Goal: Task Accomplishment & Management: Manage account settings

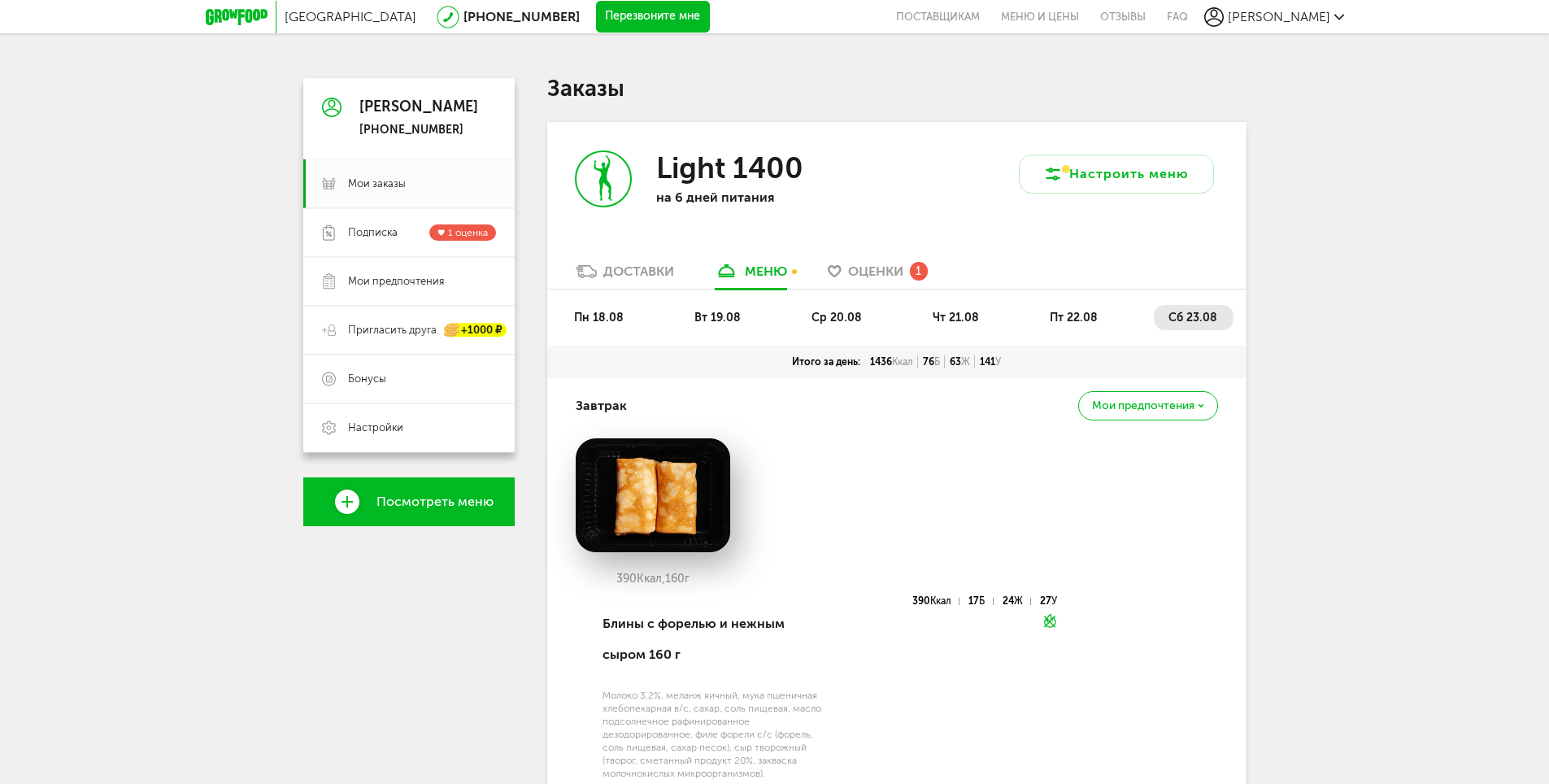
click at [651, 280] on link "Доставки" at bounding box center [625, 275] width 114 height 26
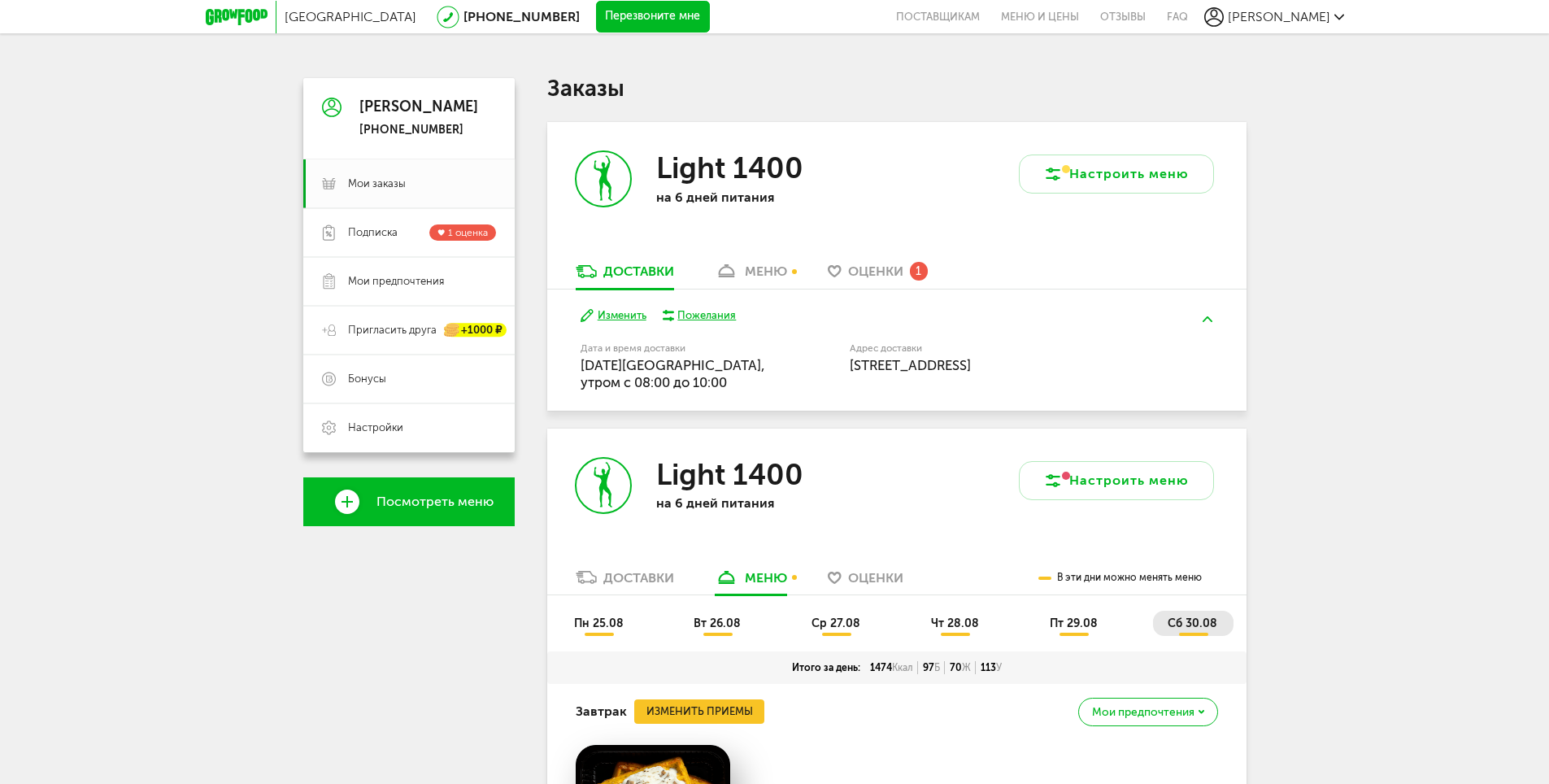
click at [787, 266] on div "меню" at bounding box center [766, 271] width 42 height 16
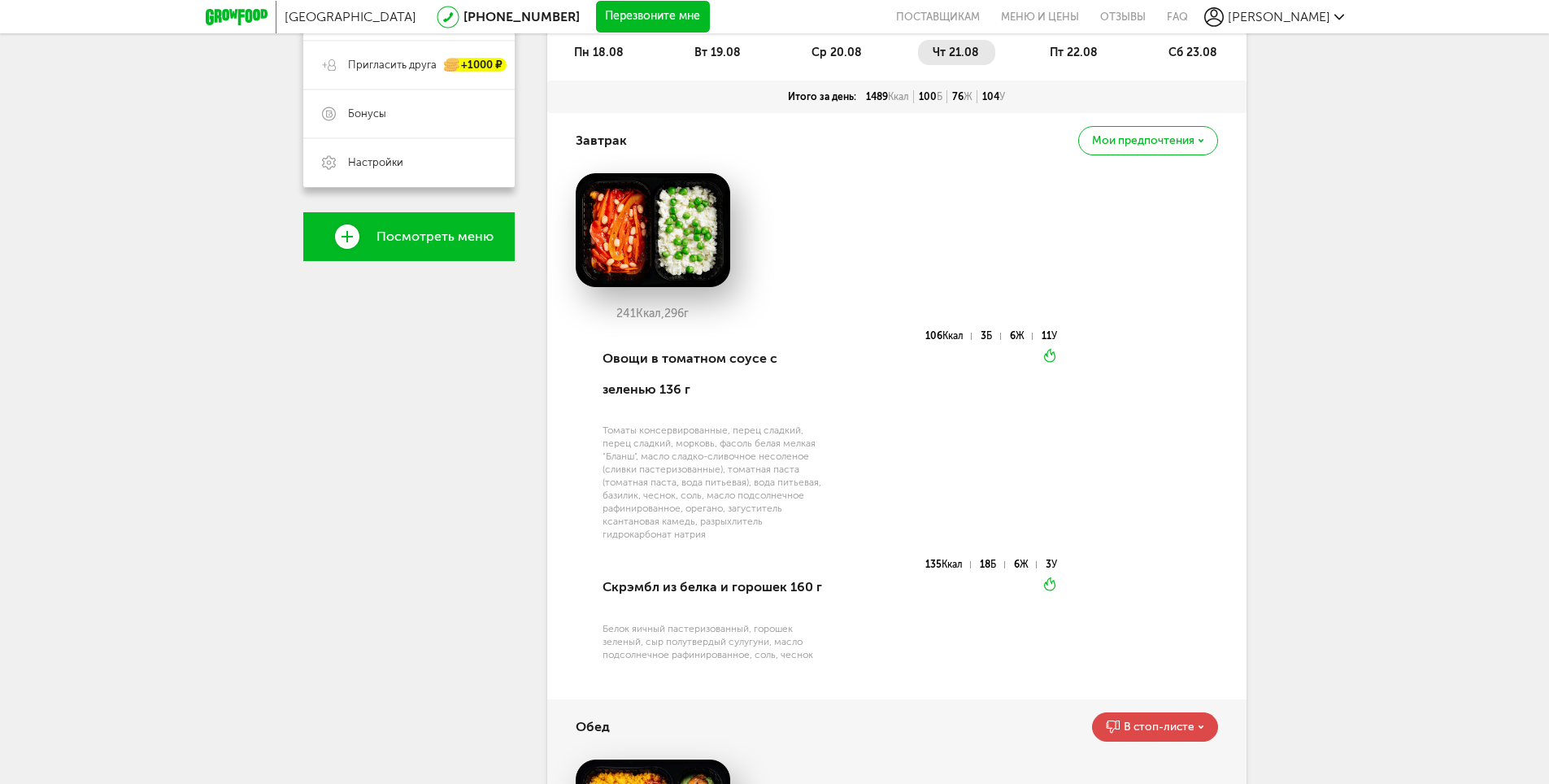
scroll to position [81, 0]
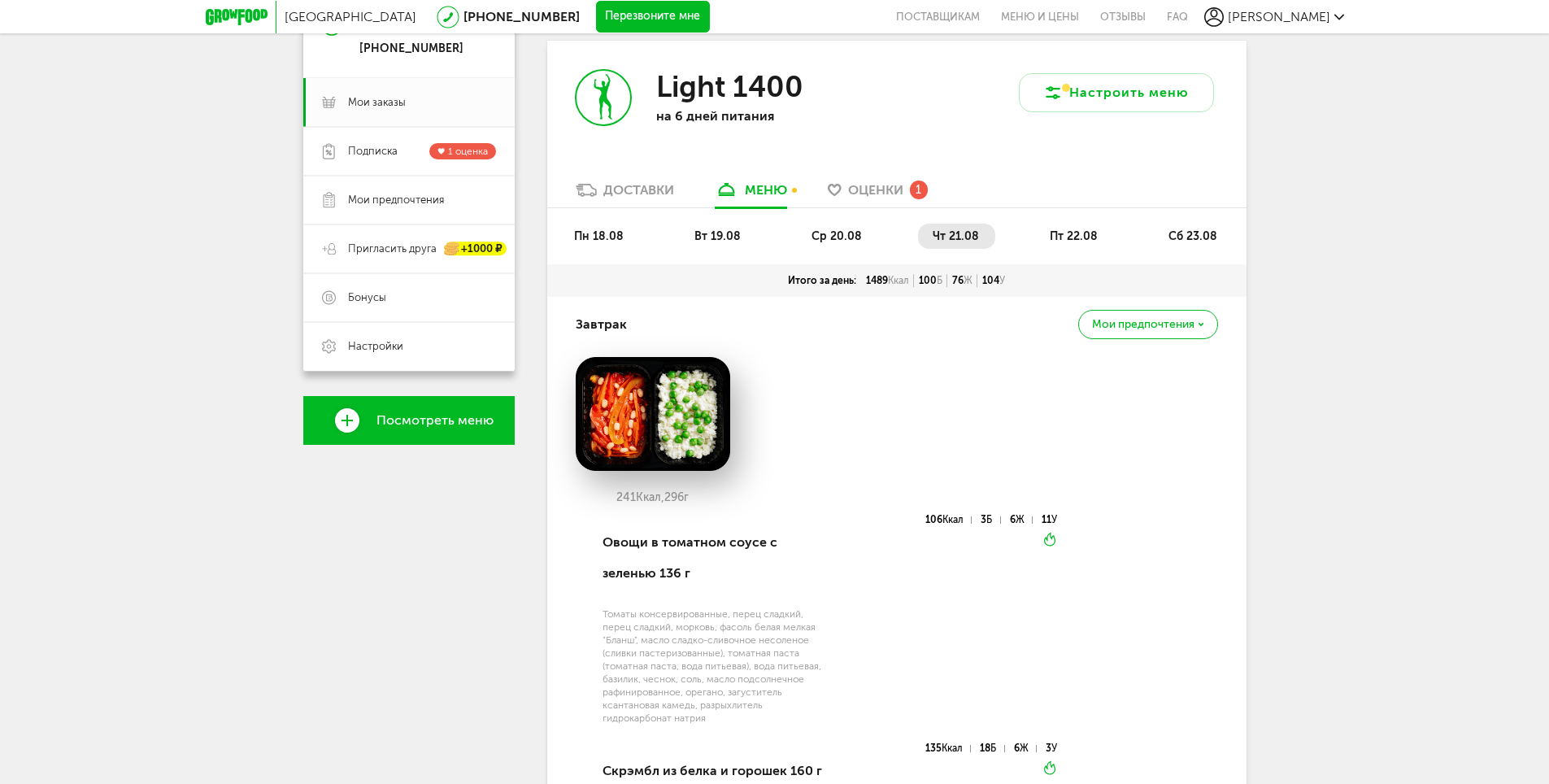
click at [1062, 239] on span "пт 22.08" at bounding box center [1074, 236] width 48 height 14
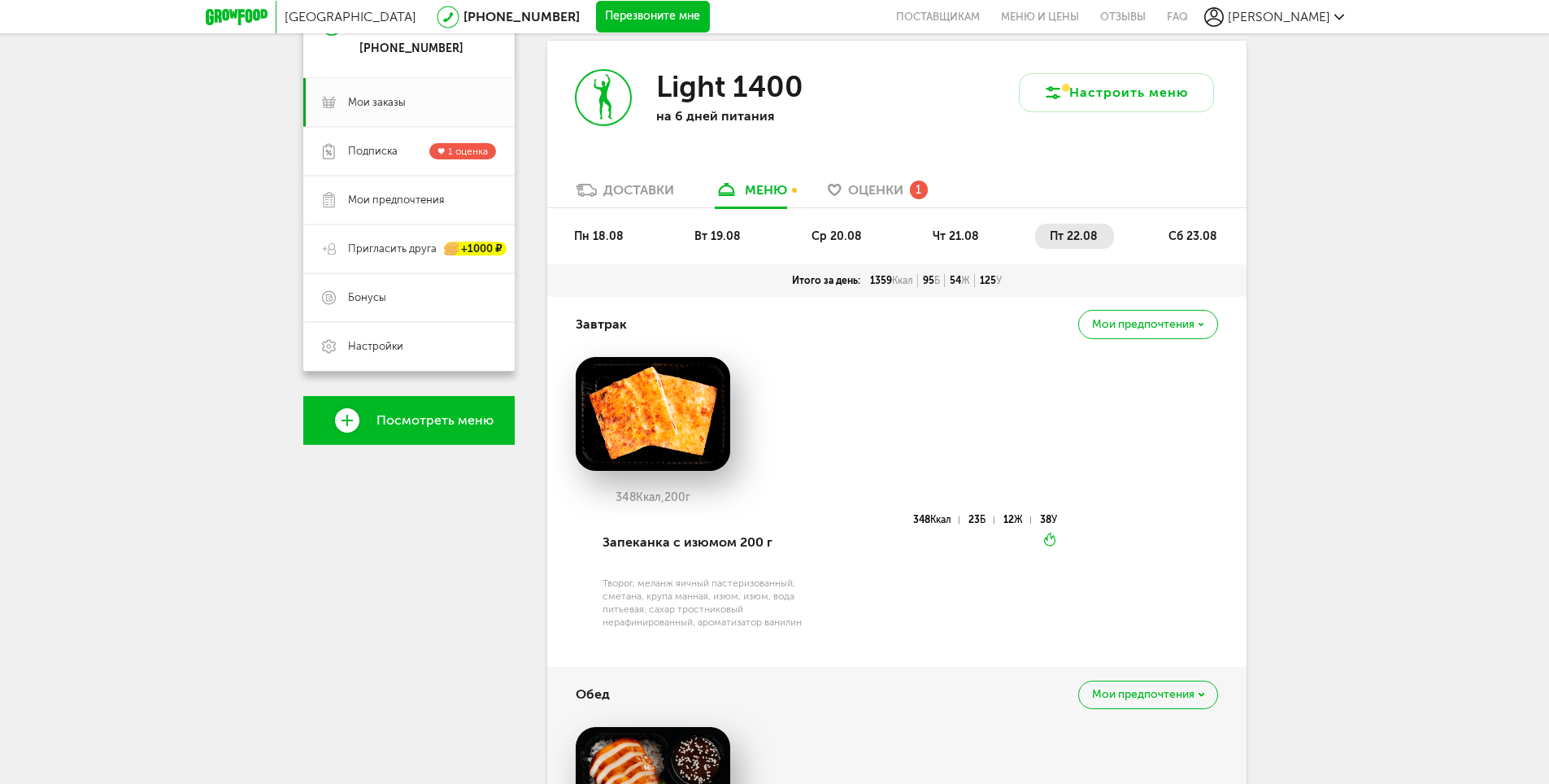
click at [1204, 237] on span "сб 23.08" at bounding box center [1193, 236] width 49 height 14
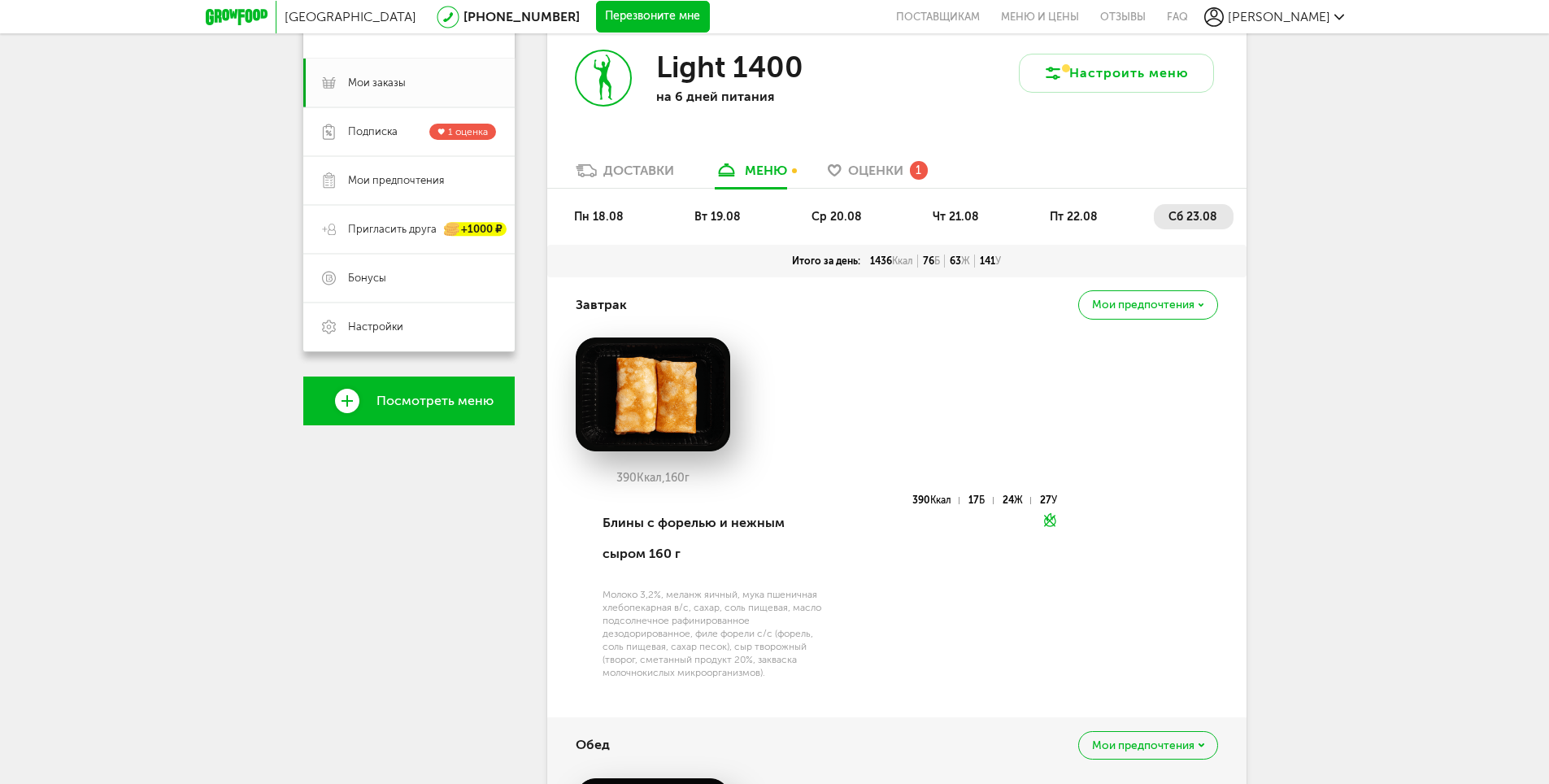
scroll to position [0, 0]
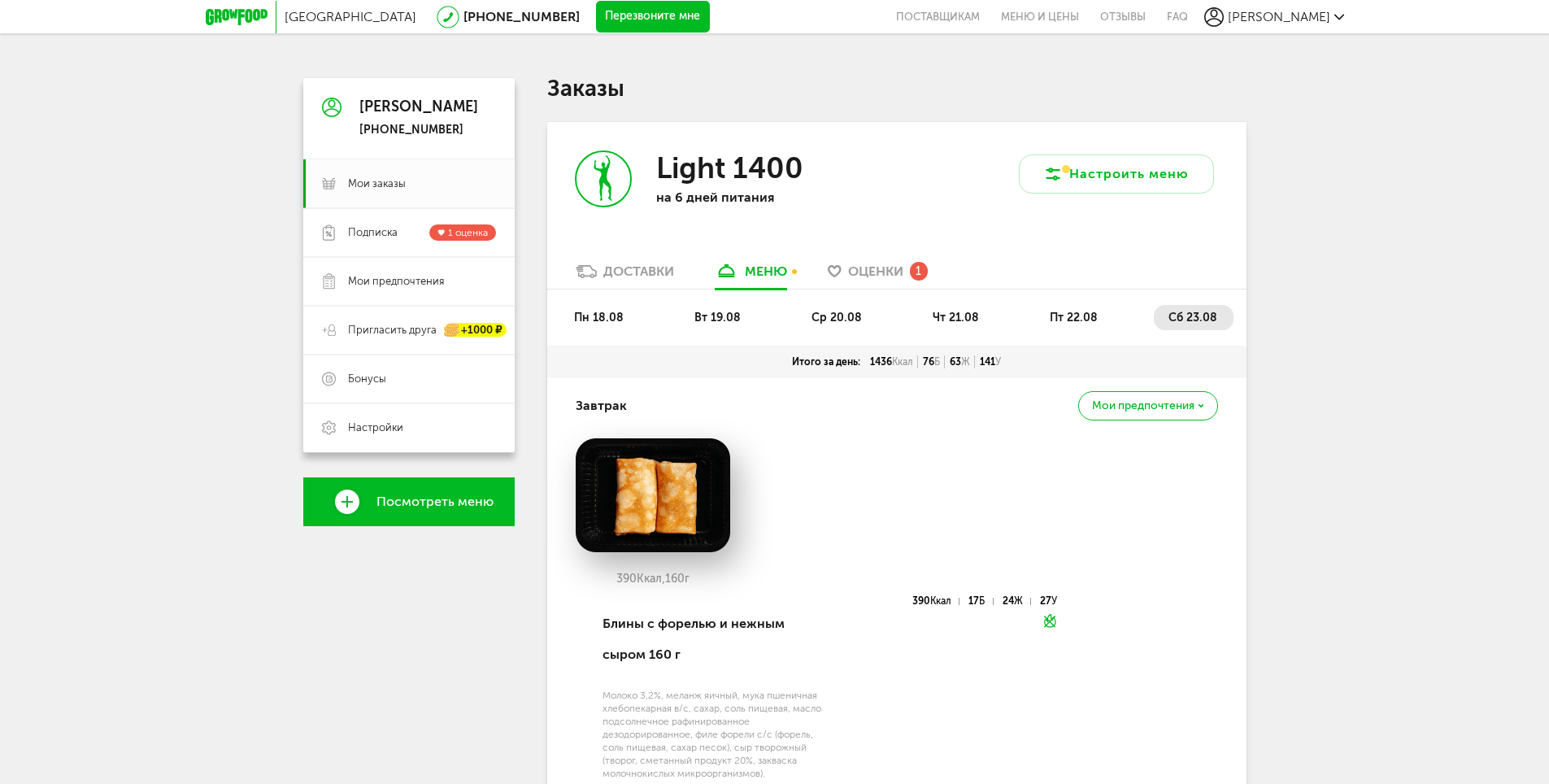
click at [875, 275] on span "Оценки" at bounding box center [875, 271] width 56 height 16
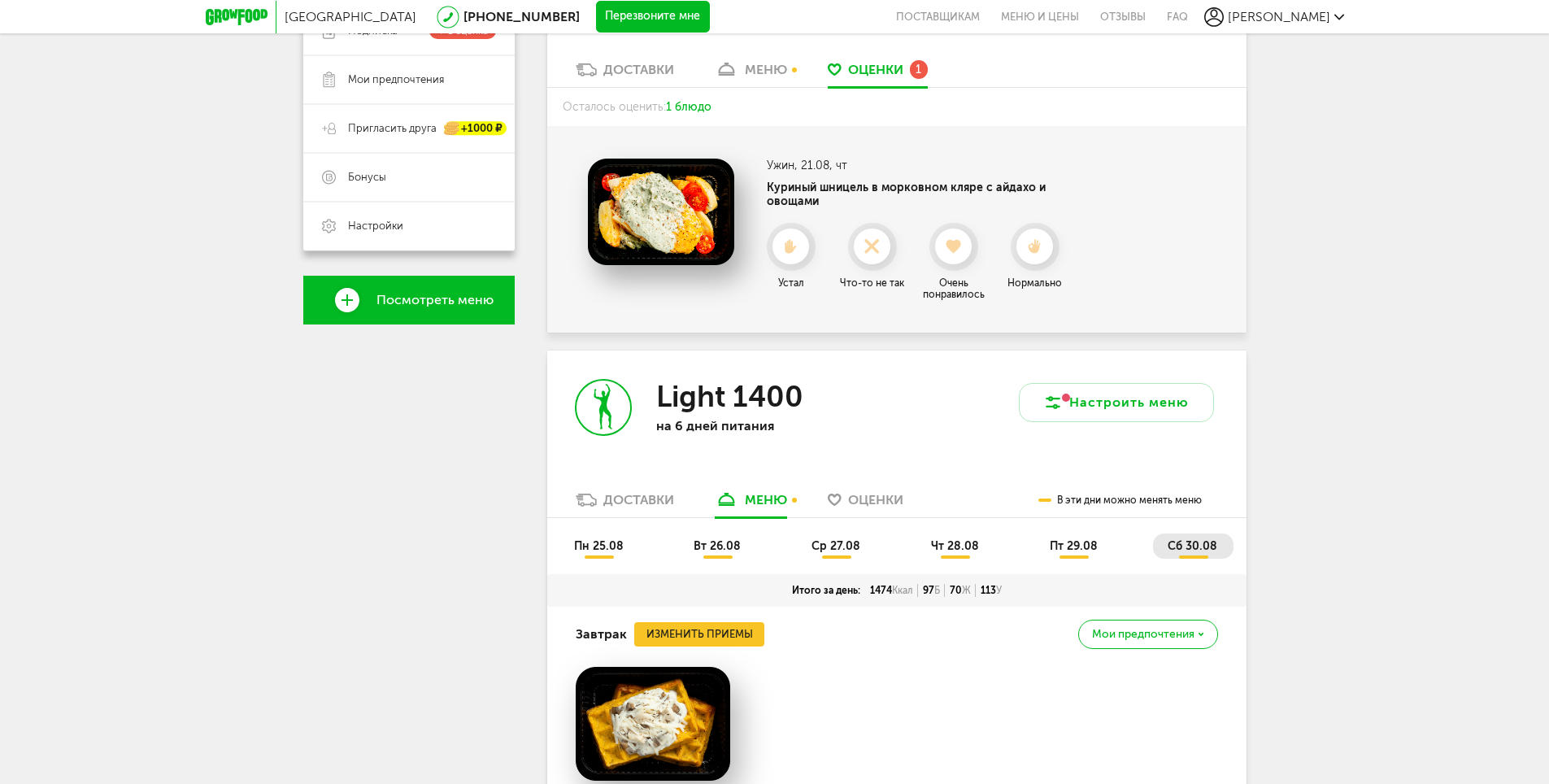
scroll to position [39, 0]
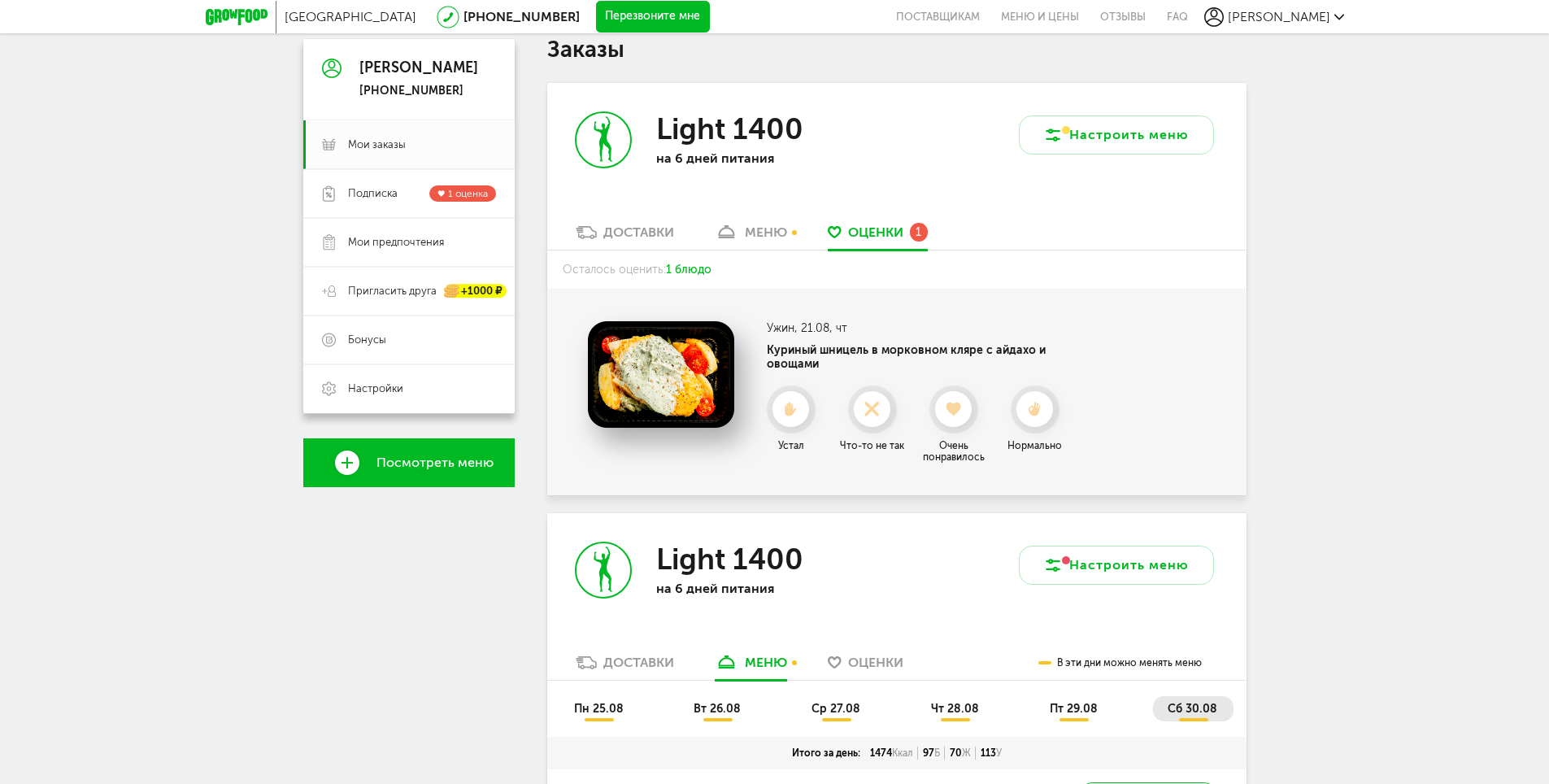
click at [776, 235] on div "меню" at bounding box center [766, 232] width 42 height 16
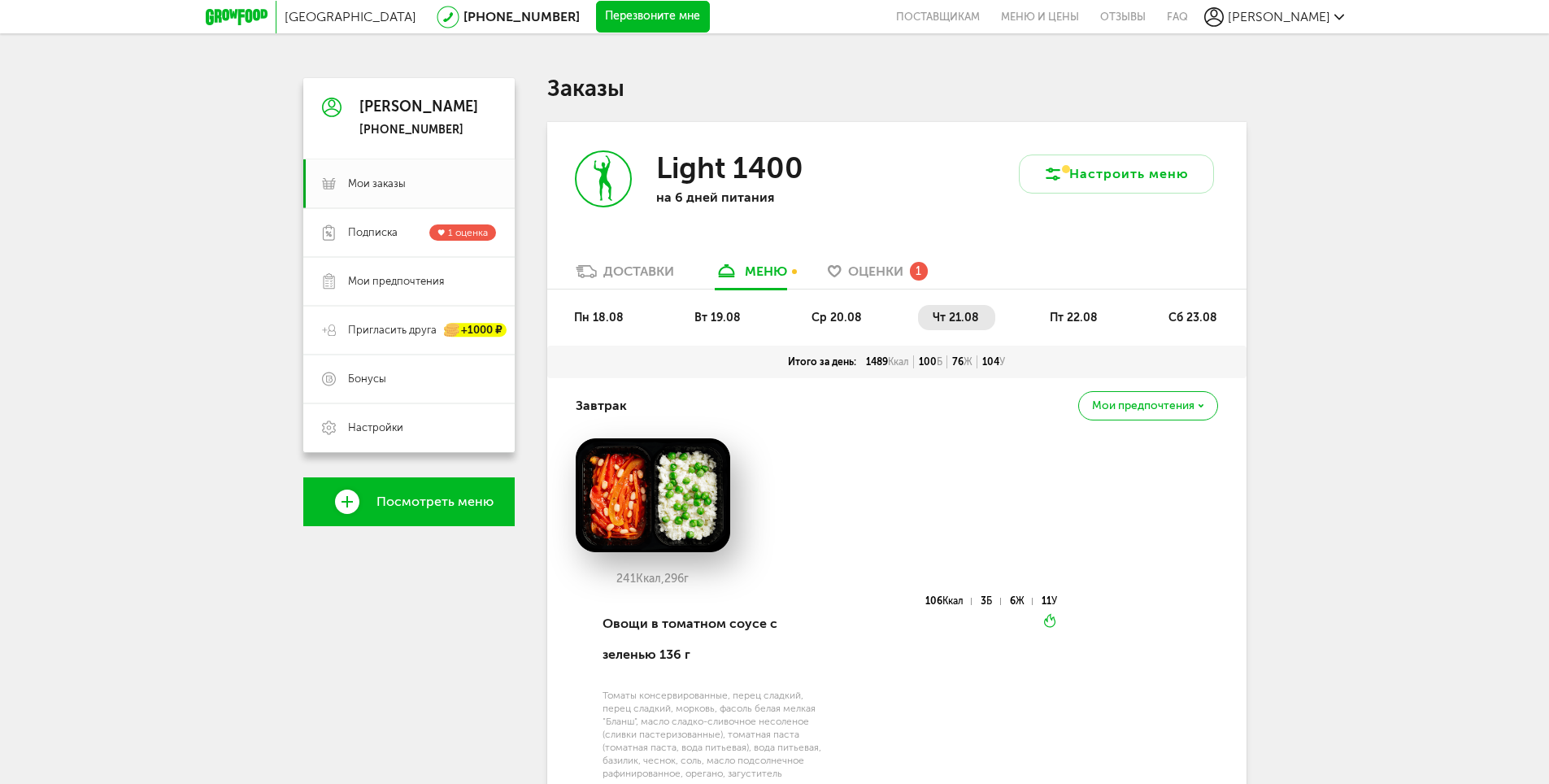
click at [1203, 317] on span "сб 23.08" at bounding box center [1193, 317] width 49 height 14
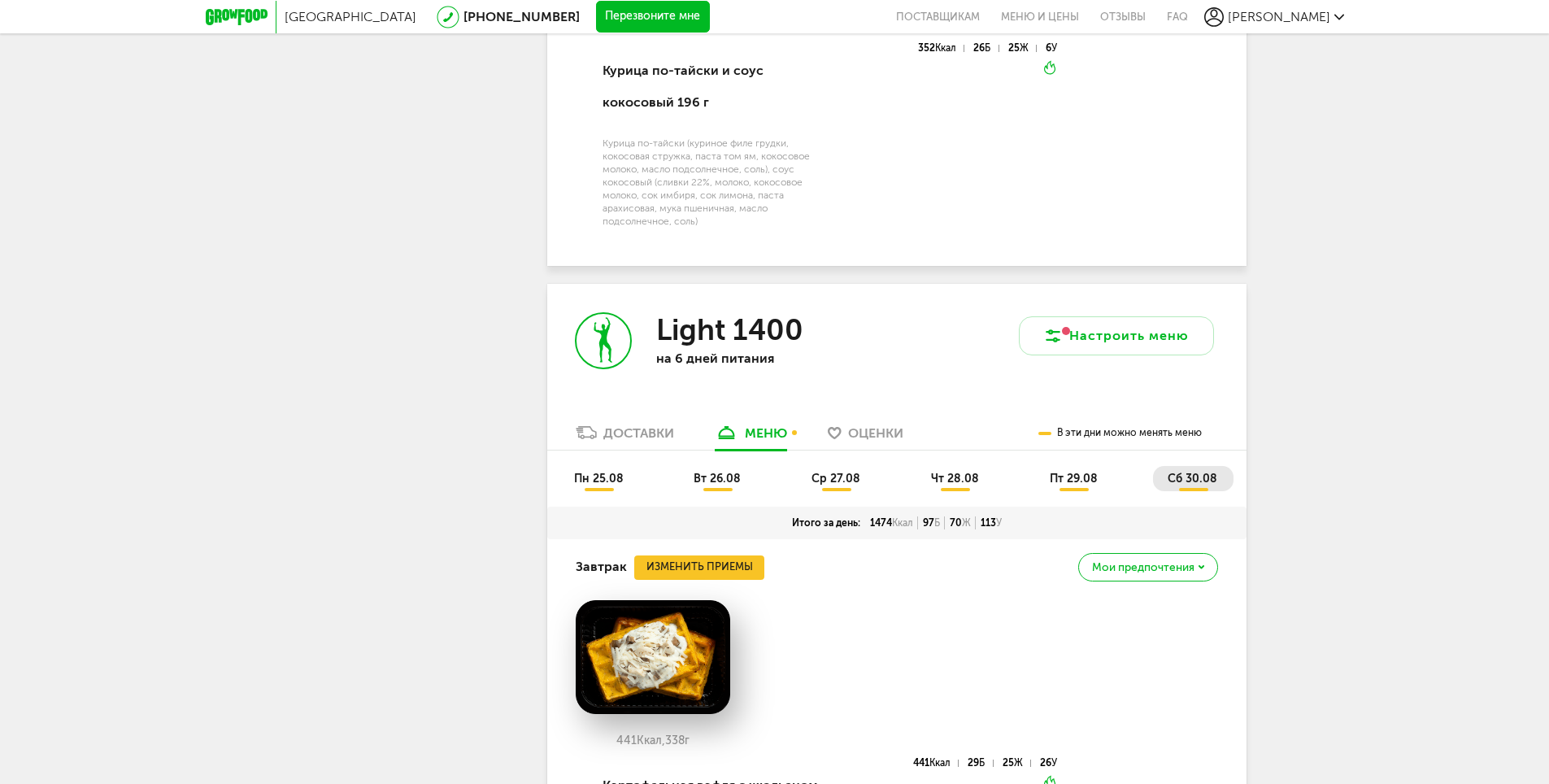
scroll to position [1870, 0]
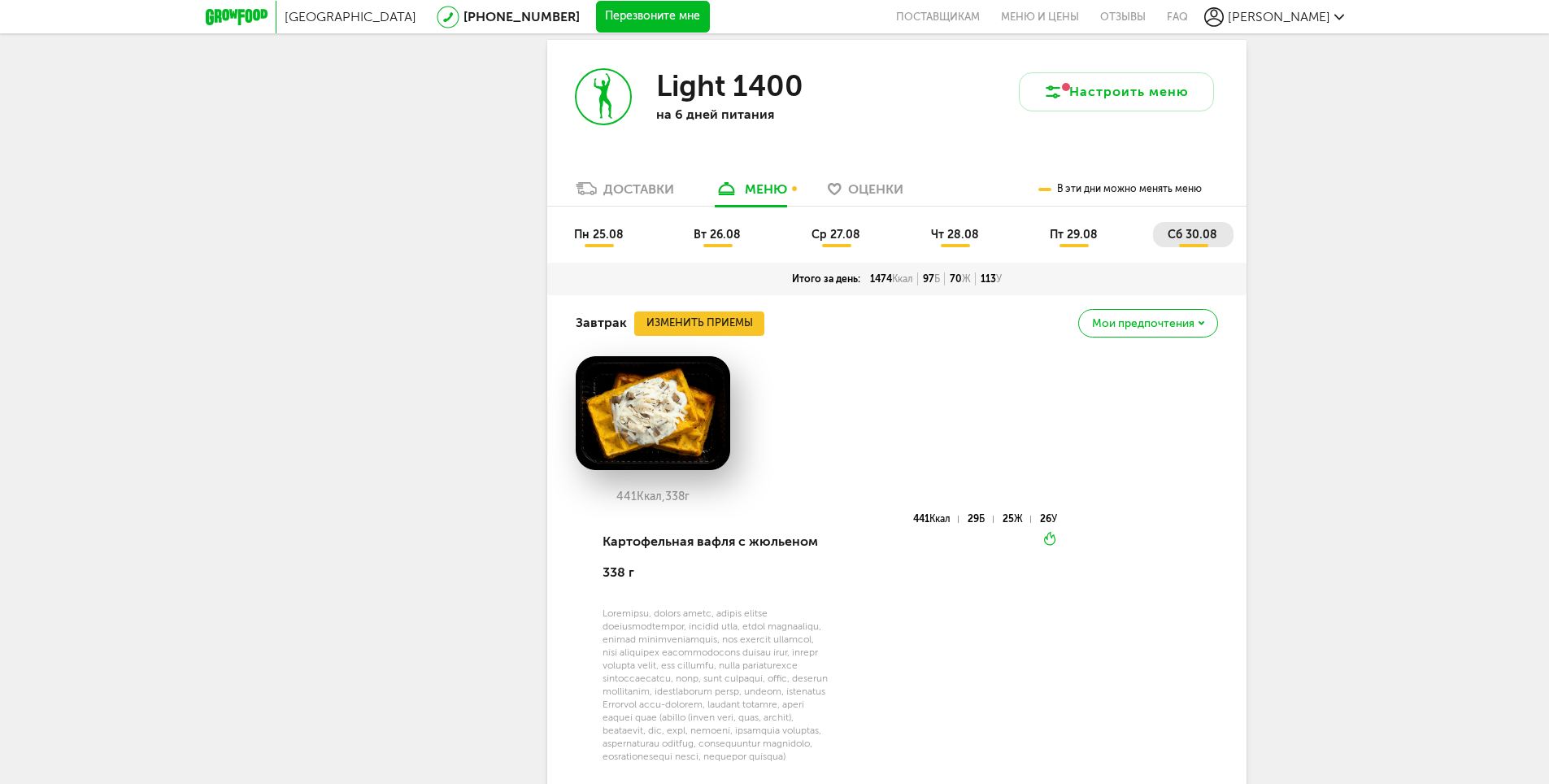
click at [598, 247] on li "пн 25.08" at bounding box center [599, 235] width 80 height 25
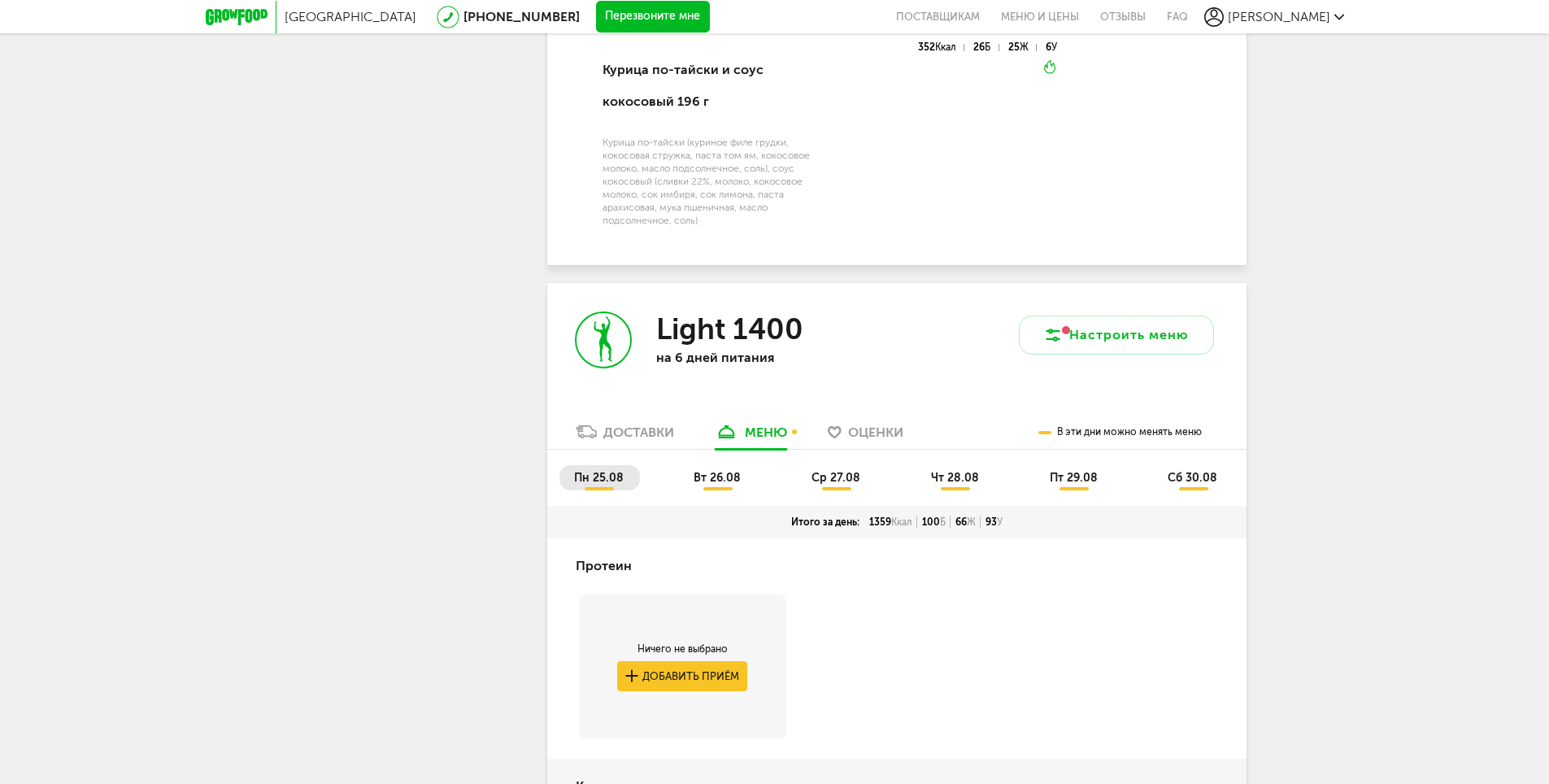
scroll to position [1627, 0]
click at [714, 486] on span "вт 26.08" at bounding box center [717, 478] width 47 height 14
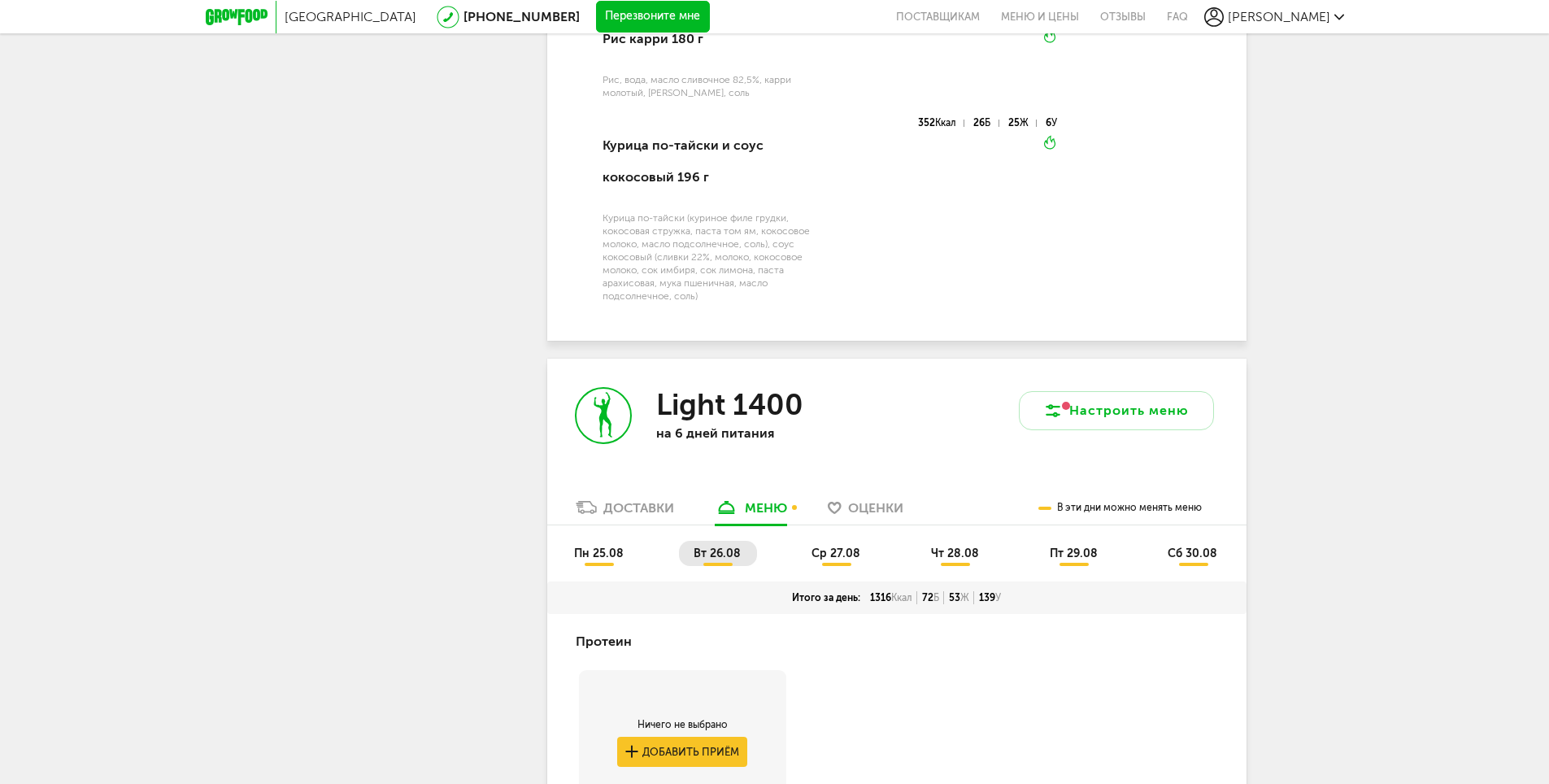
scroll to position [1708, 0]
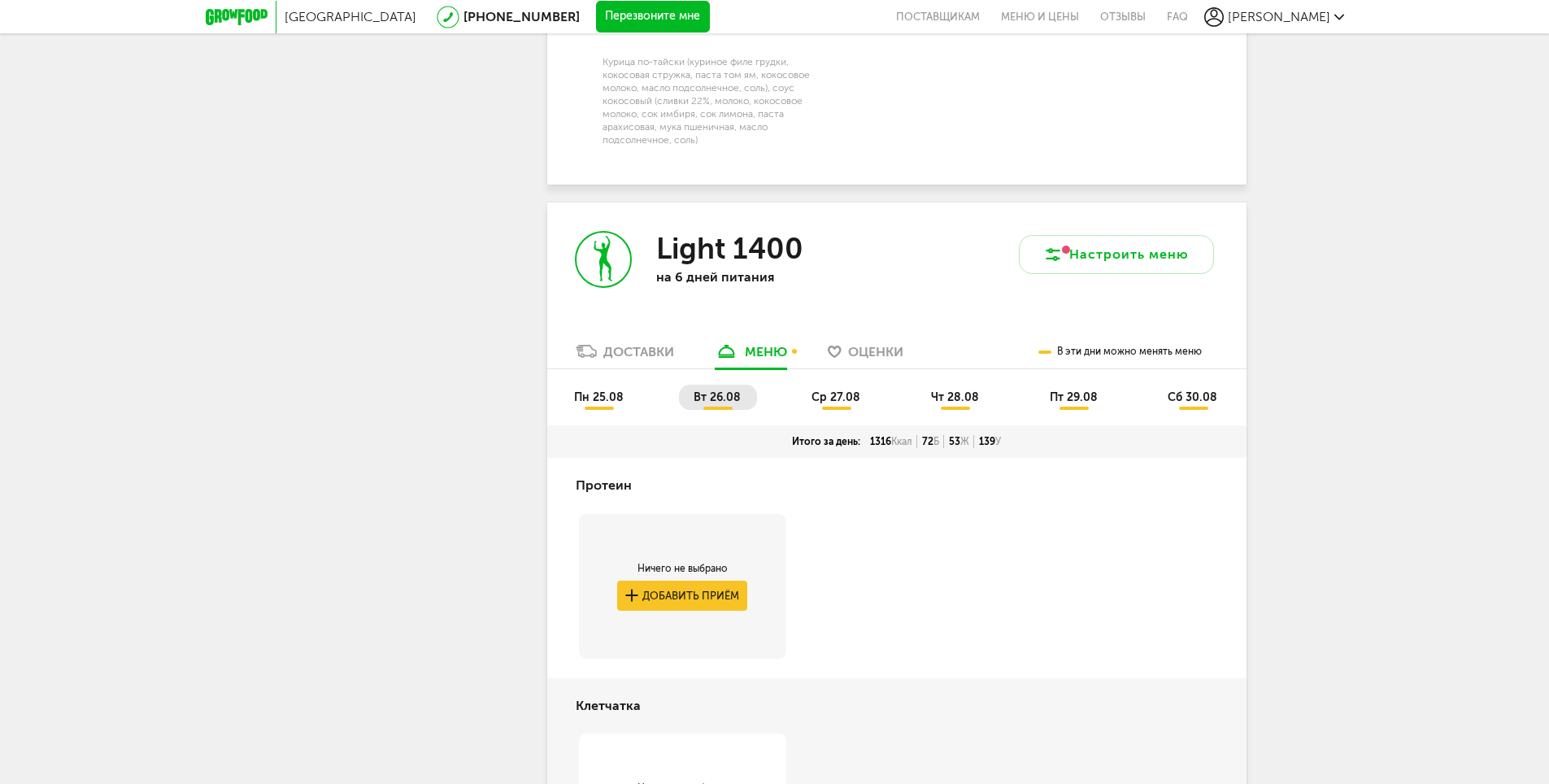
click at [845, 410] on li "ср 27.08" at bounding box center [837, 397] width 80 height 25
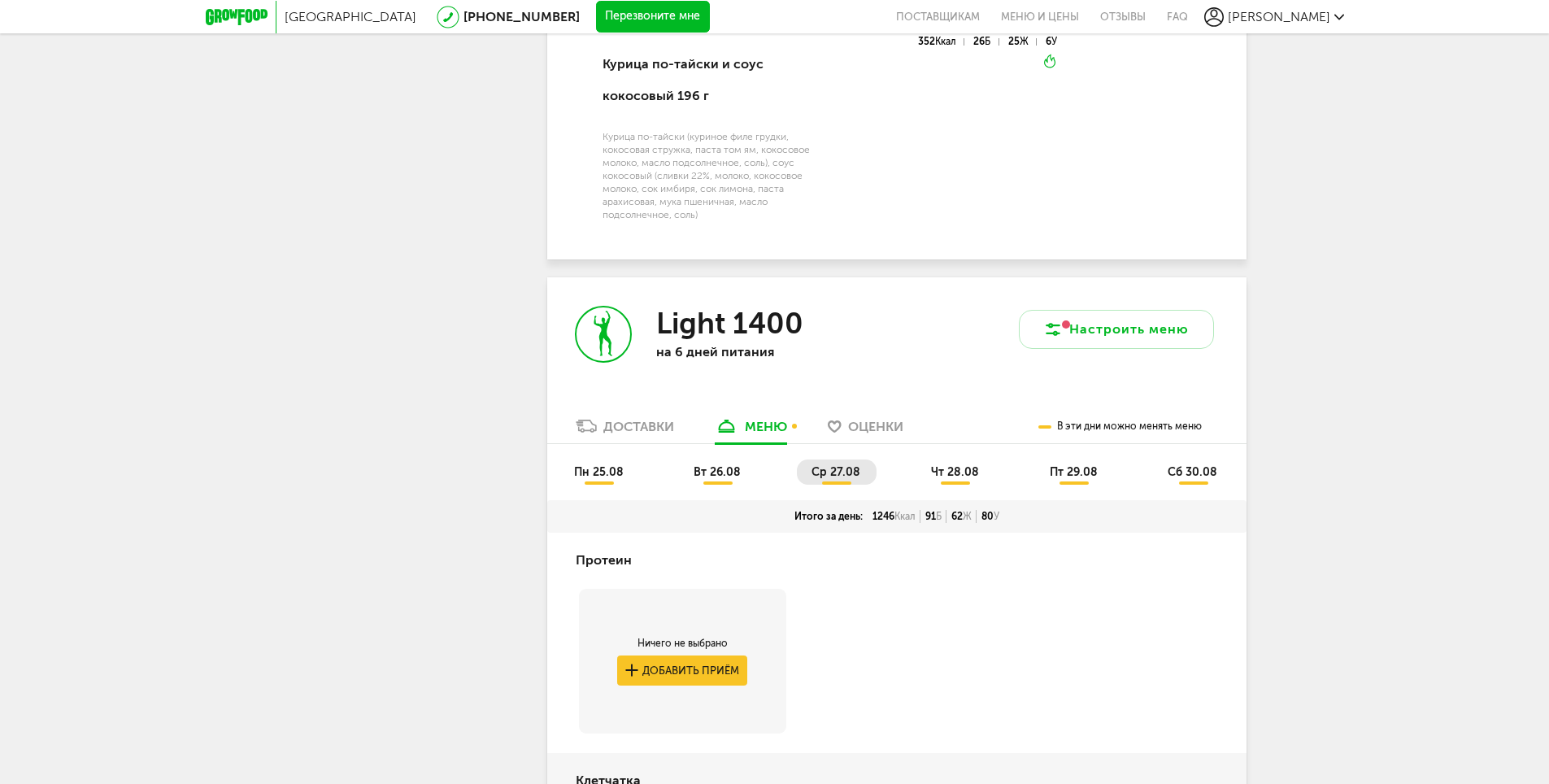
scroll to position [1627, 0]
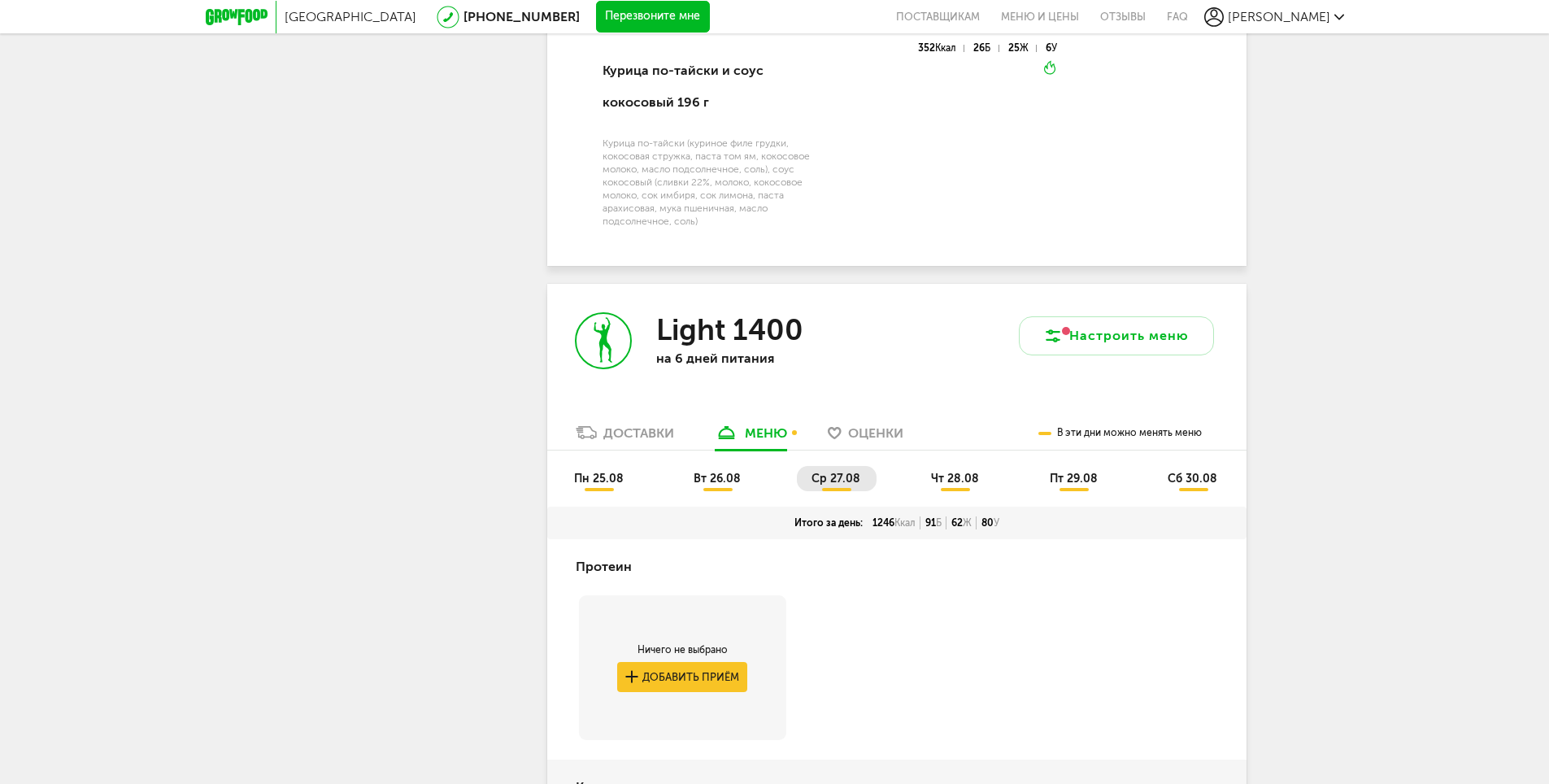
click at [962, 486] on span "чт 28.08" at bounding box center [956, 478] width 48 height 14
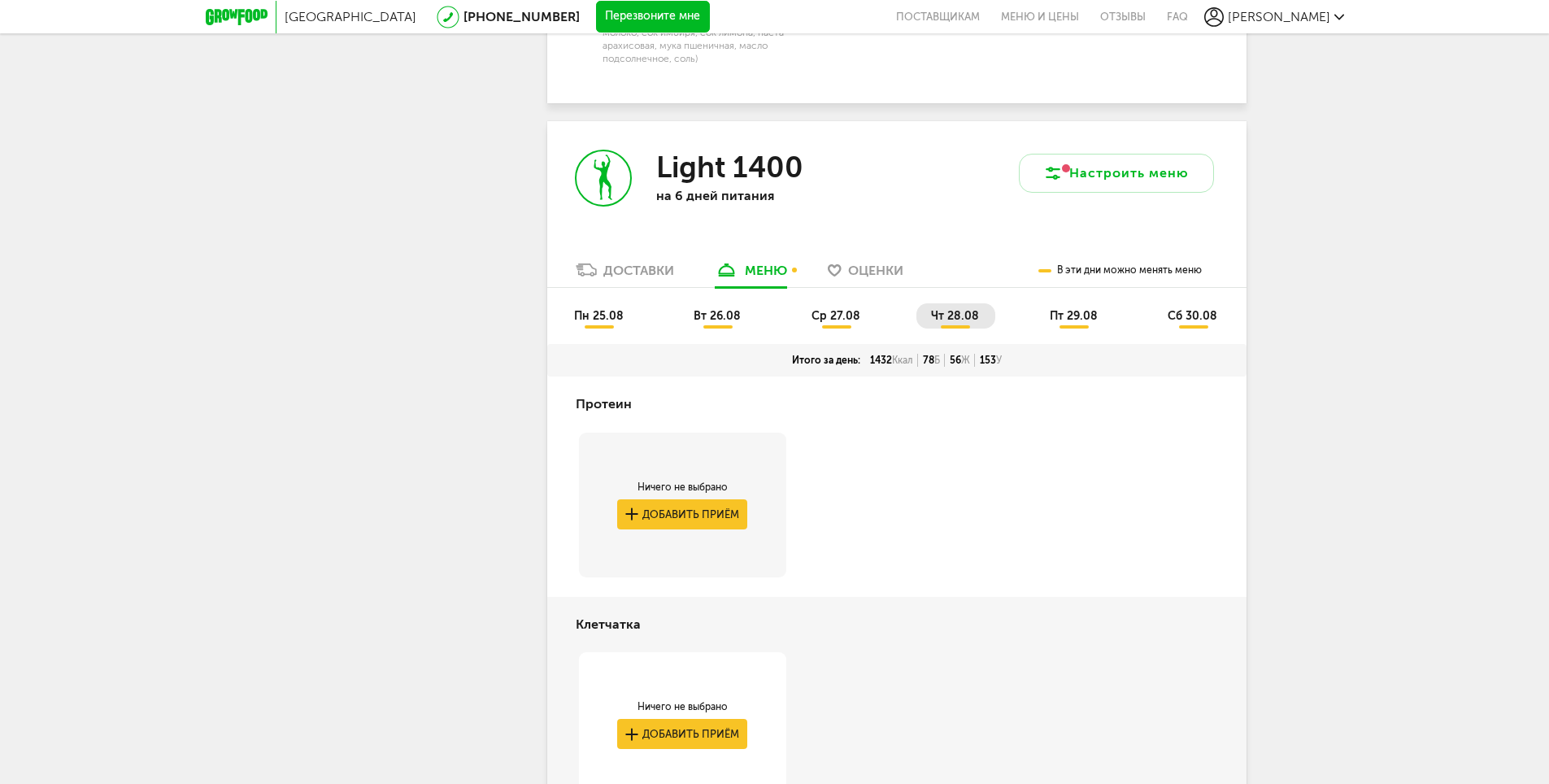
click at [1068, 323] on span "пт 29.08" at bounding box center [1074, 316] width 48 height 14
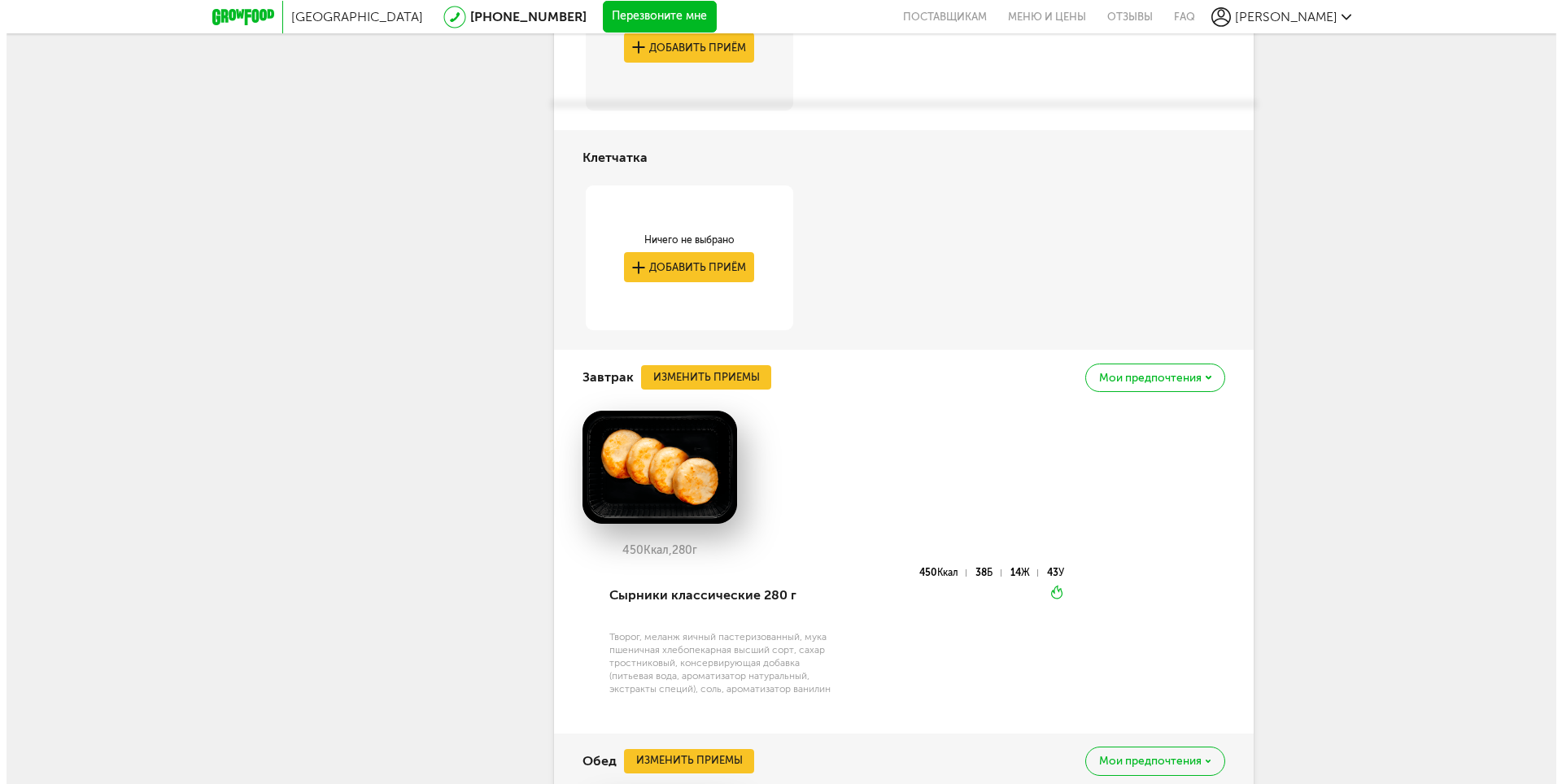
scroll to position [2359, 0]
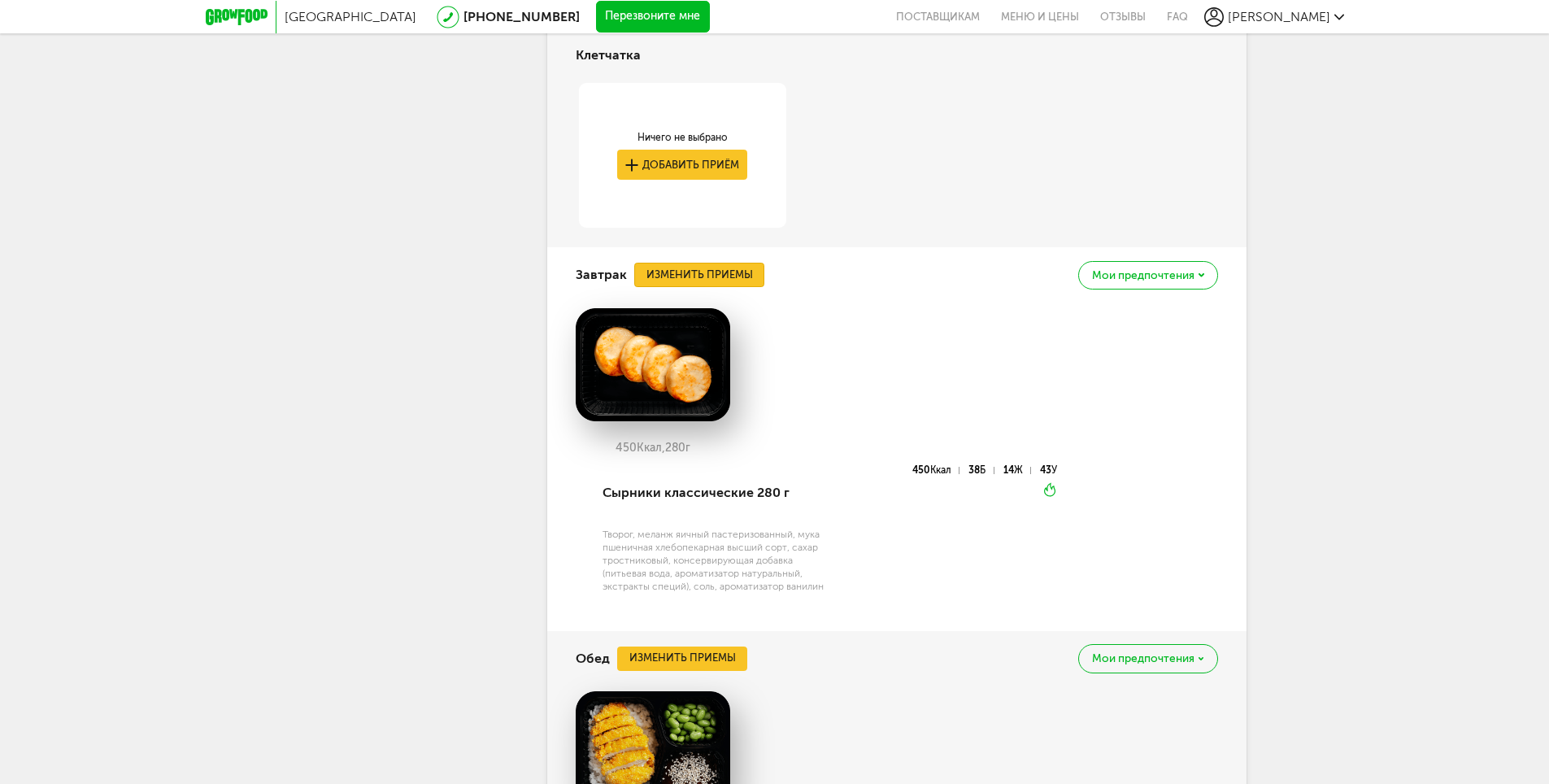
click at [699, 287] on button "Изменить приемы" at bounding box center [699, 274] width 130 height 24
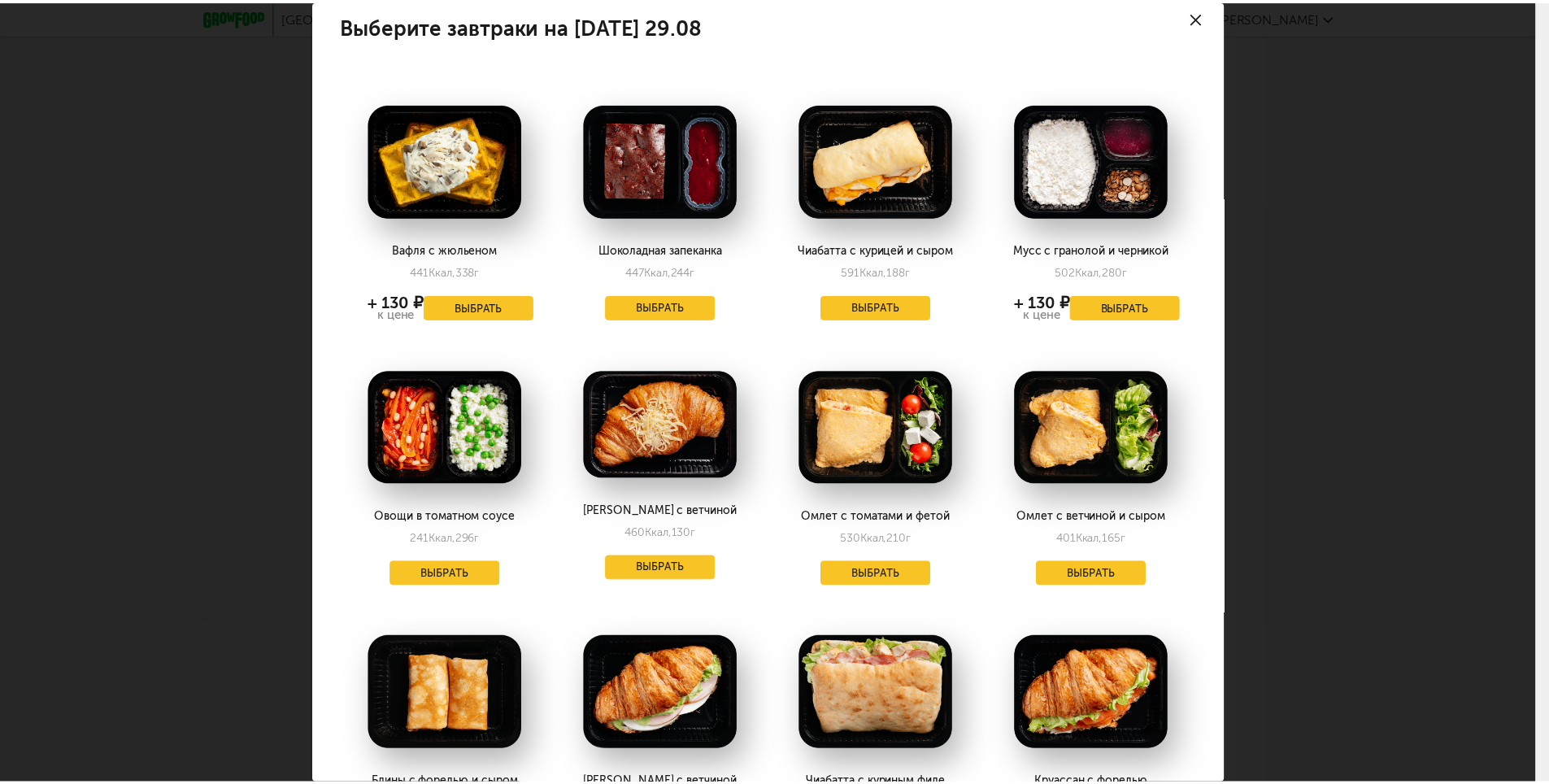
scroll to position [0, 0]
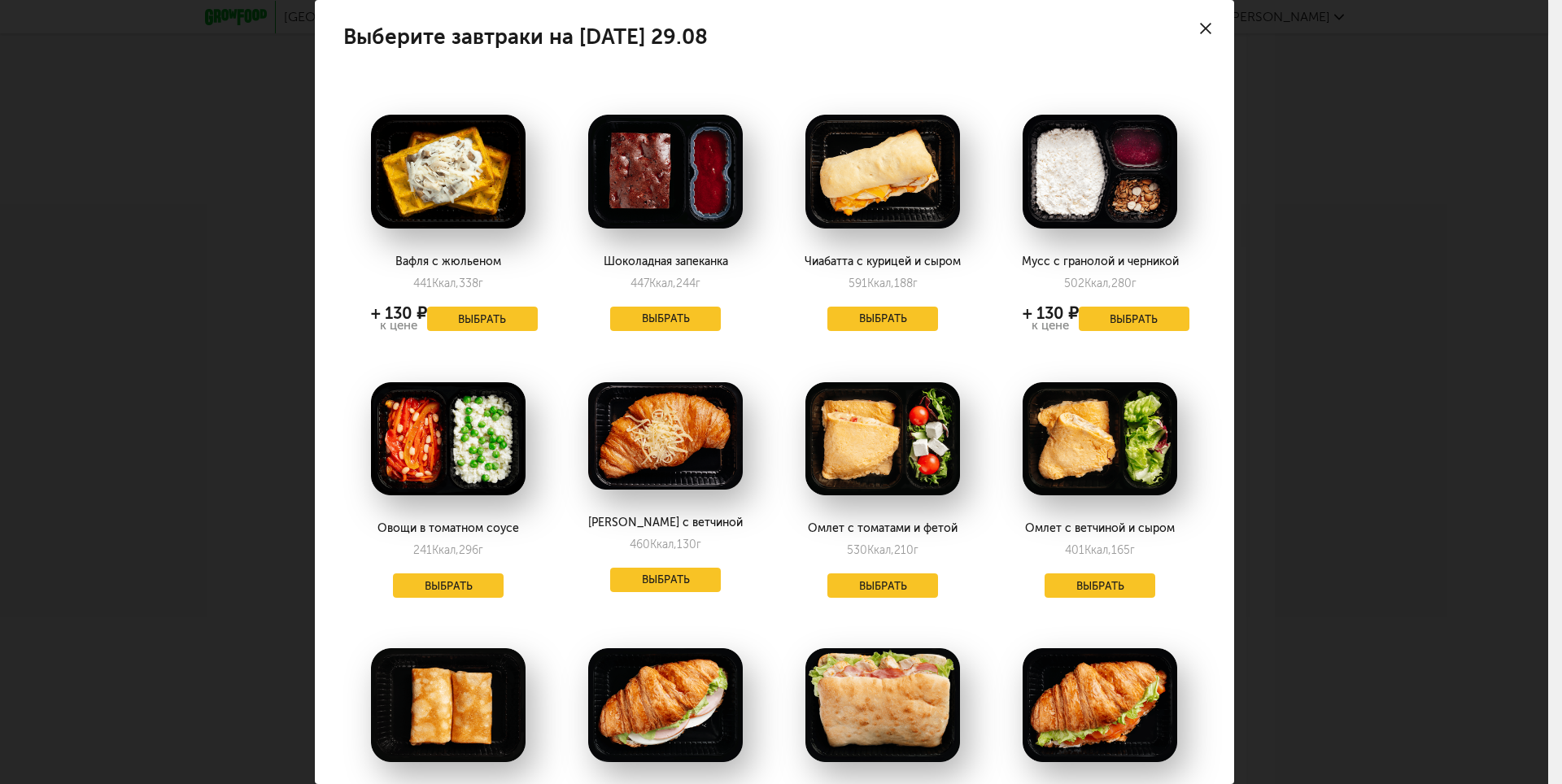
click at [1196, 36] on div at bounding box center [1205, 28] width 57 height 57
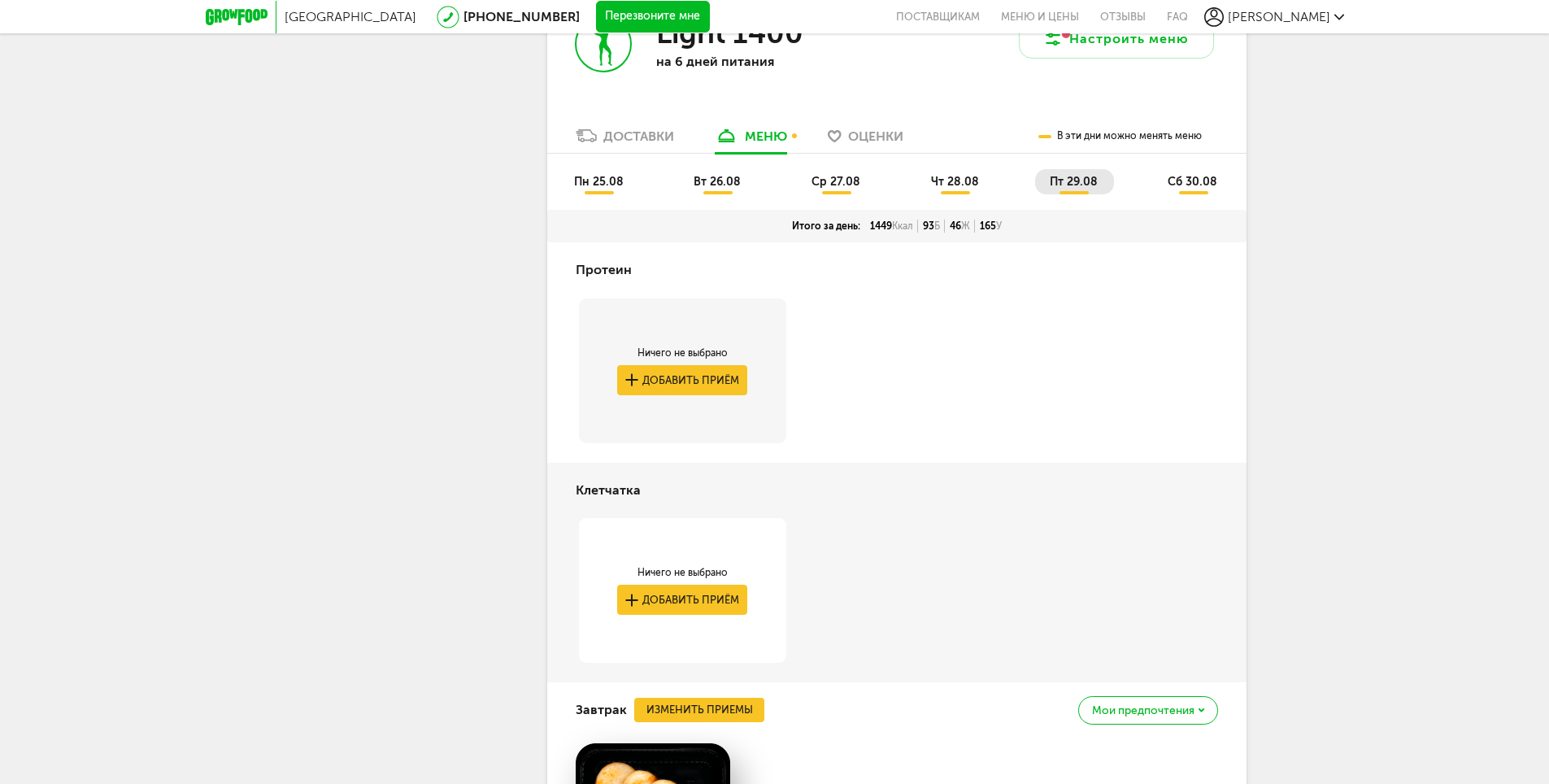
scroll to position [1708, 0]
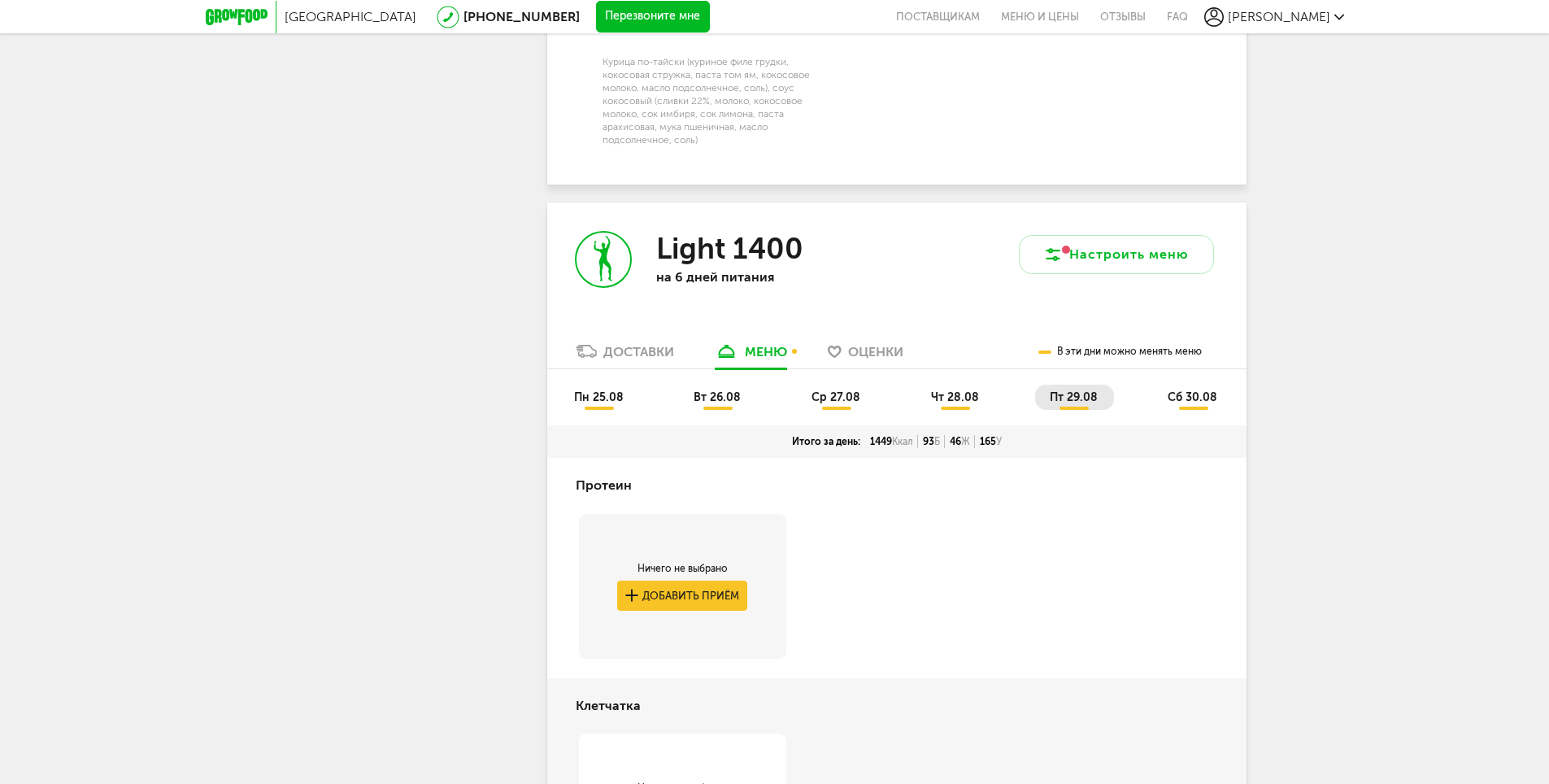
click at [1202, 404] on span "сб 30.08" at bounding box center [1193, 397] width 50 height 14
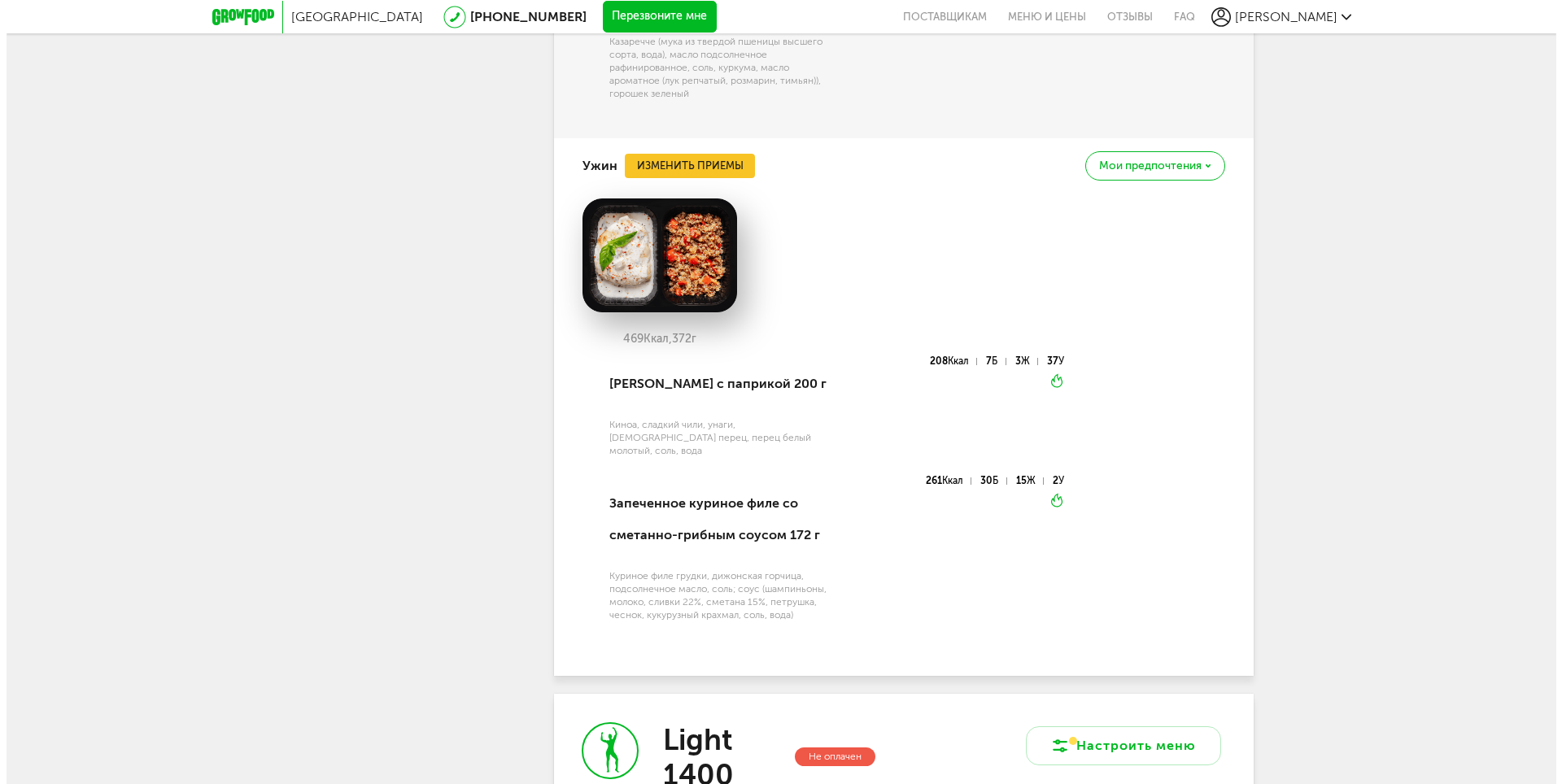
scroll to position [3497, 0]
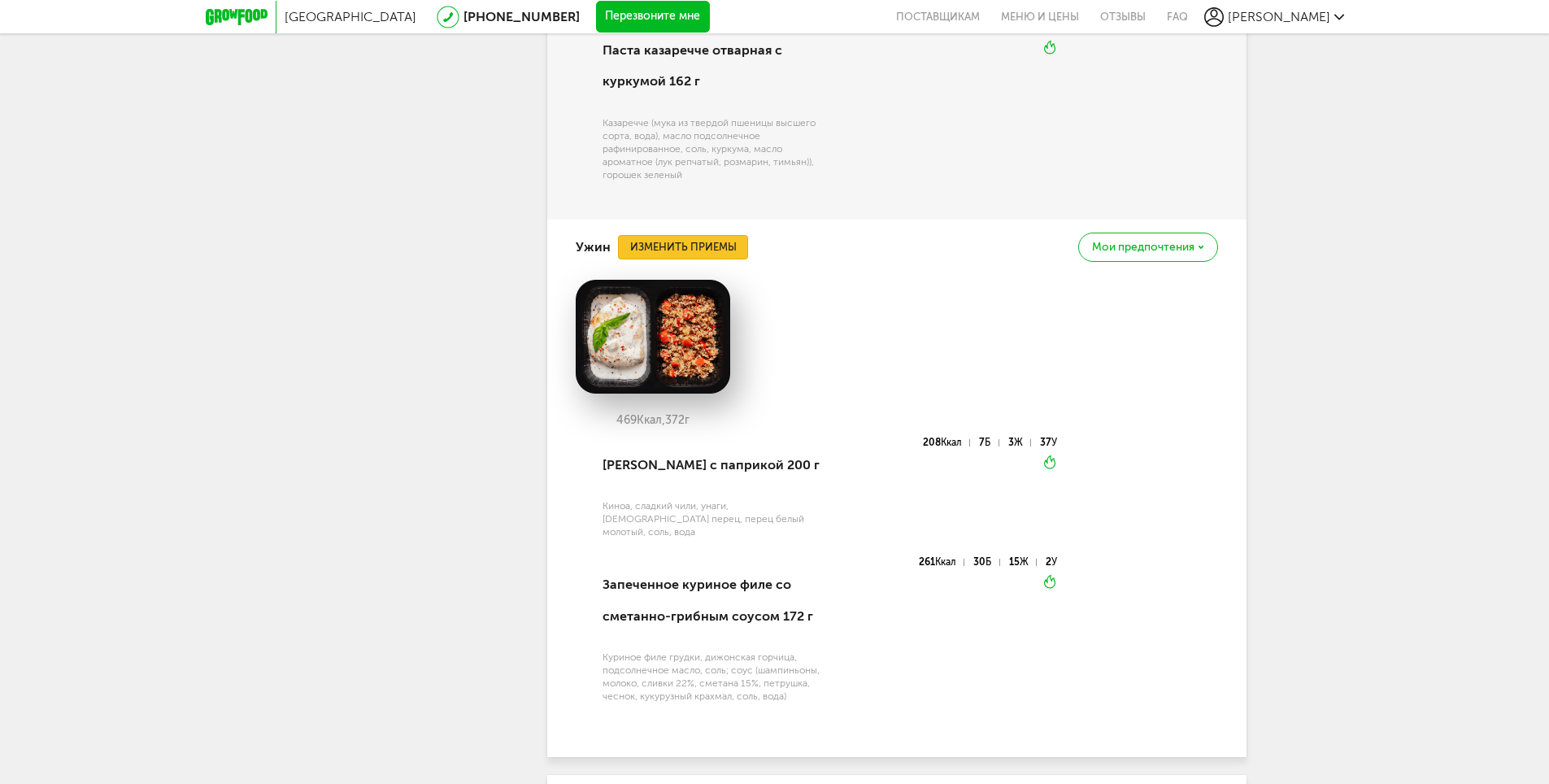
click at [729, 259] on button "Изменить приемы" at bounding box center [683, 247] width 130 height 24
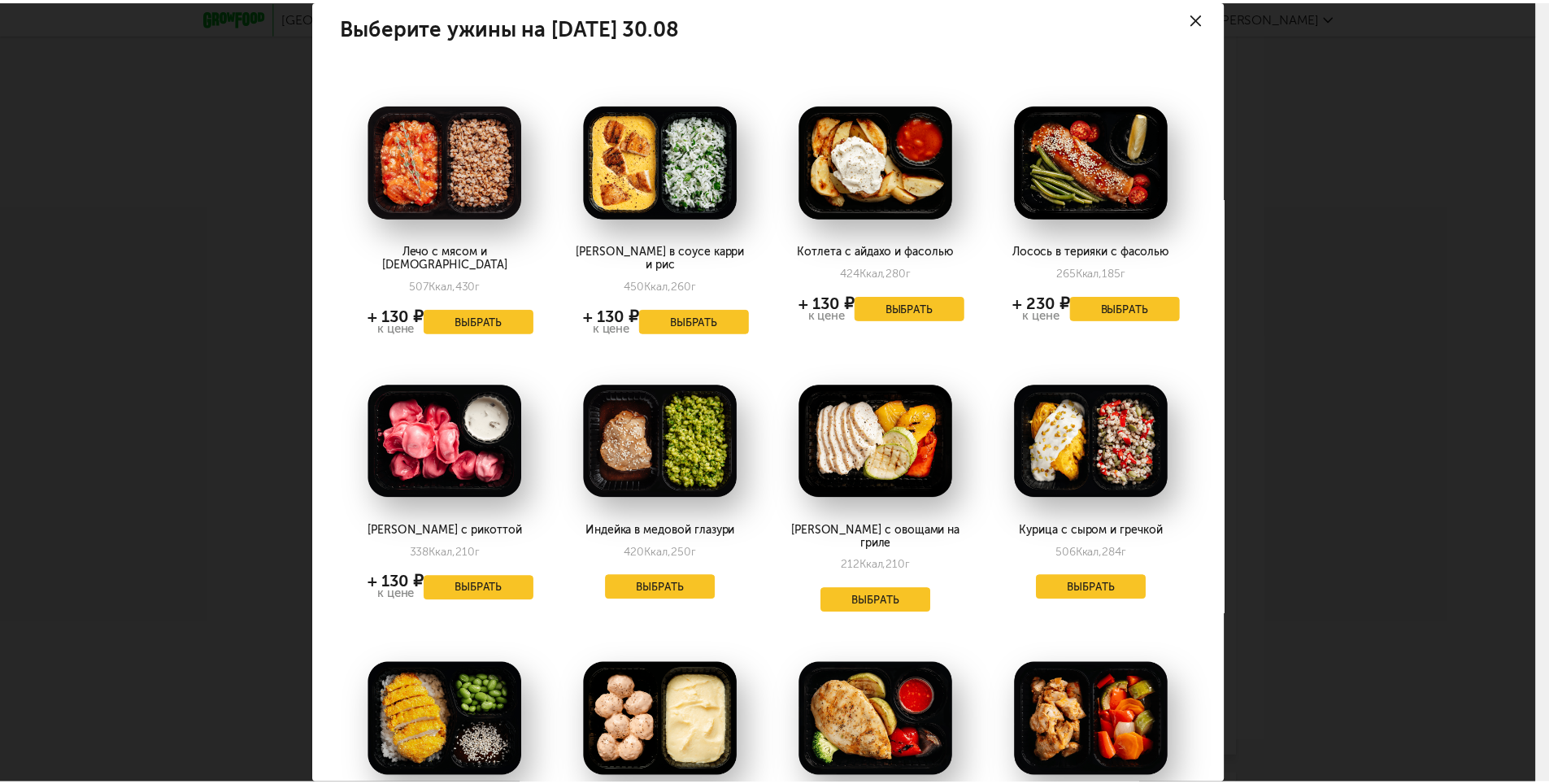
scroll to position [0, 0]
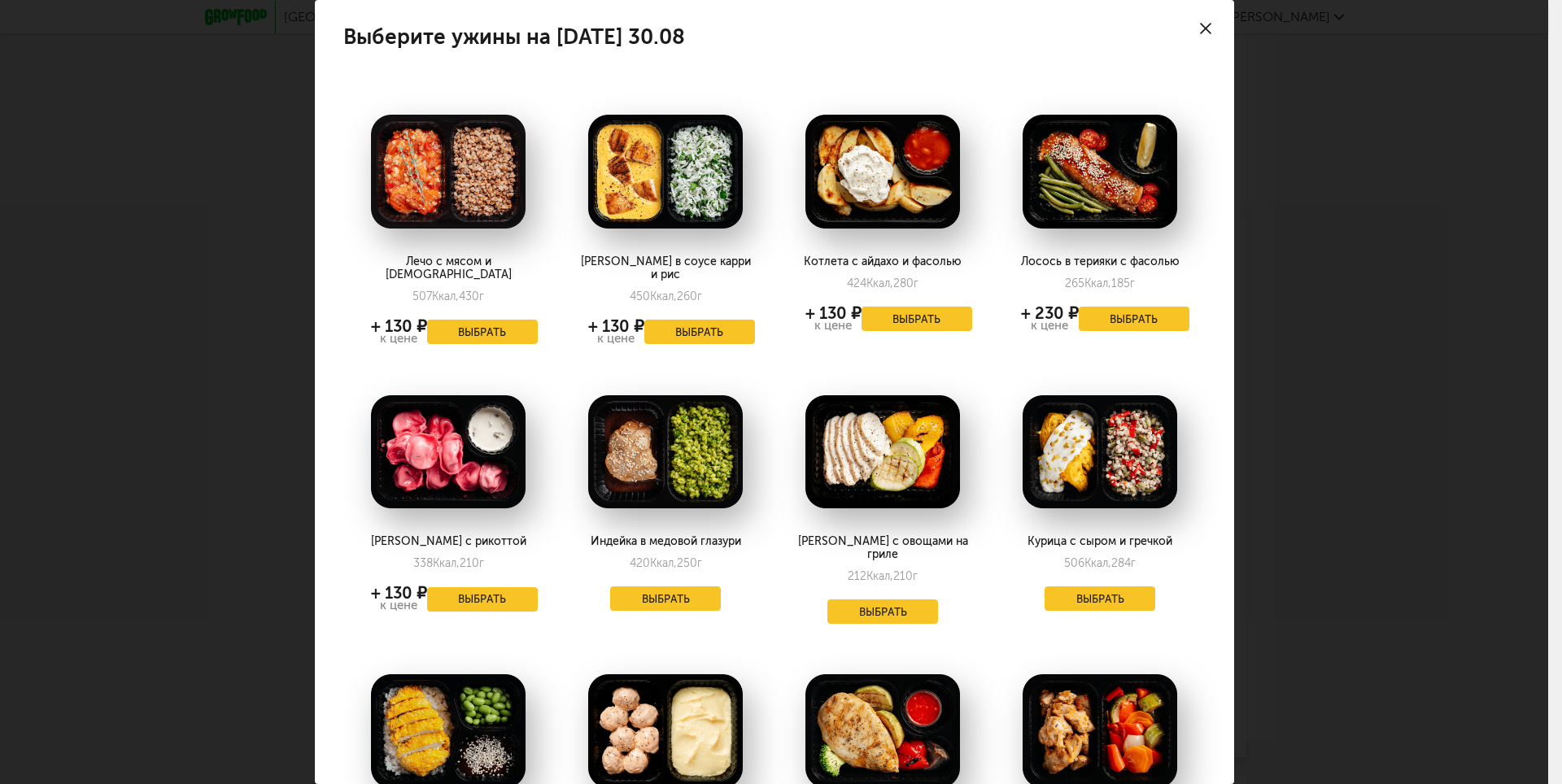
click at [1200, 28] on icon at bounding box center [1205, 28] width 12 height 12
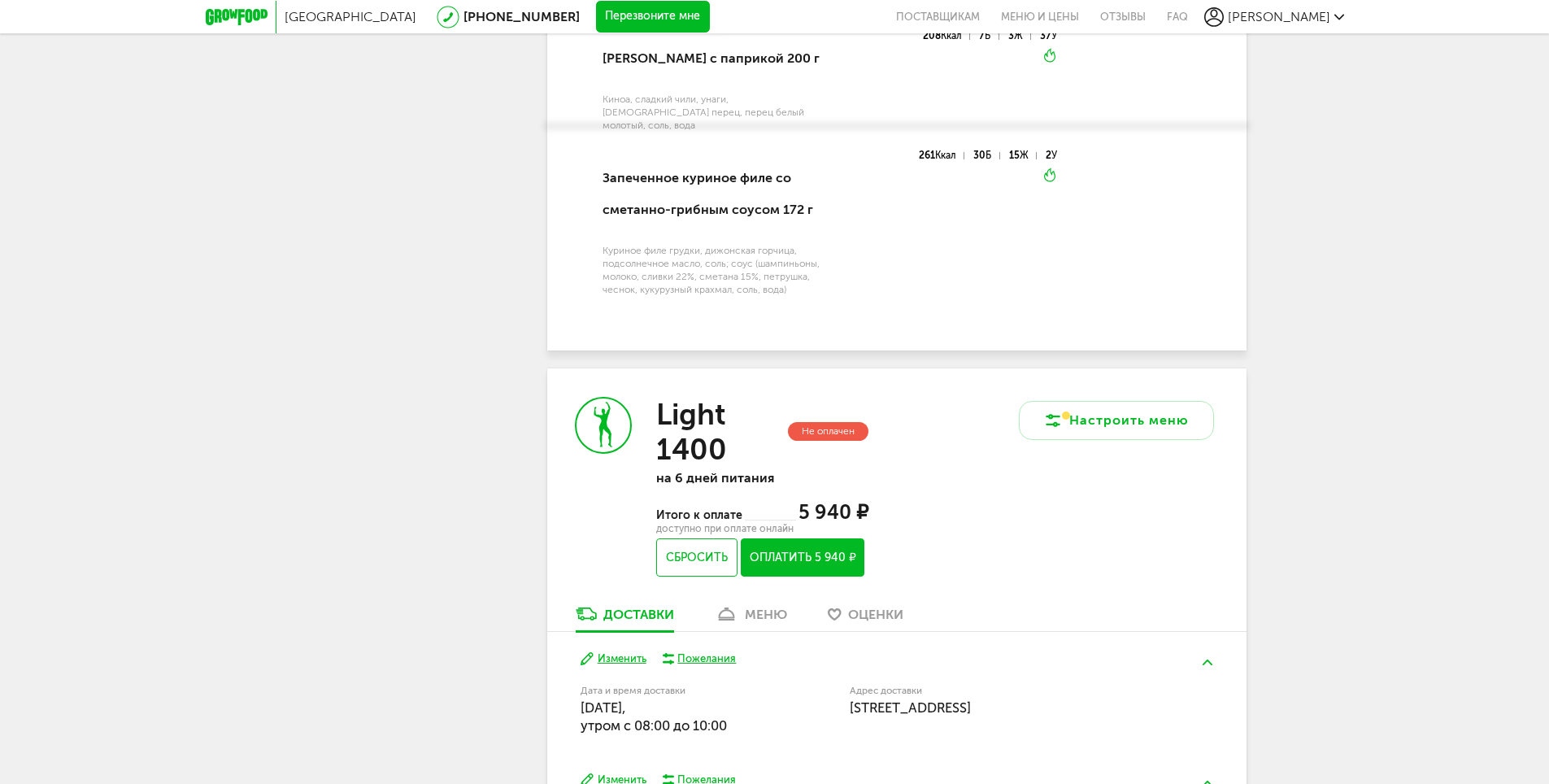
scroll to position [4229, 0]
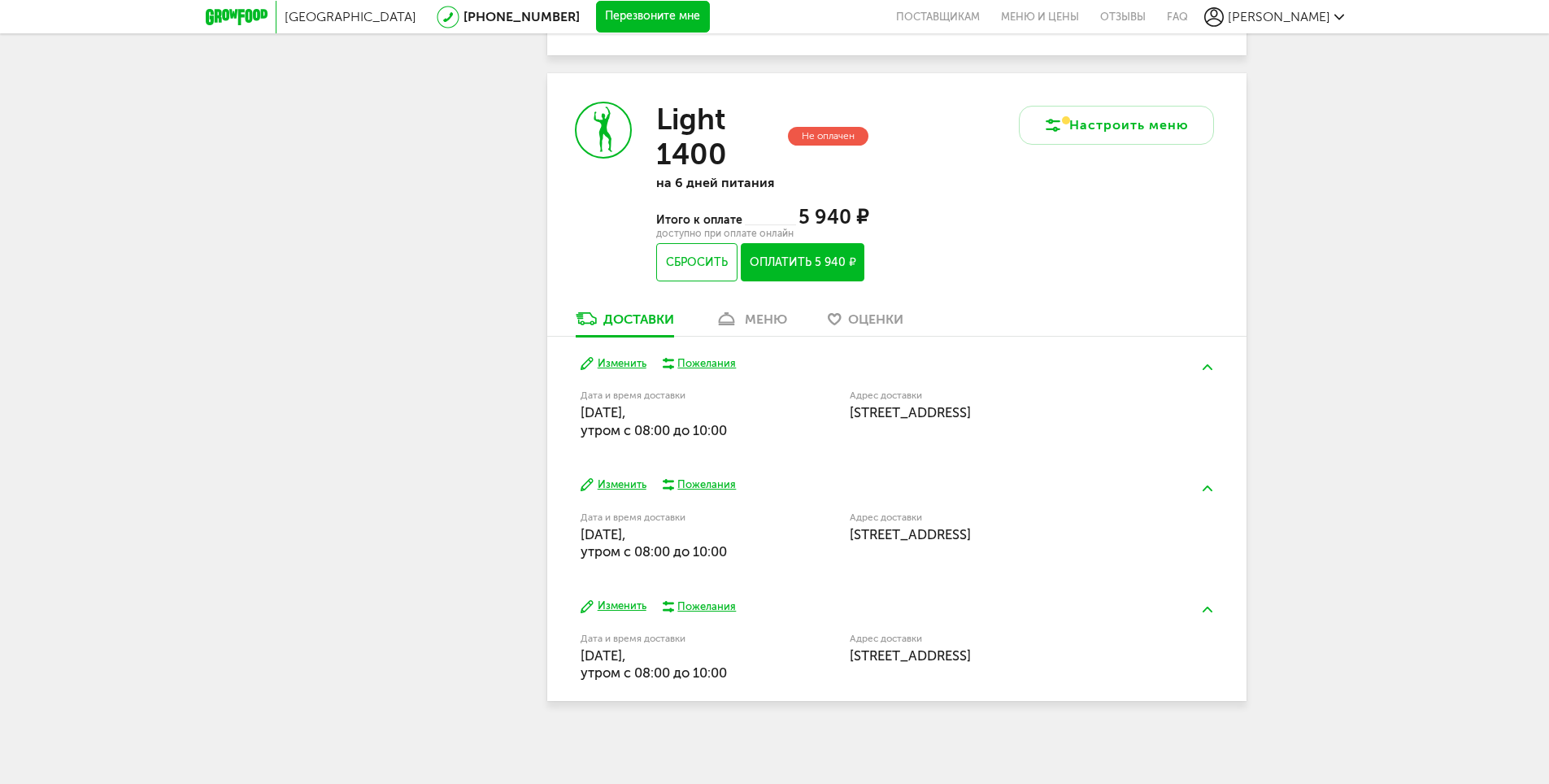
click at [787, 327] on div "меню" at bounding box center [766, 319] width 42 height 16
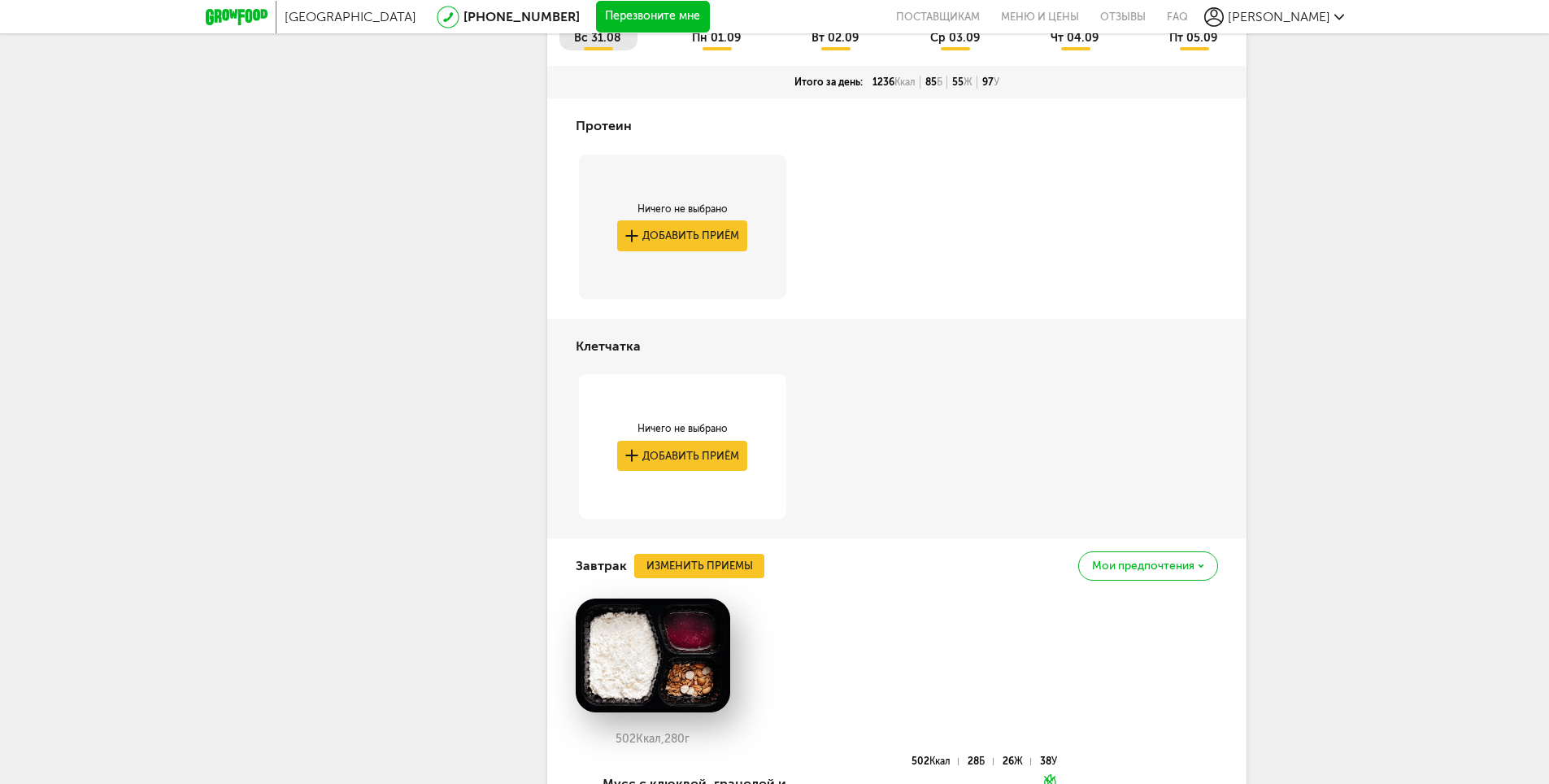
scroll to position [4184, 0]
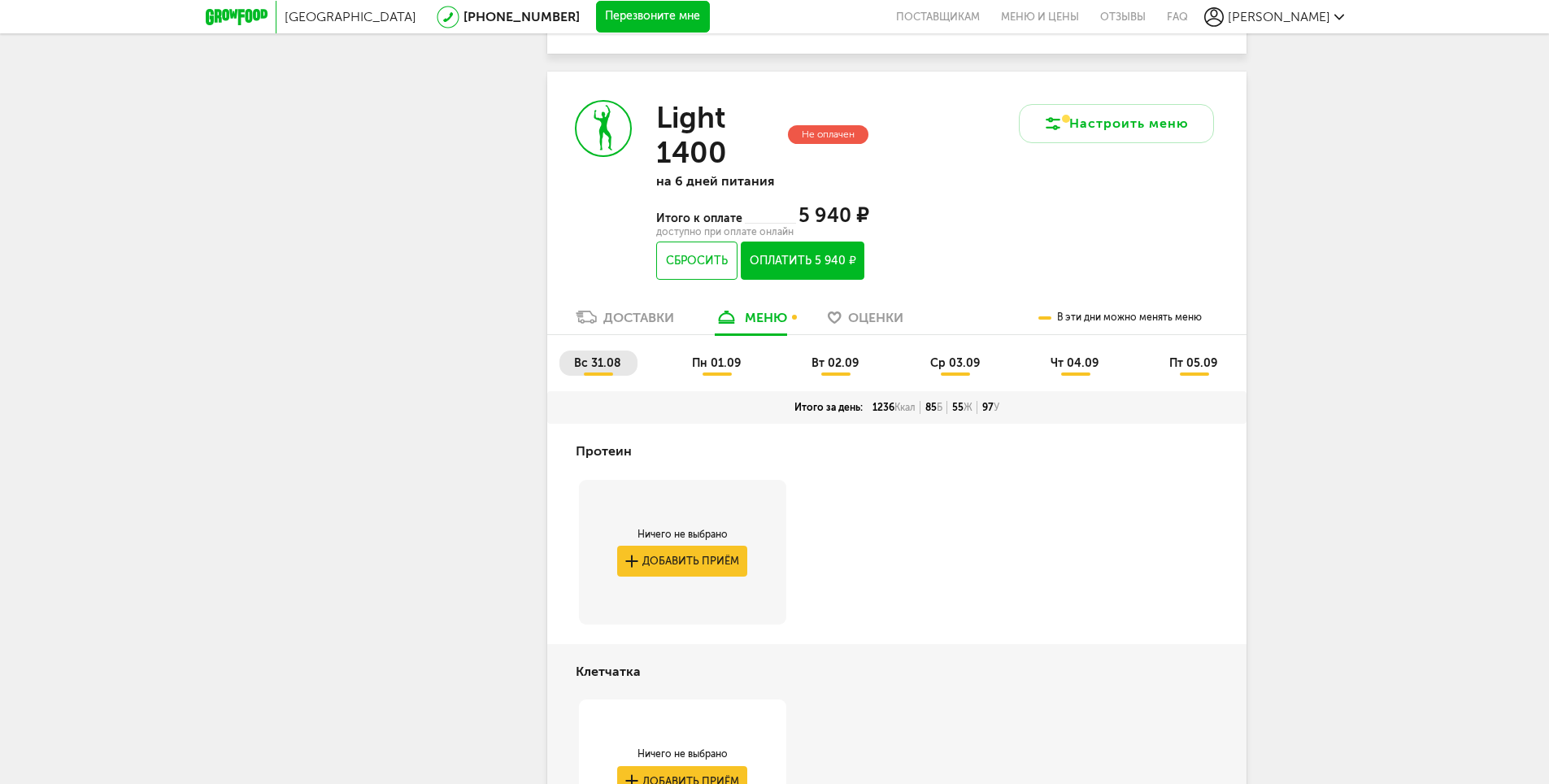
click at [714, 370] on span "пн 01.09" at bounding box center [716, 363] width 49 height 14
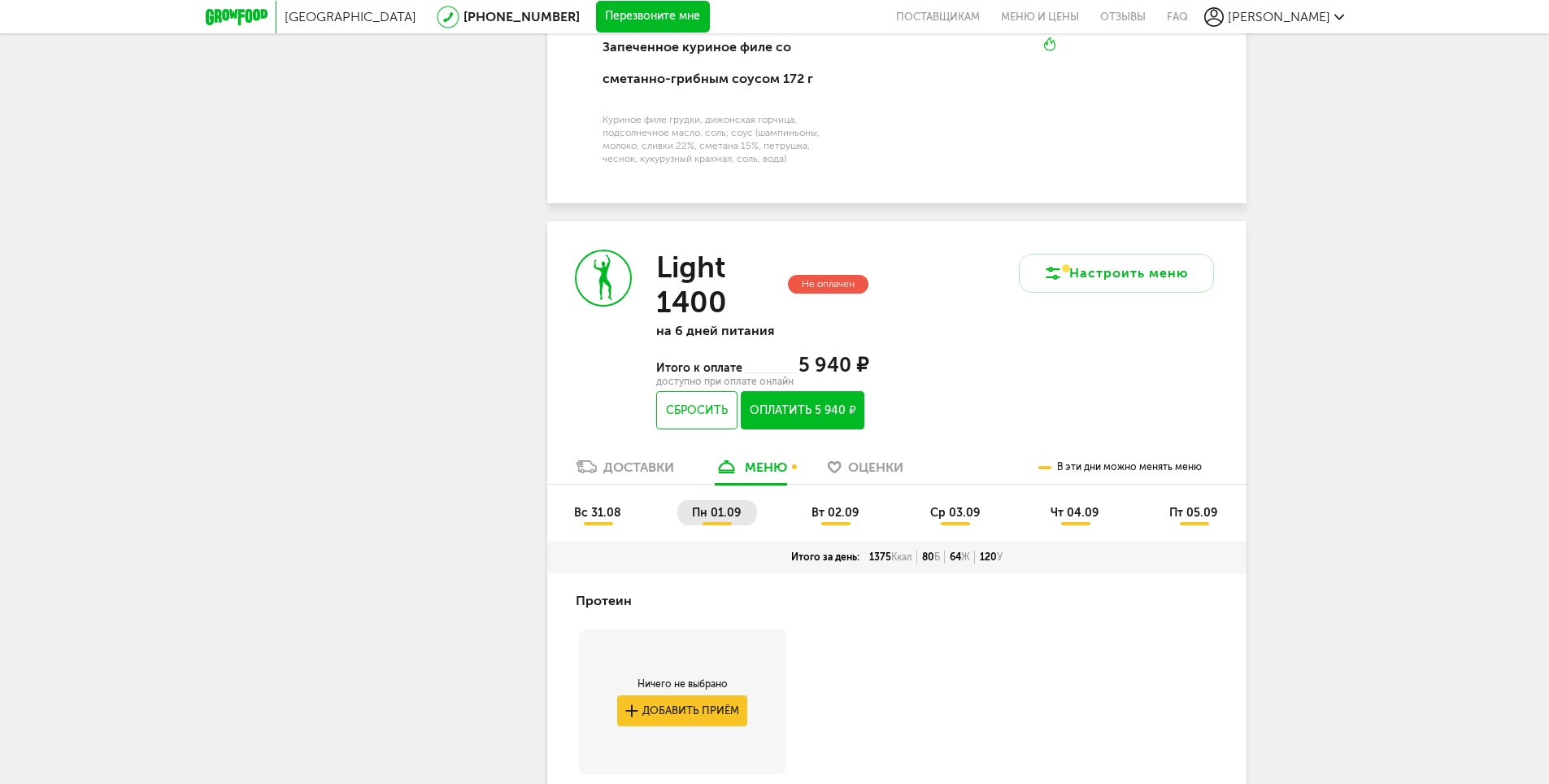
scroll to position [4264, 0]
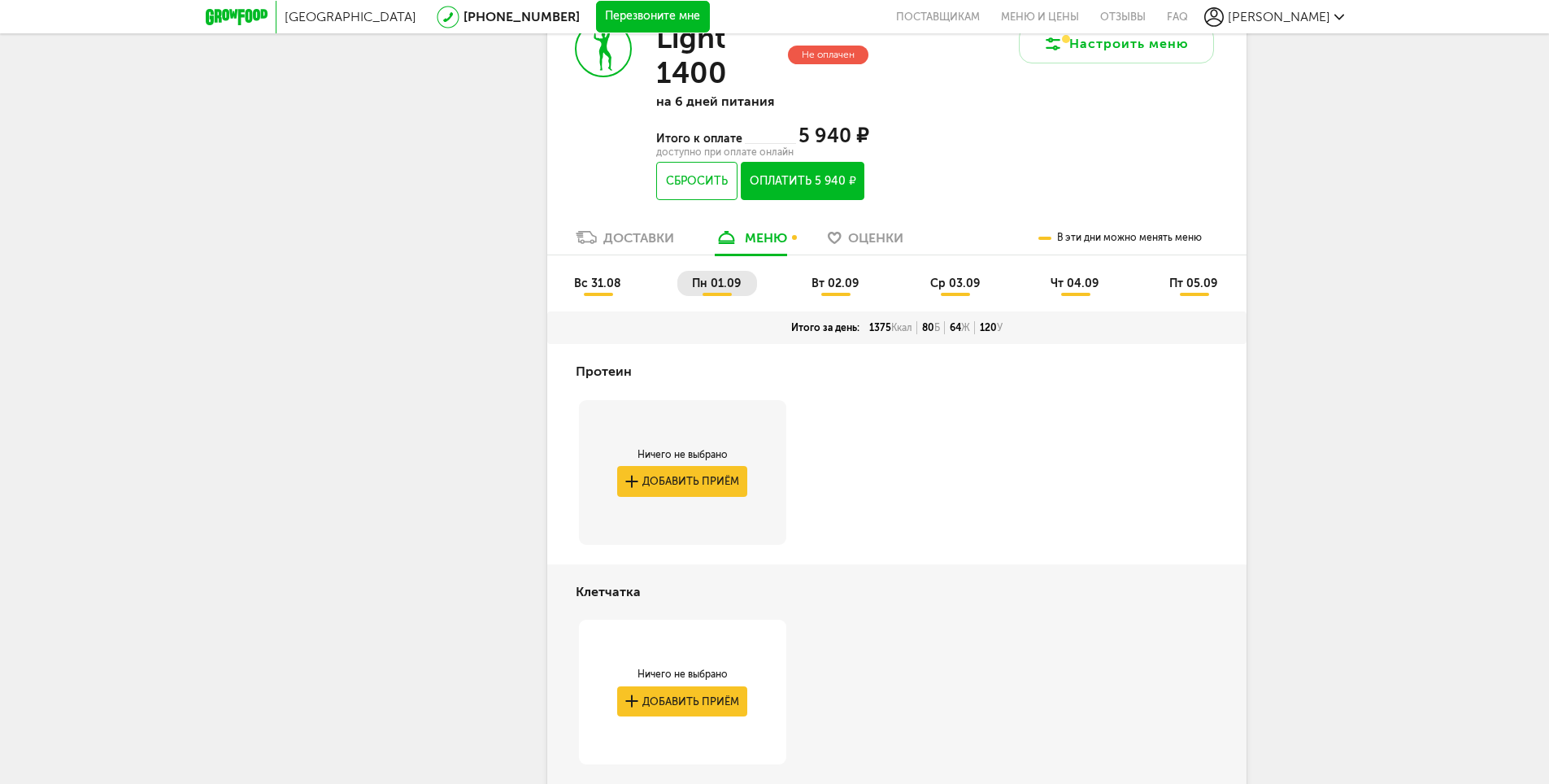
click at [847, 290] on span "вт 02.09" at bounding box center [835, 283] width 47 height 14
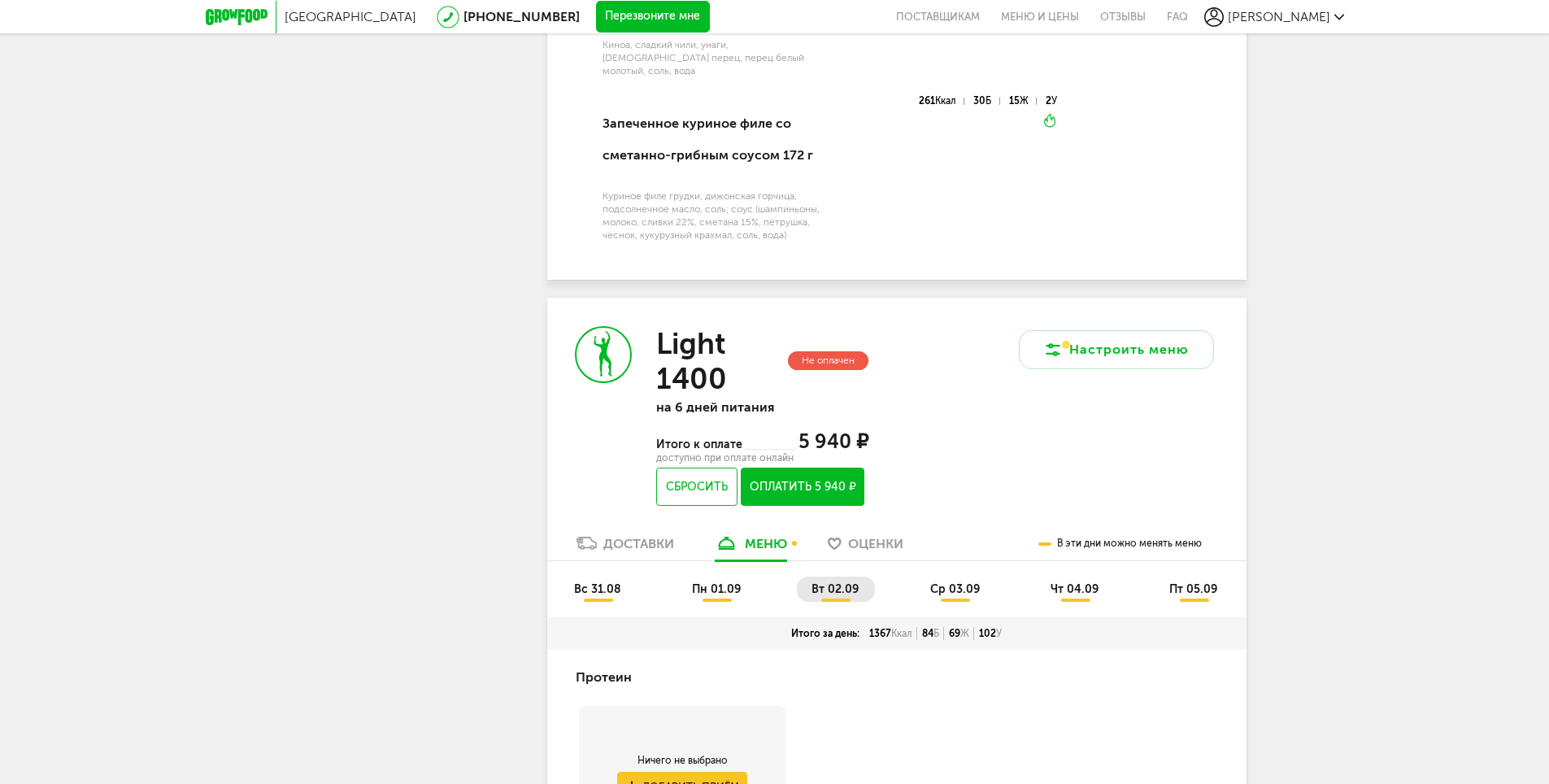
scroll to position [4202, 0]
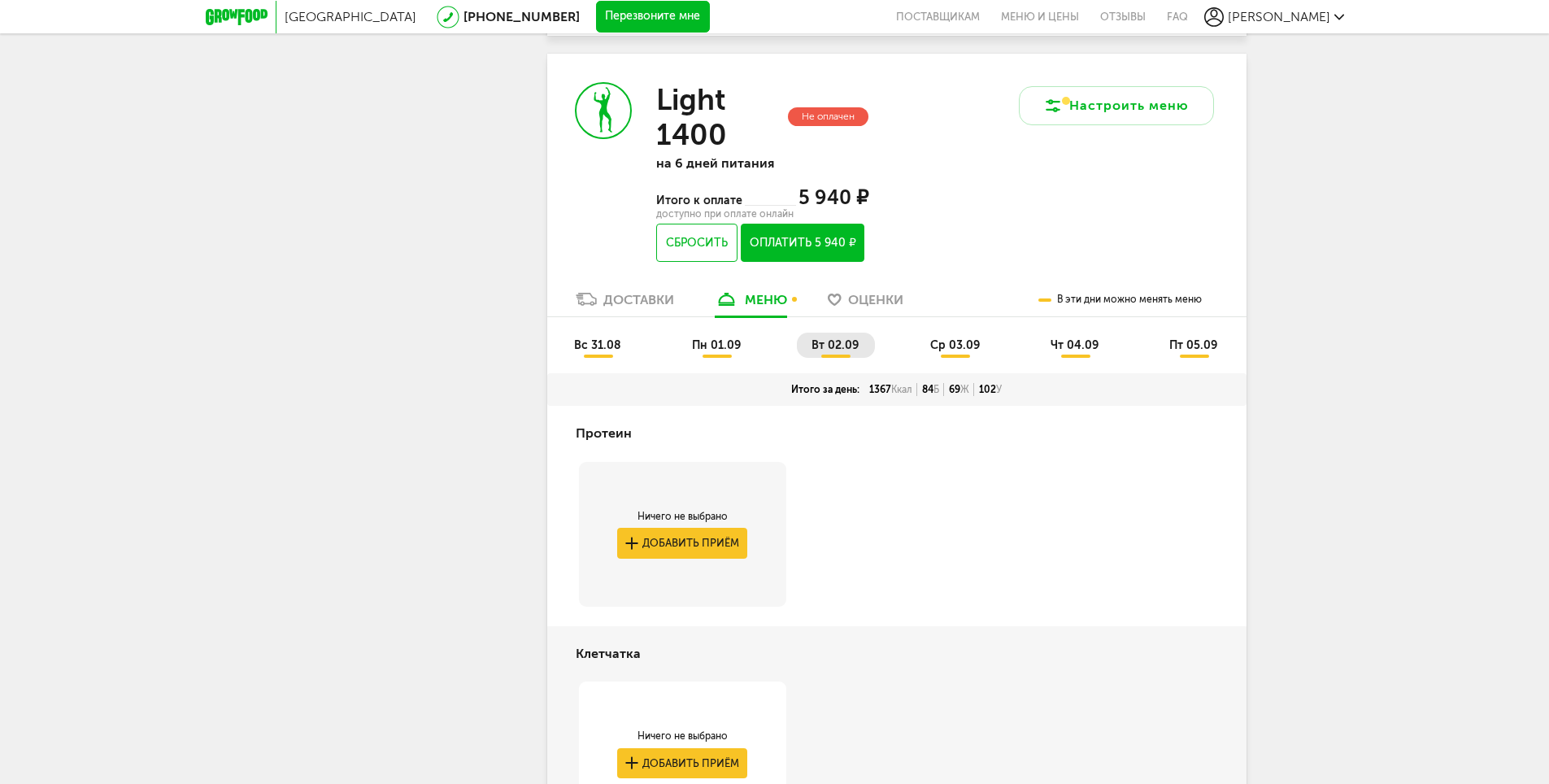
click at [946, 352] on span "ср 03.09" at bounding box center [956, 345] width 50 height 14
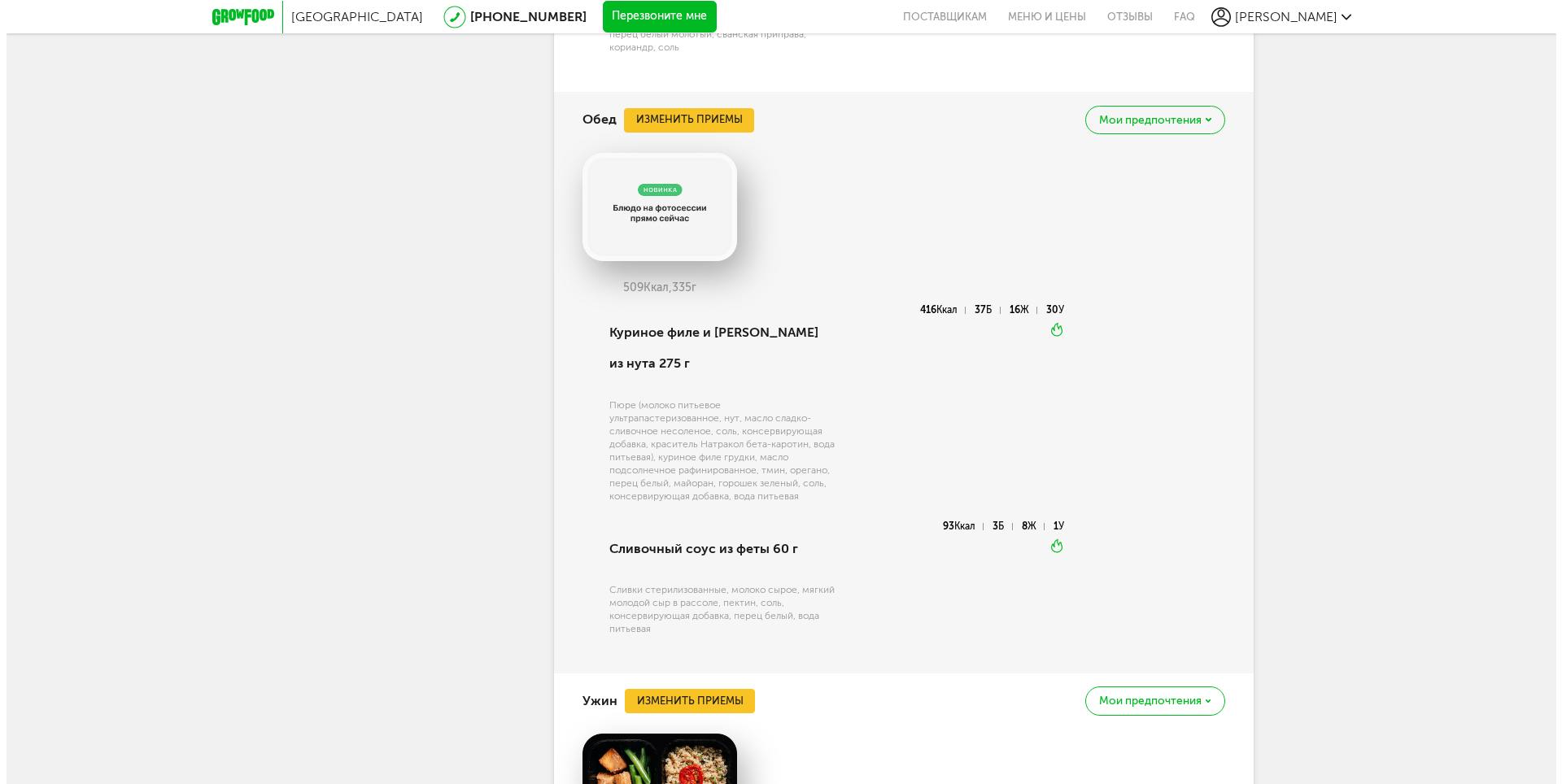
scroll to position [5178, 0]
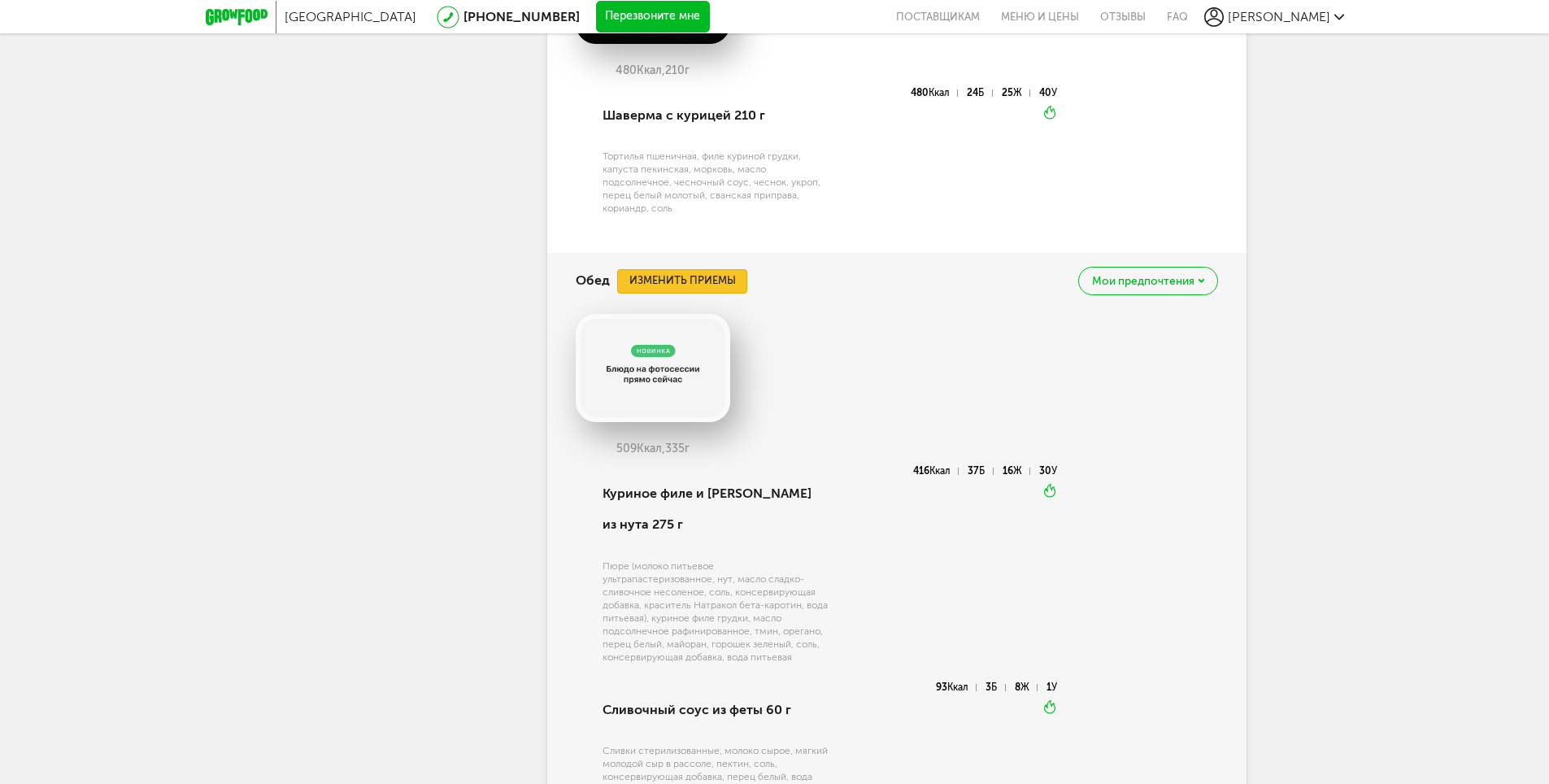
click at [733, 293] on button "Изменить приемы" at bounding box center [682, 281] width 130 height 24
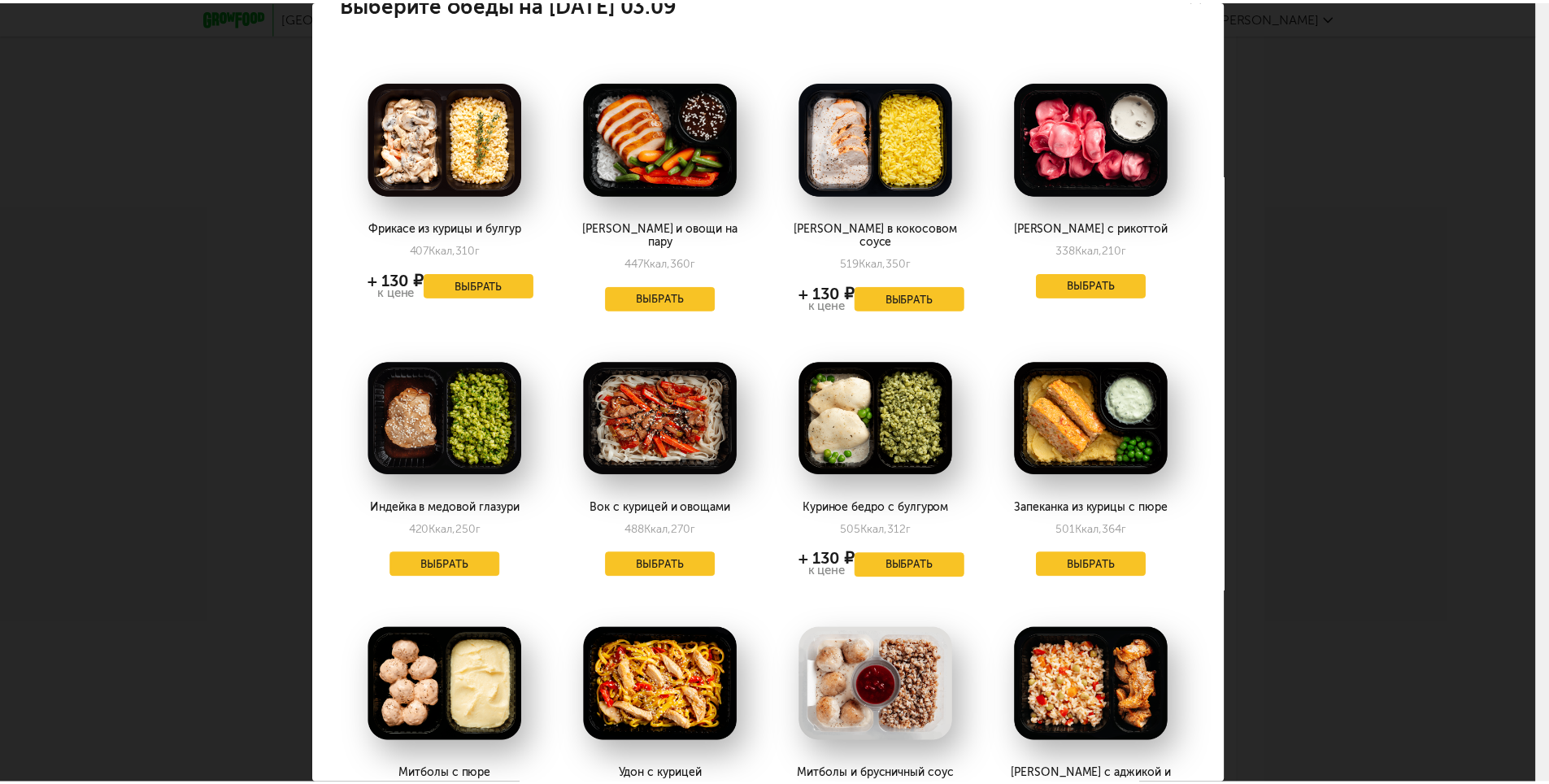
scroll to position [0, 0]
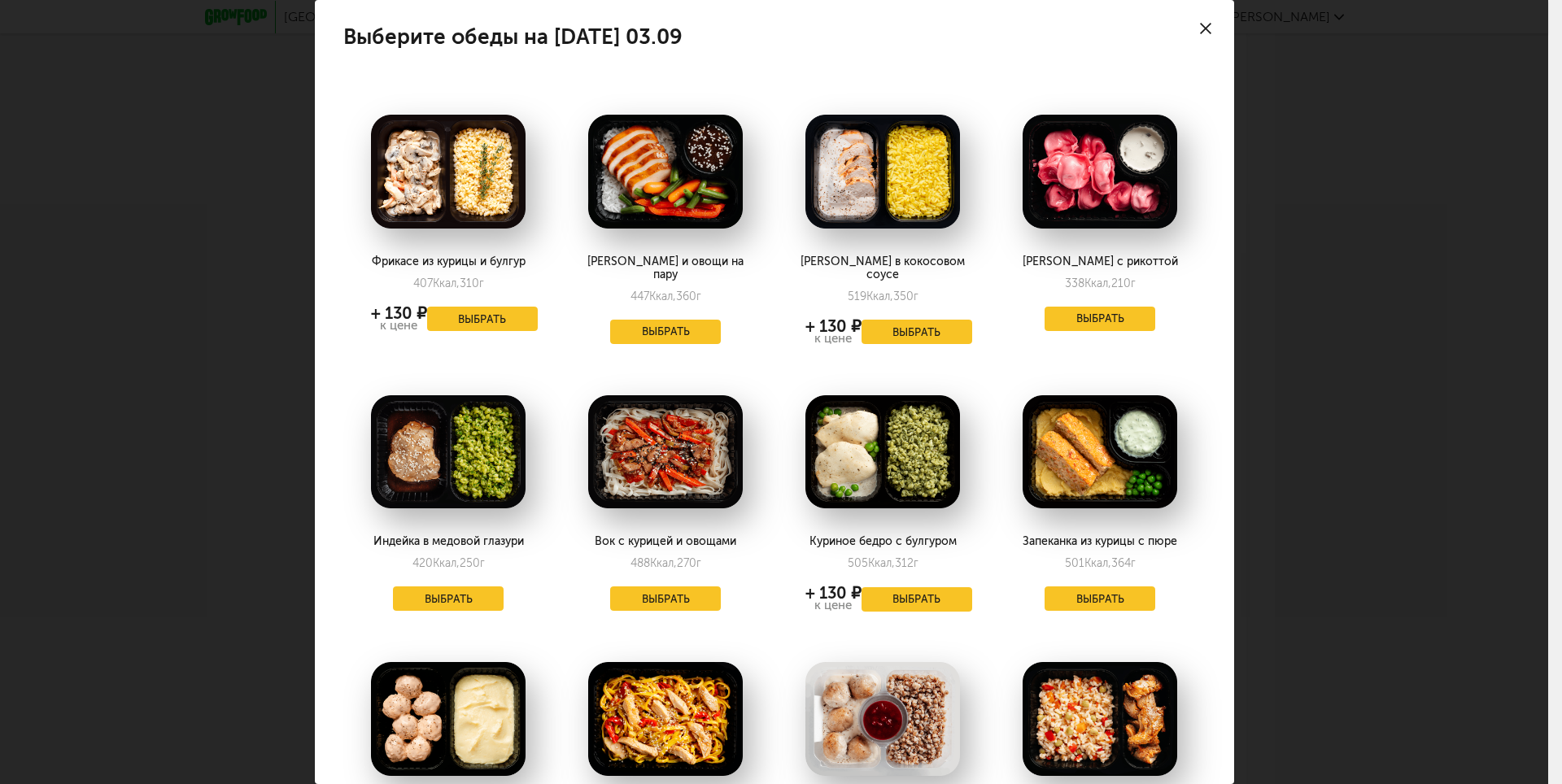
click at [1198, 22] on div at bounding box center [1205, 28] width 57 height 57
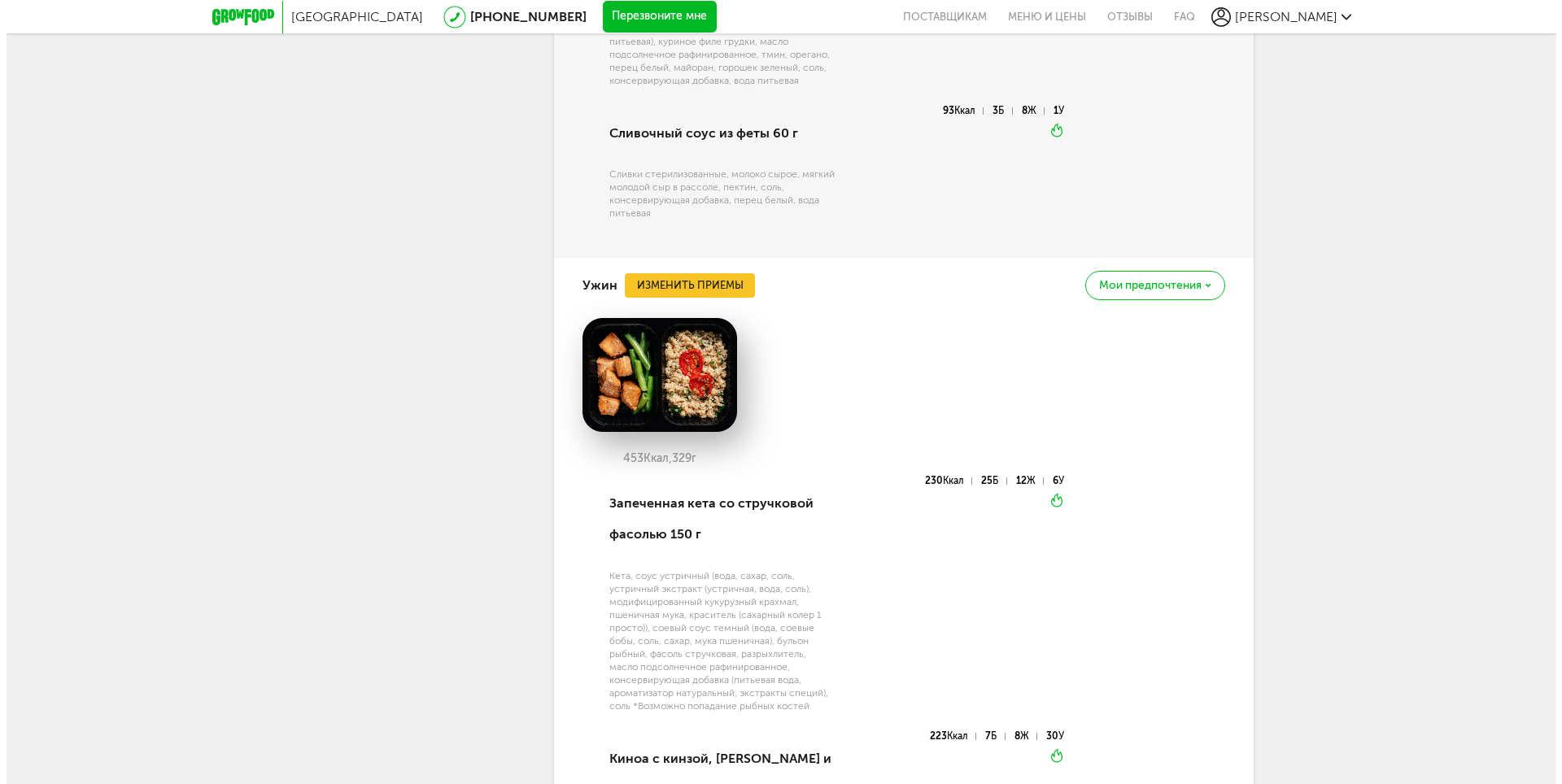
scroll to position [5732, 0]
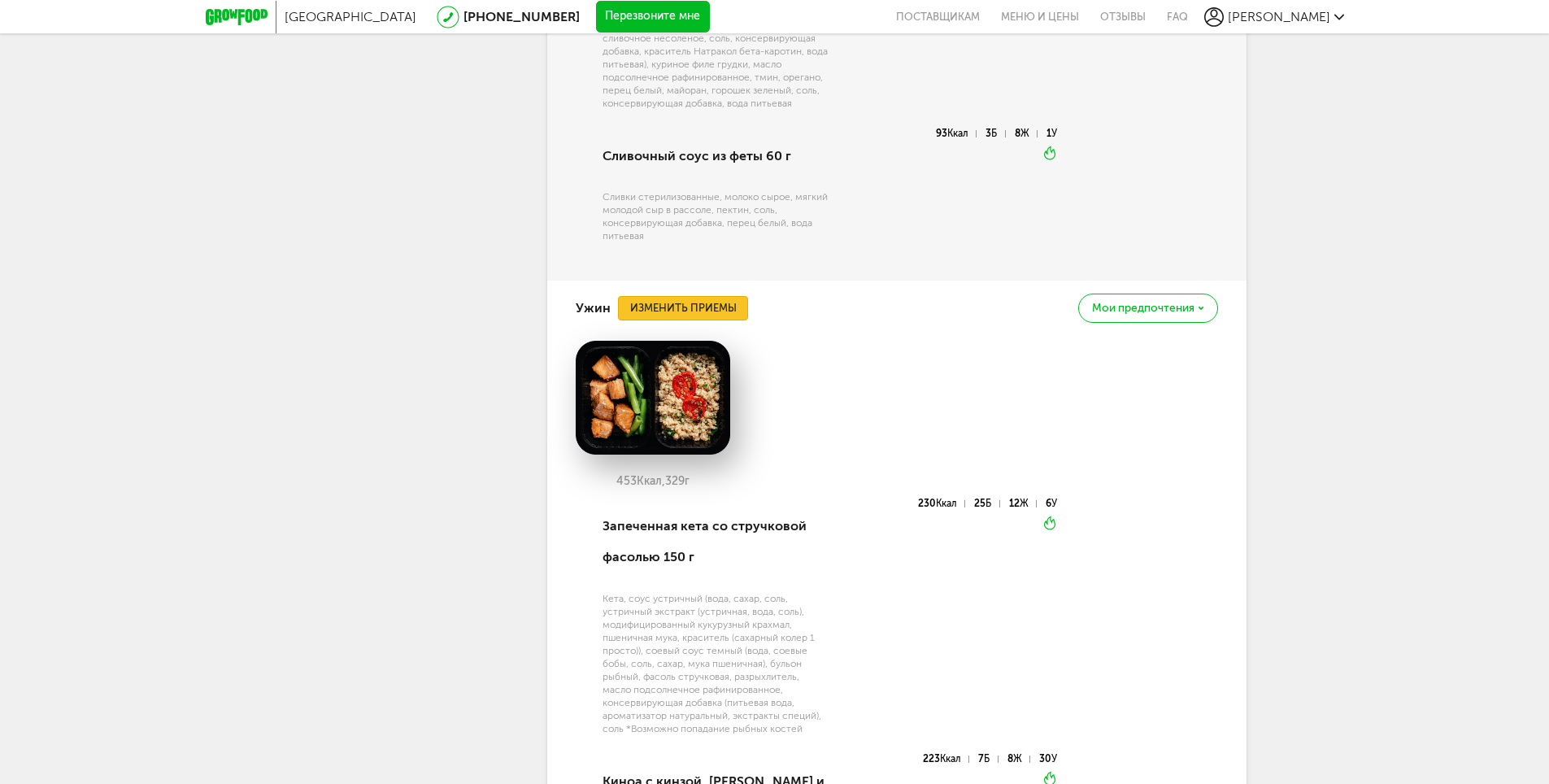
click at [725, 317] on button "Изменить приемы" at bounding box center [683, 307] width 130 height 24
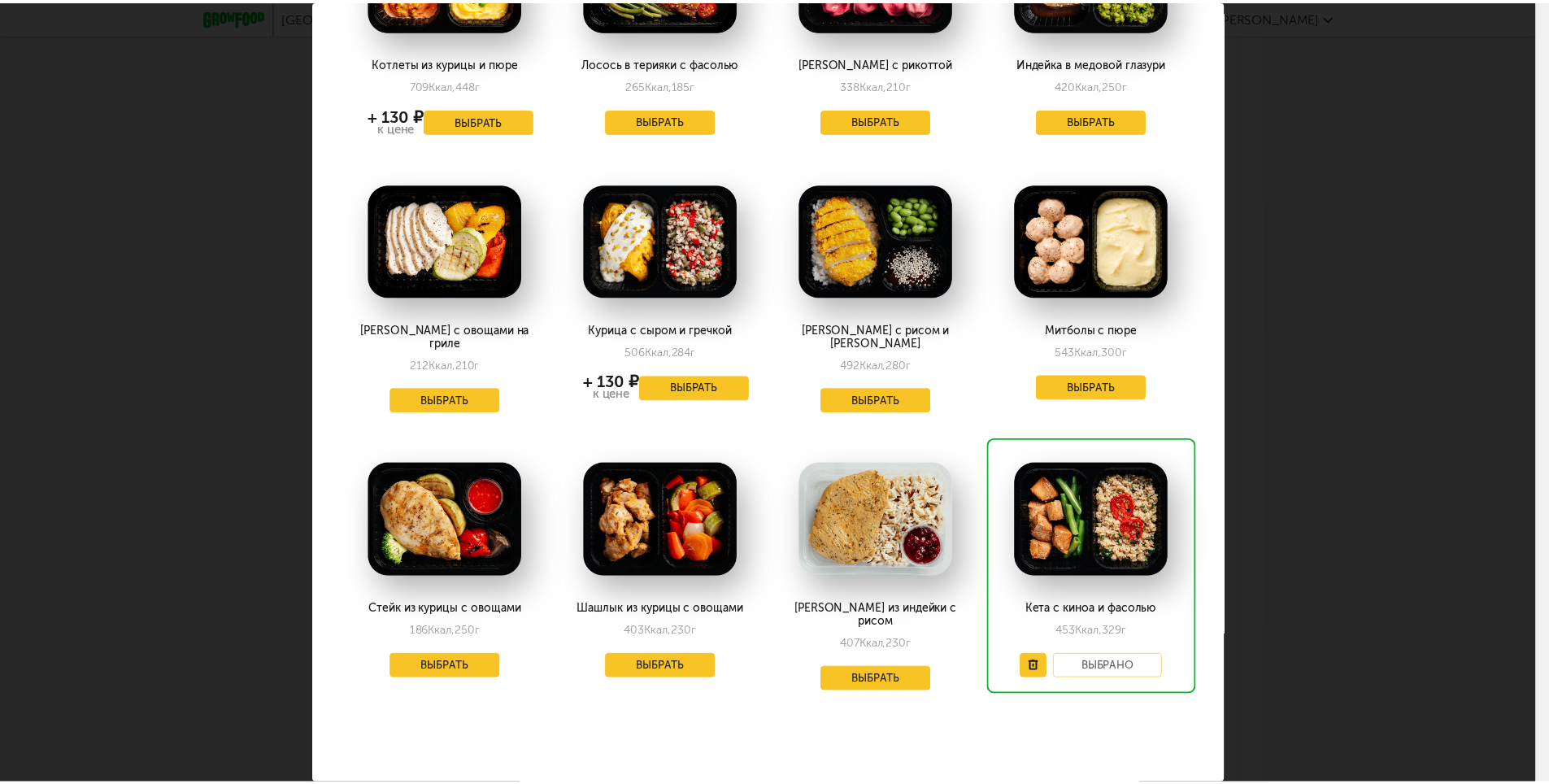
scroll to position [0, 0]
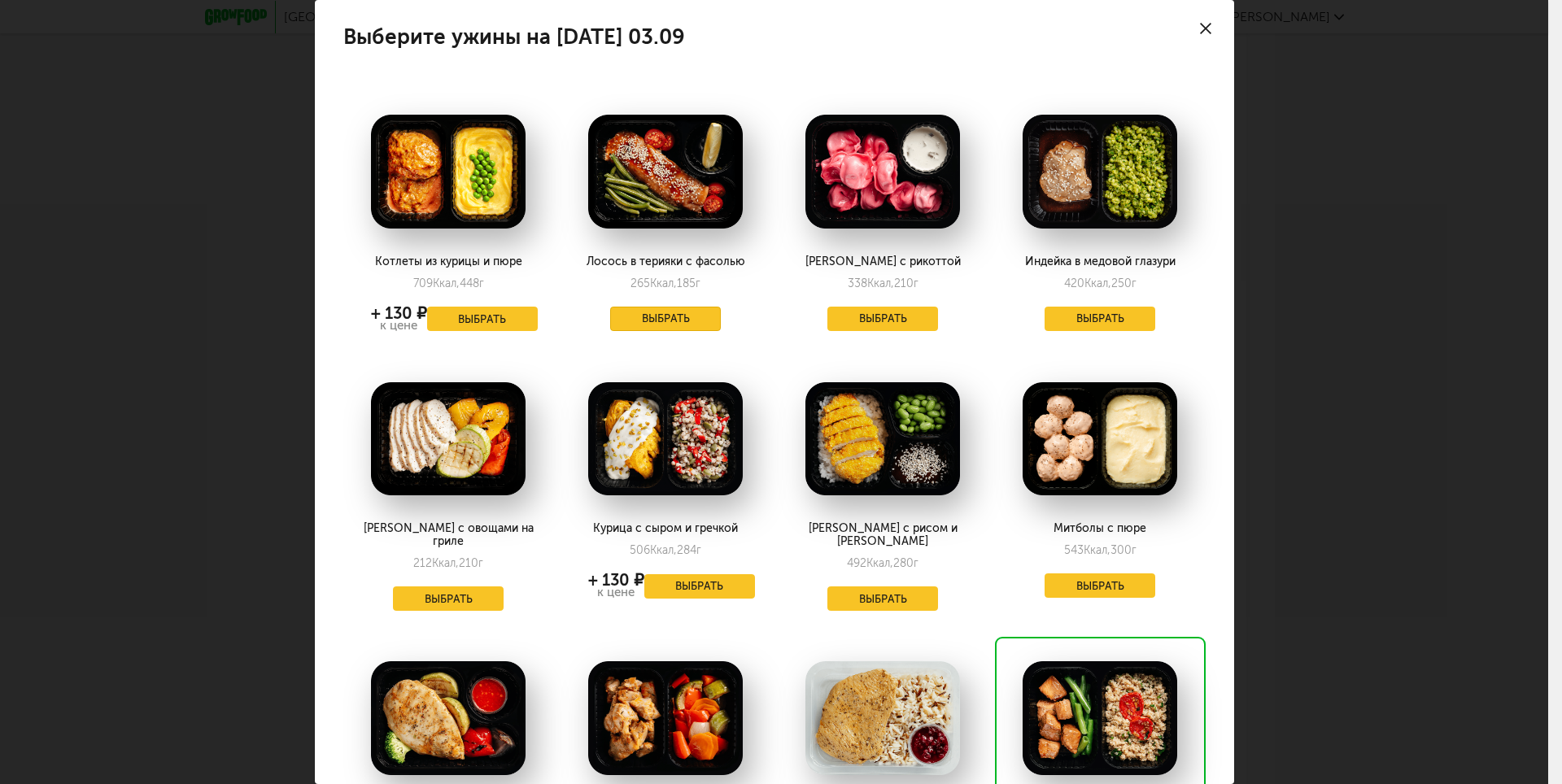
click at [668, 318] on button "Выбрать" at bounding box center [665, 318] width 110 height 24
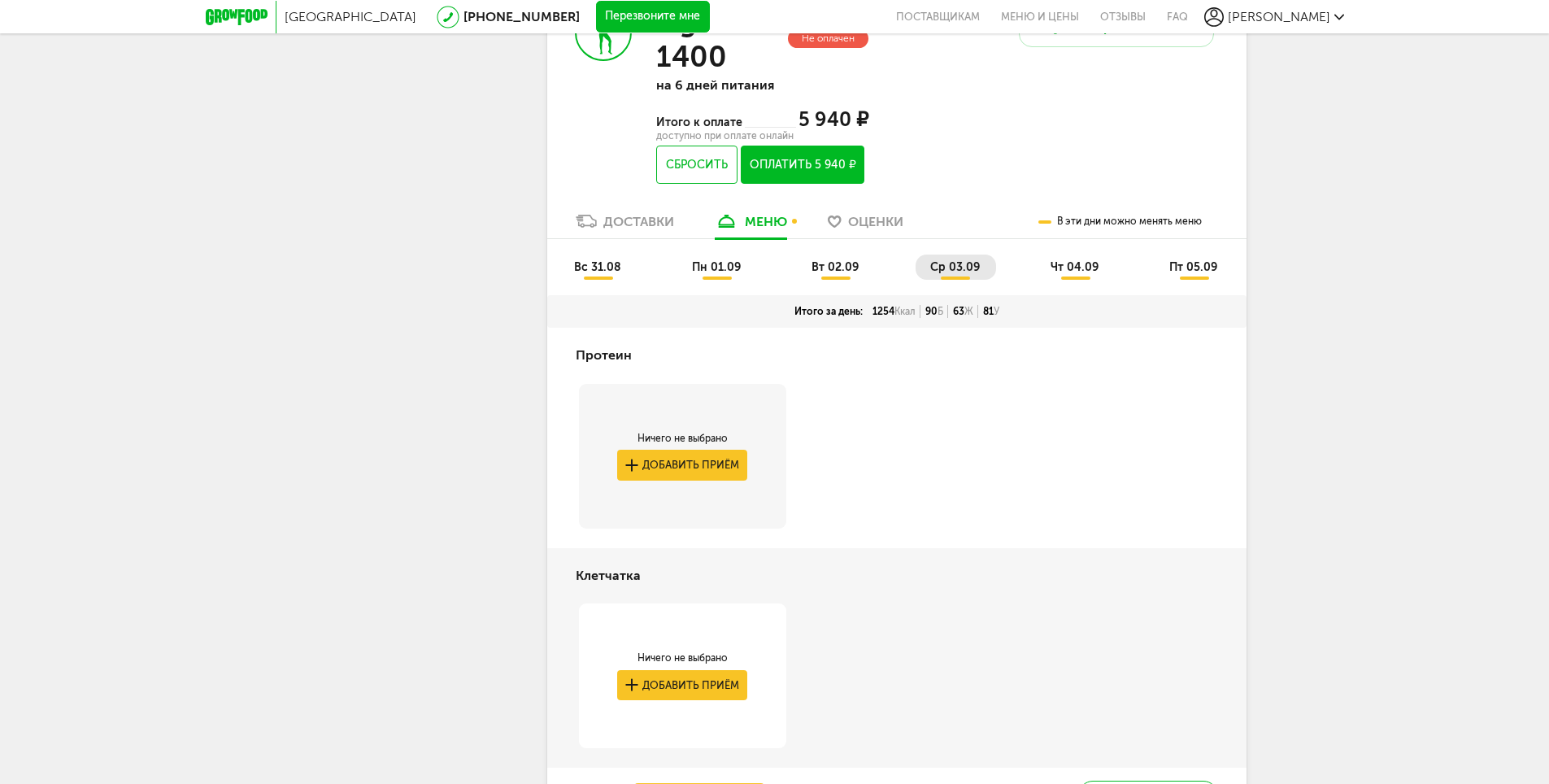
scroll to position [4099, 0]
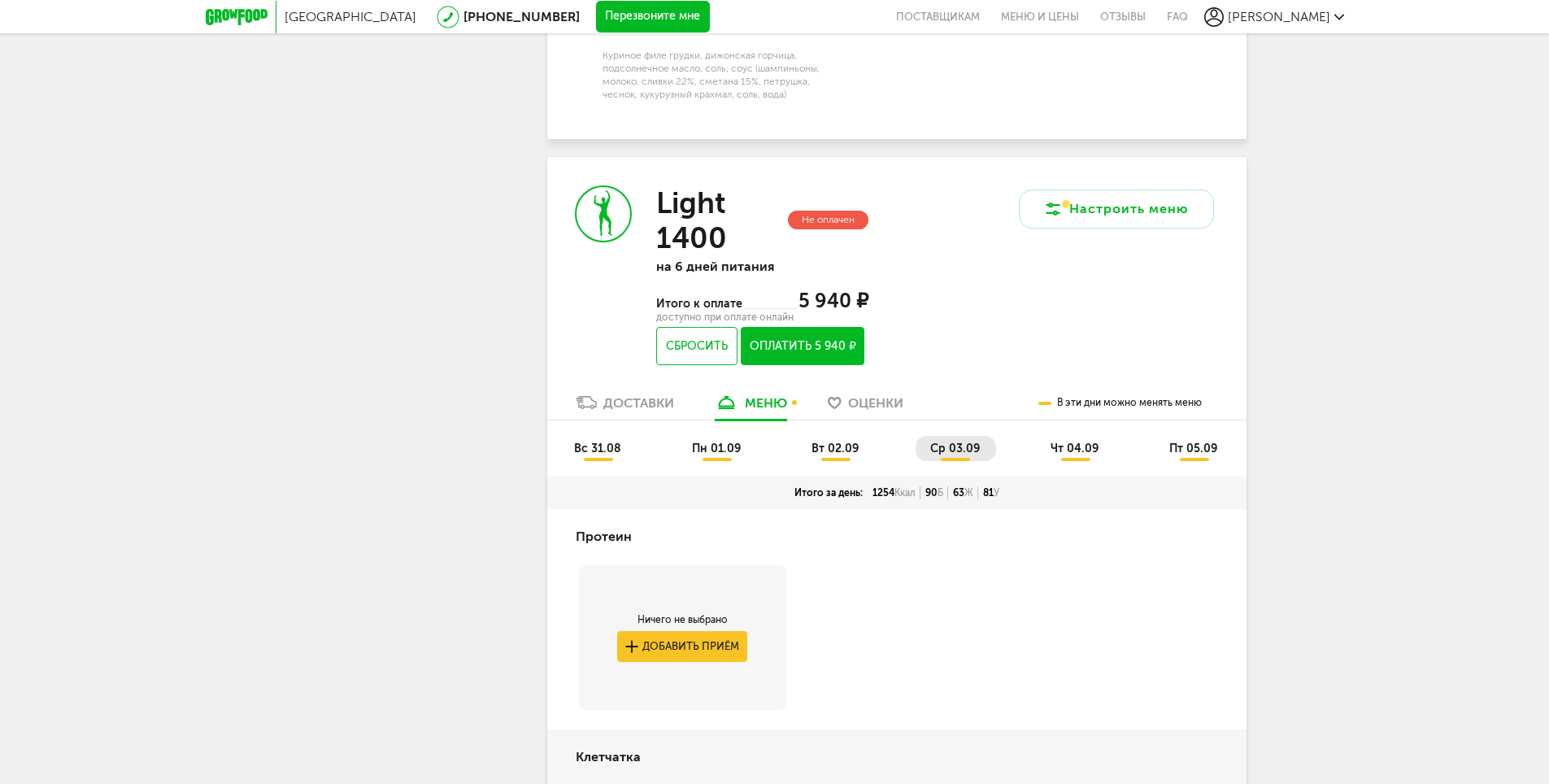
click at [1053, 461] on li "чт 04.09" at bounding box center [1075, 448] width 79 height 25
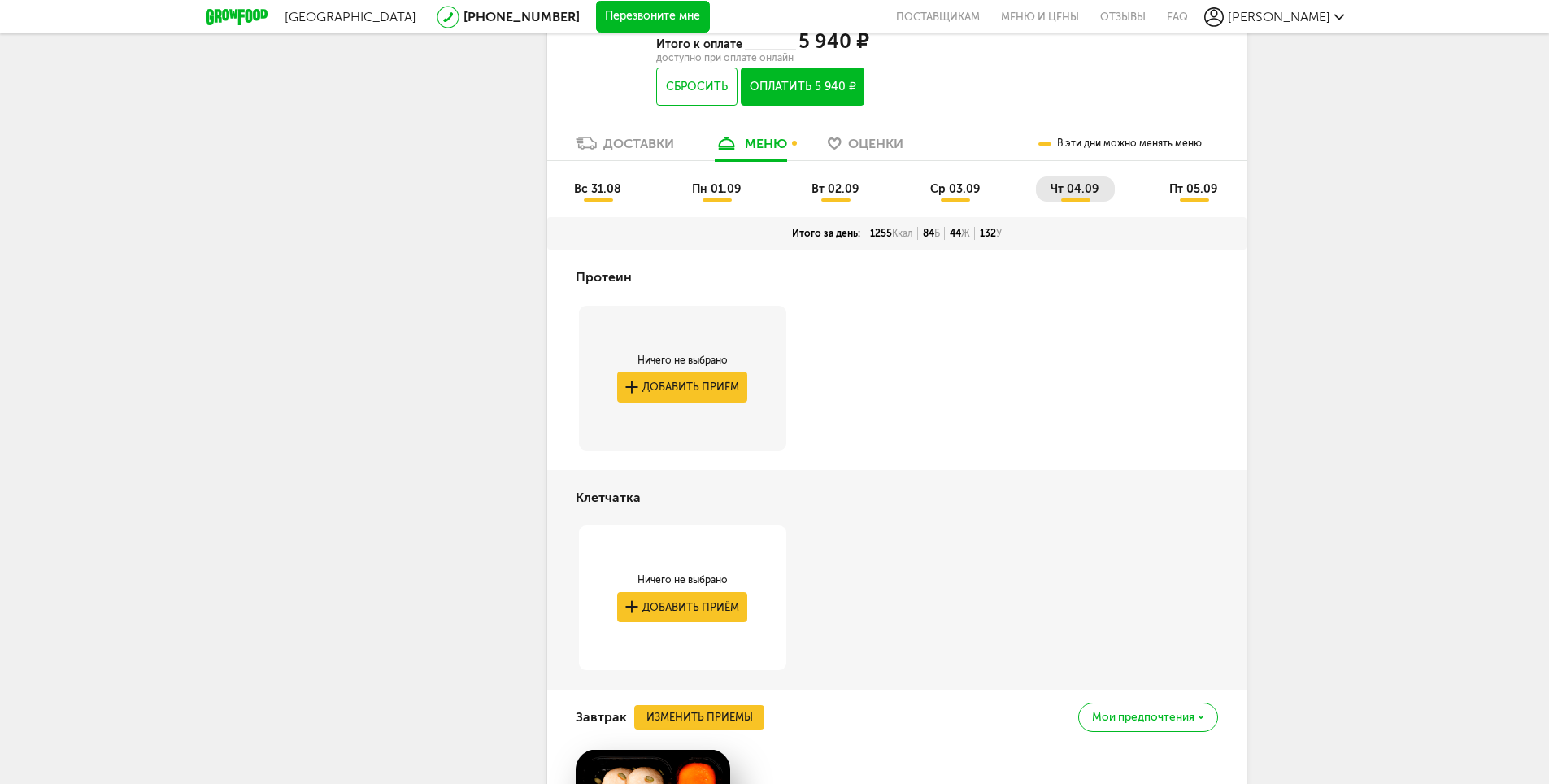
scroll to position [4279, 0]
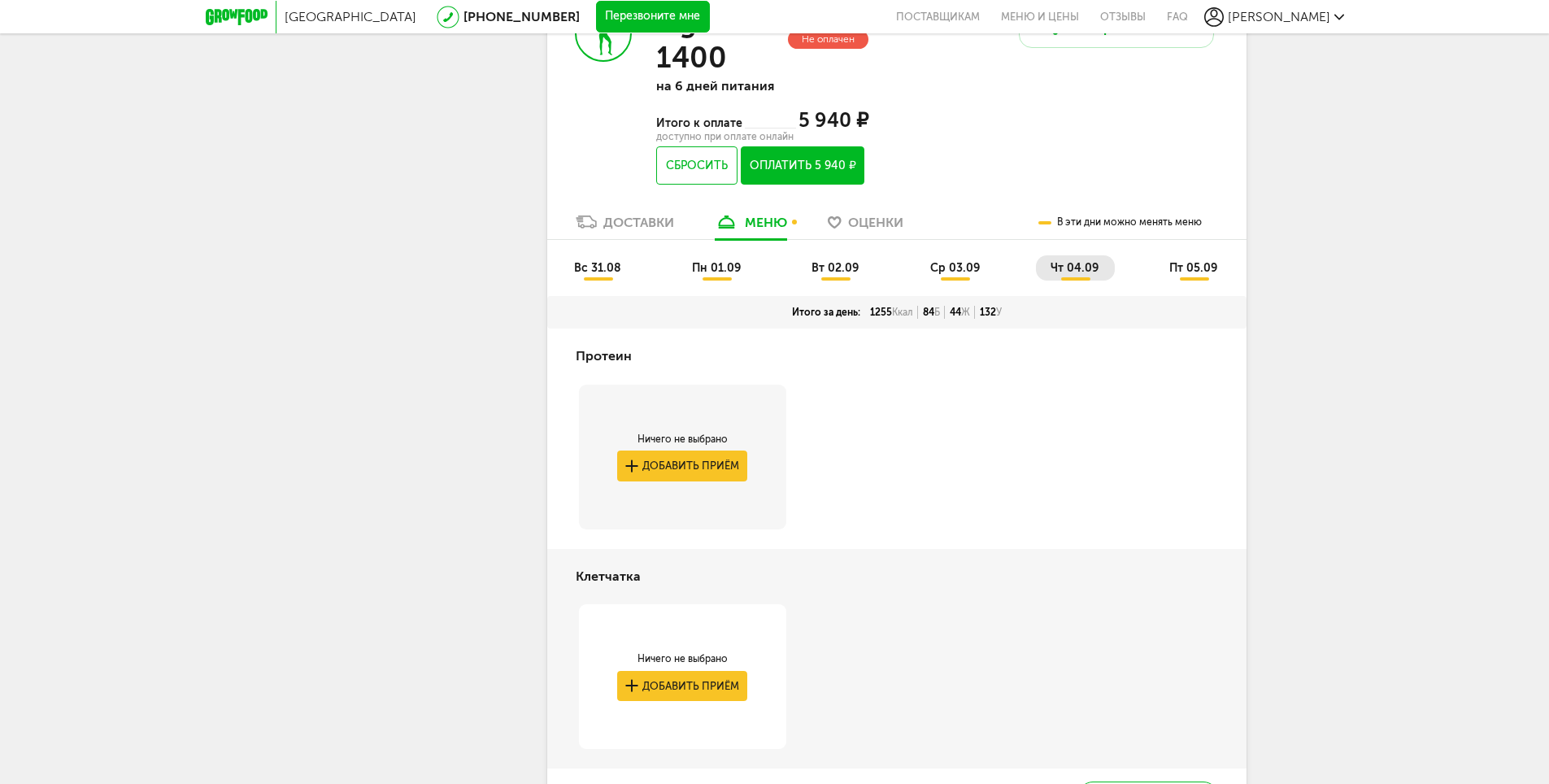
click at [1183, 275] on span "пт 05.09" at bounding box center [1193, 268] width 48 height 14
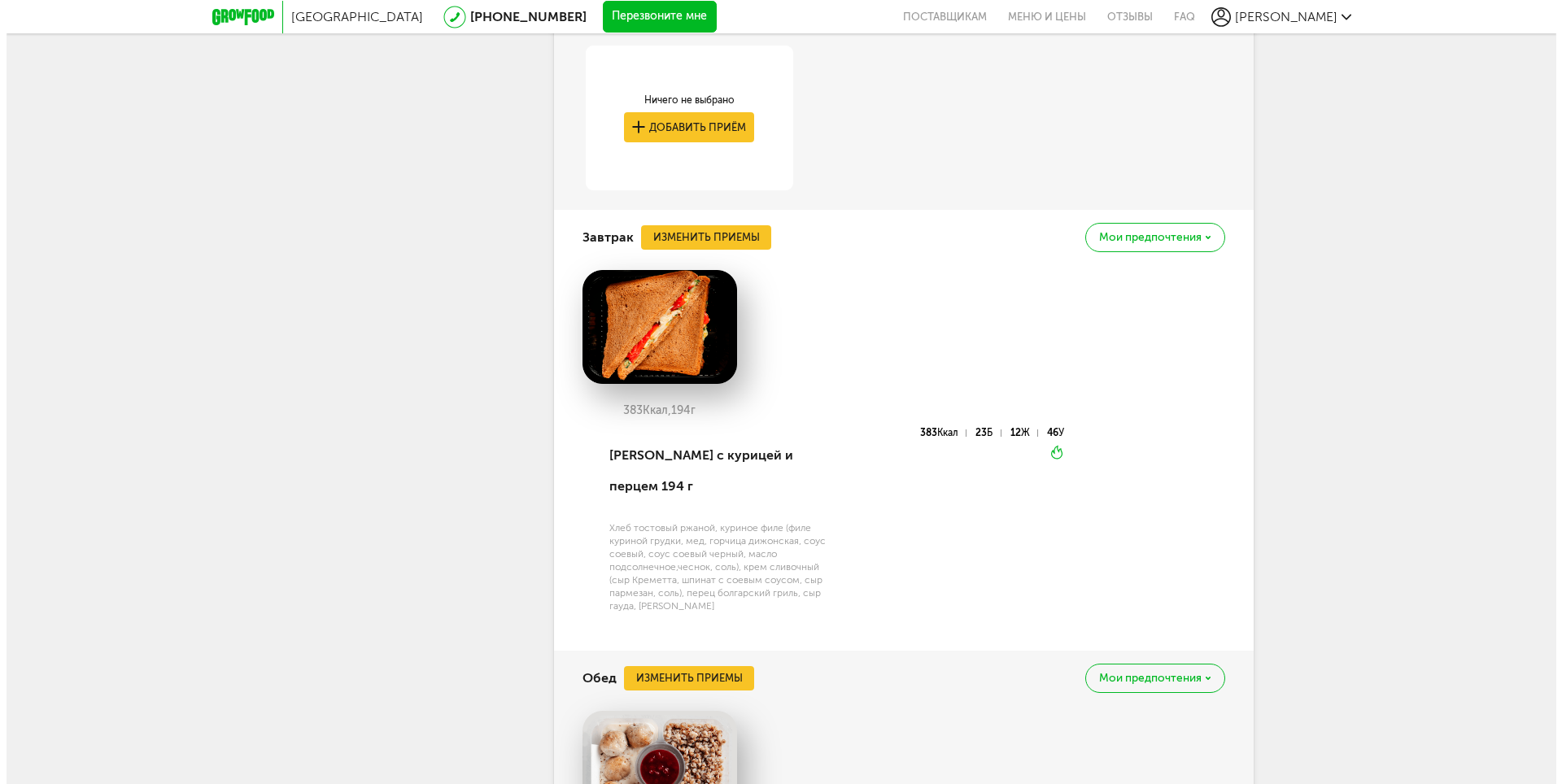
scroll to position [4799, 0]
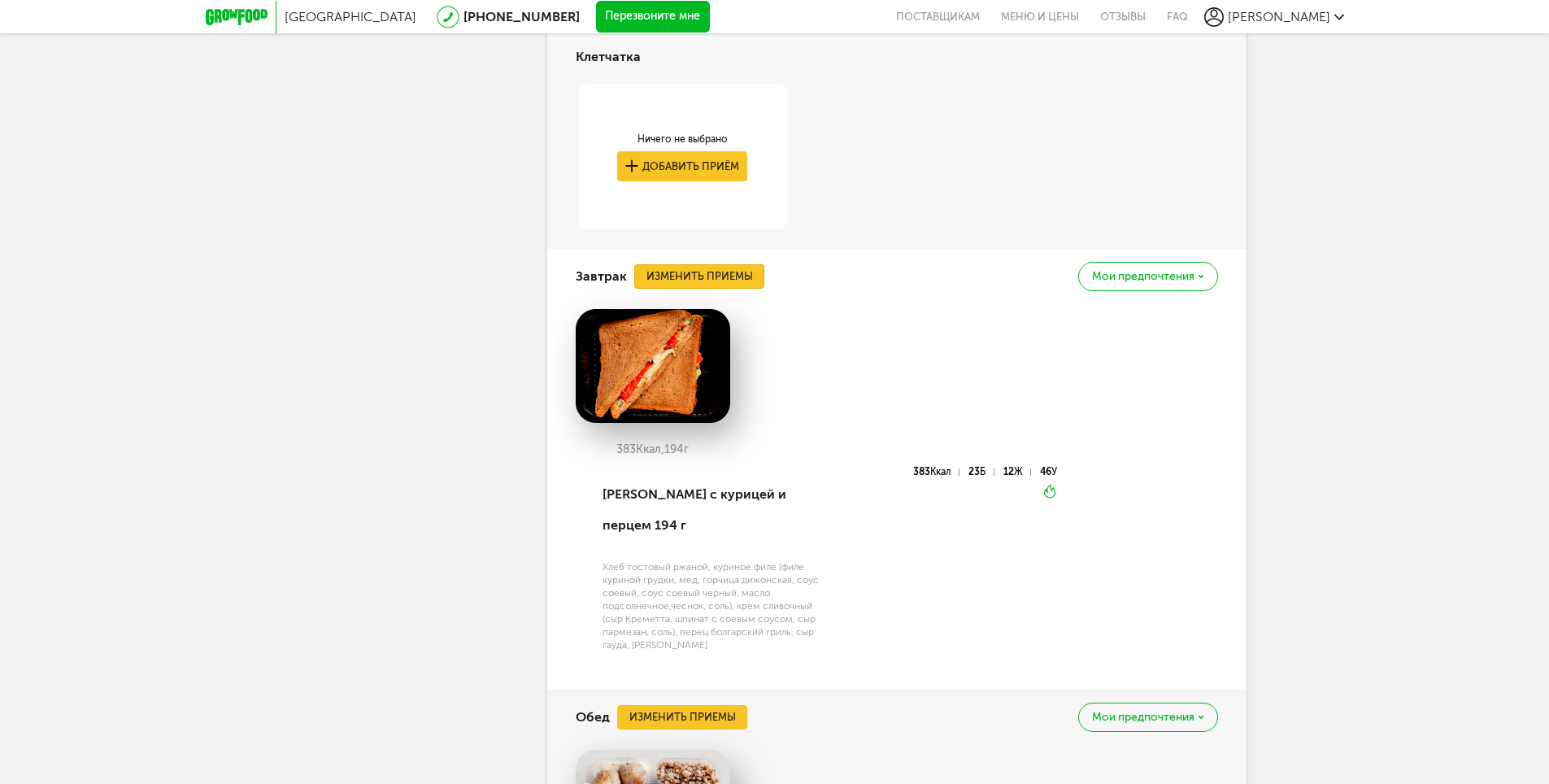
click at [700, 288] on button "Изменить приемы" at bounding box center [699, 276] width 130 height 24
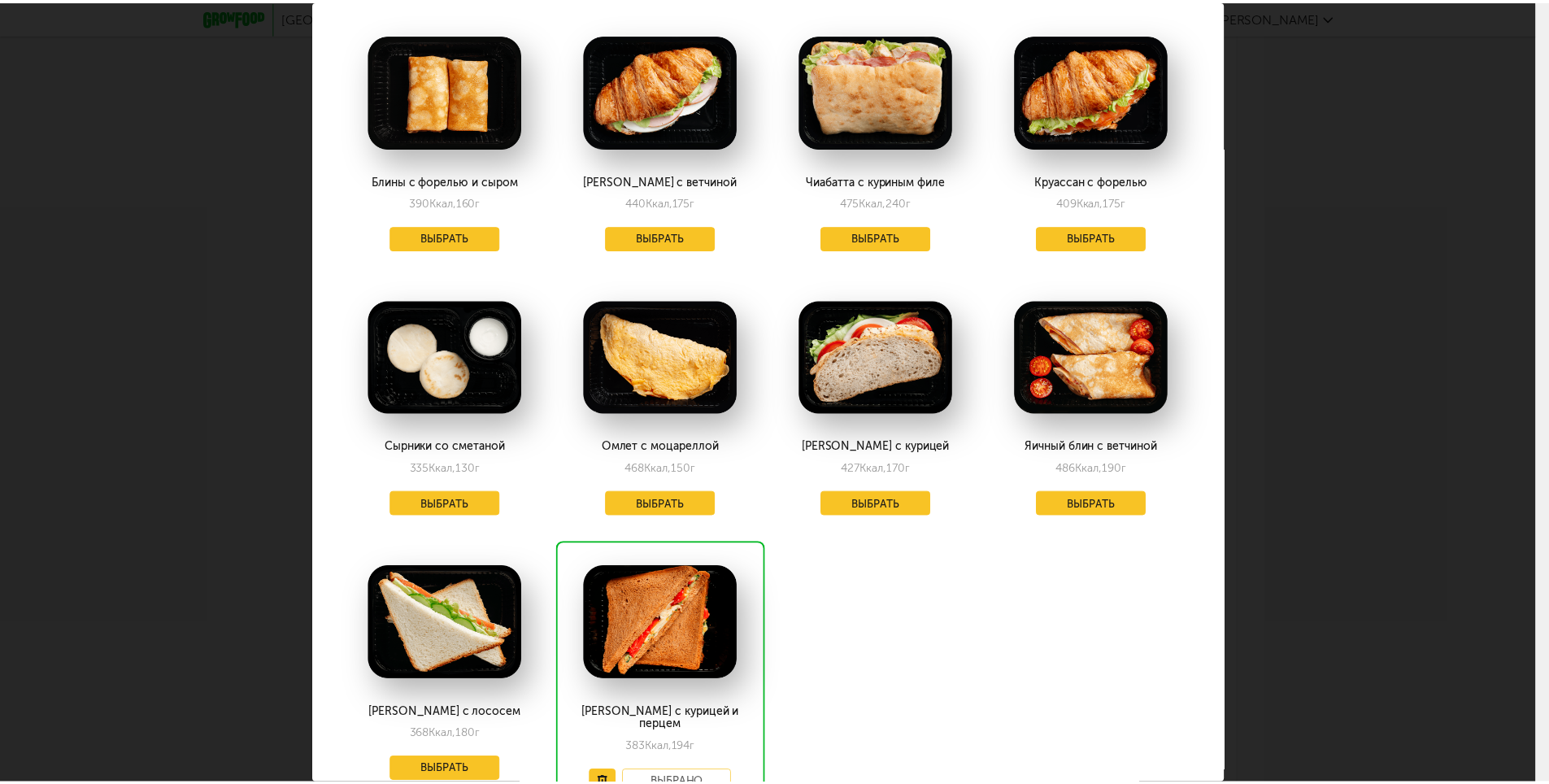
scroll to position [976, 0]
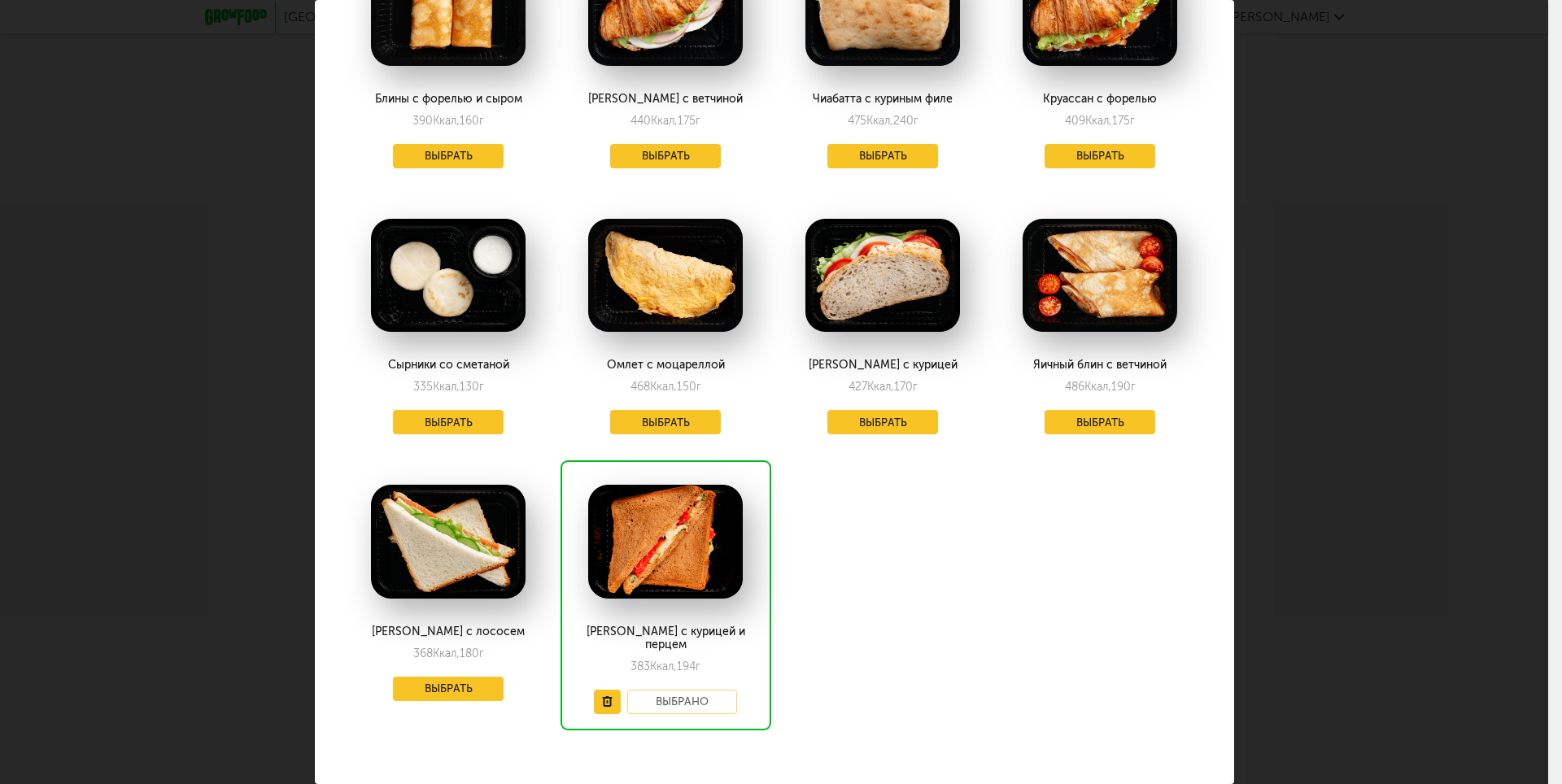
click at [454, 294] on img at bounding box center [448, 275] width 154 height 114
click at [456, 417] on button "Выбрать" at bounding box center [448, 422] width 110 height 24
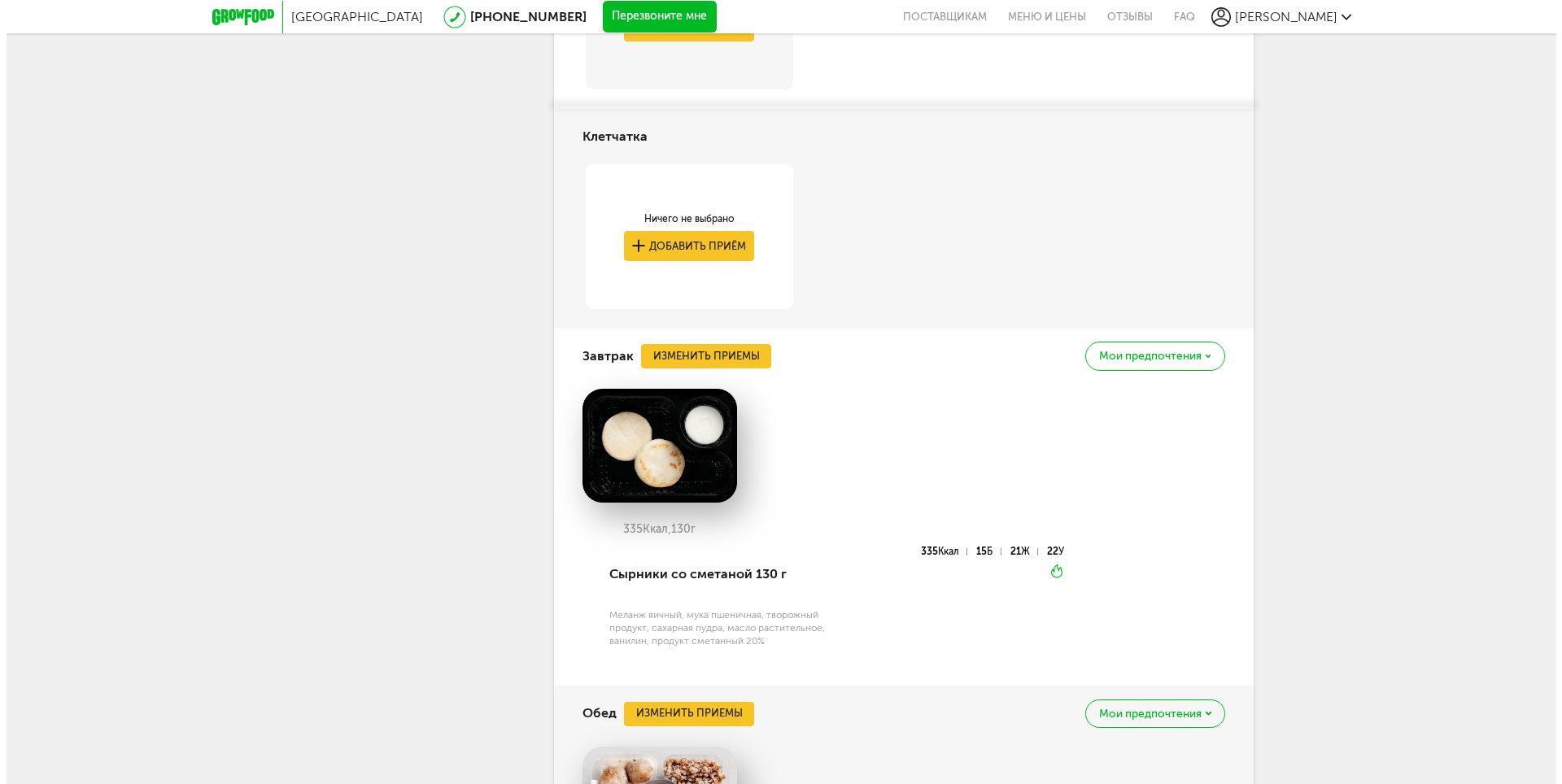
scroll to position [4828, 0]
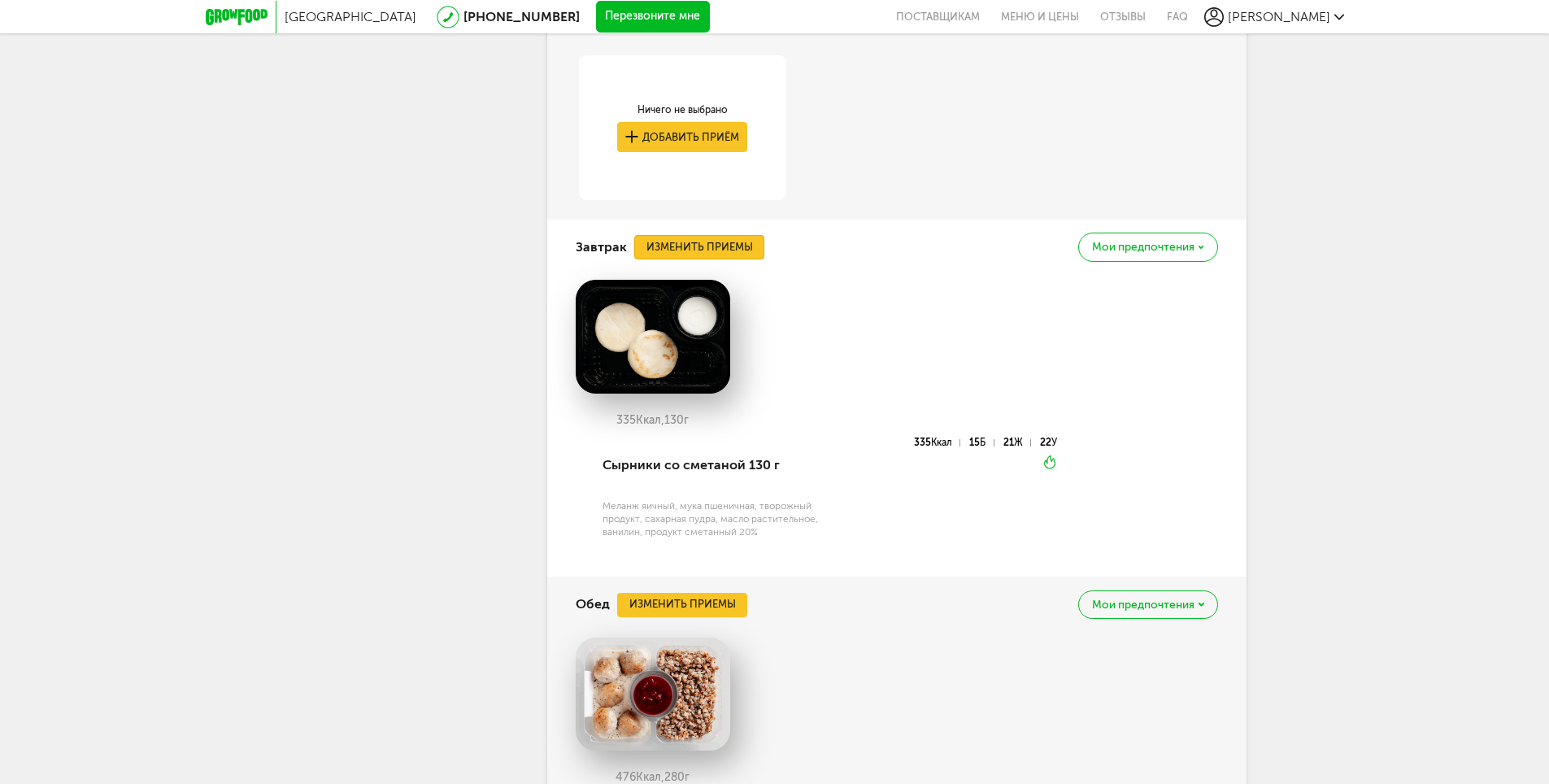
click at [703, 259] on button "Изменить приемы" at bounding box center [699, 247] width 130 height 24
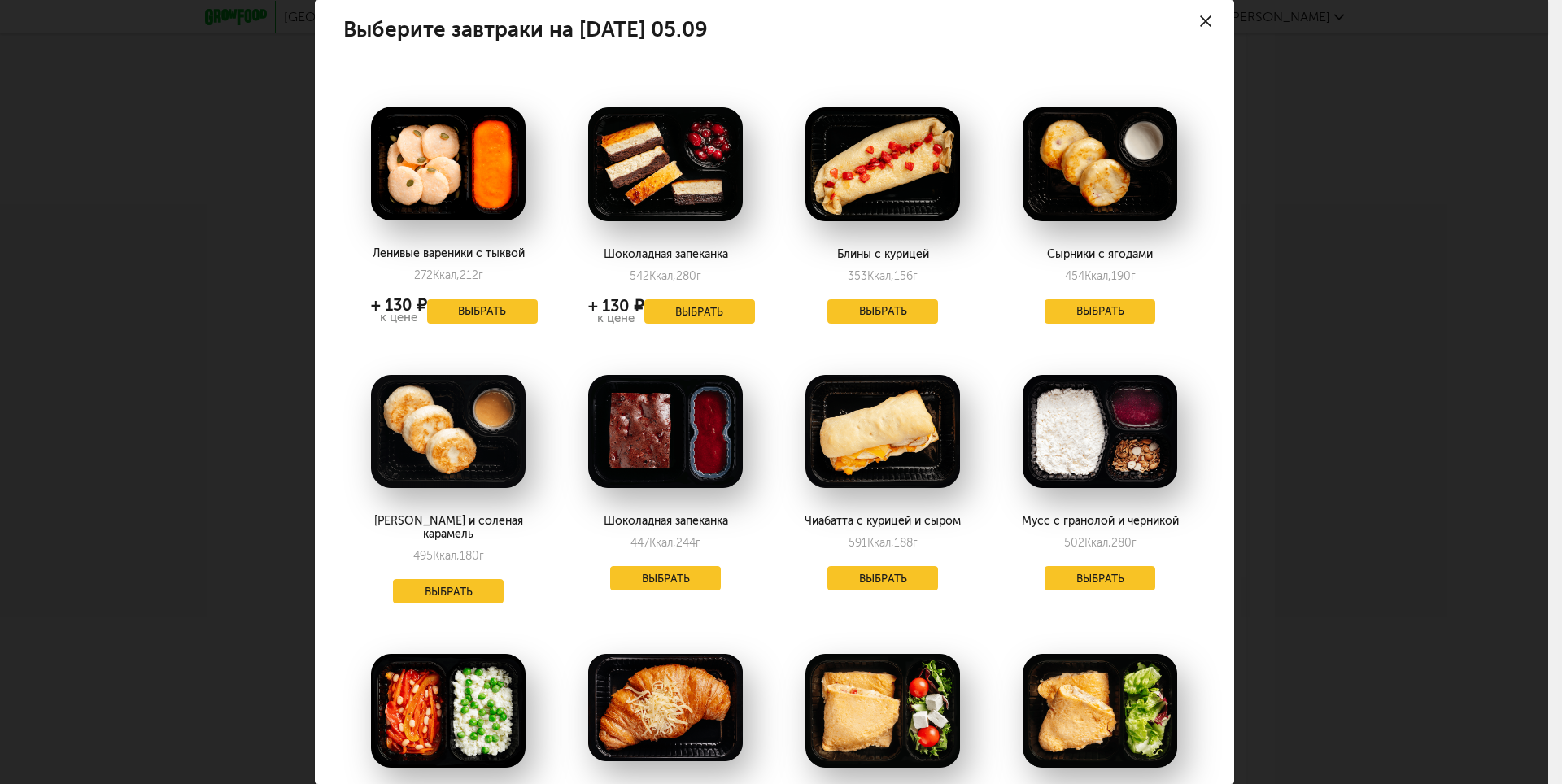
scroll to position [0, 0]
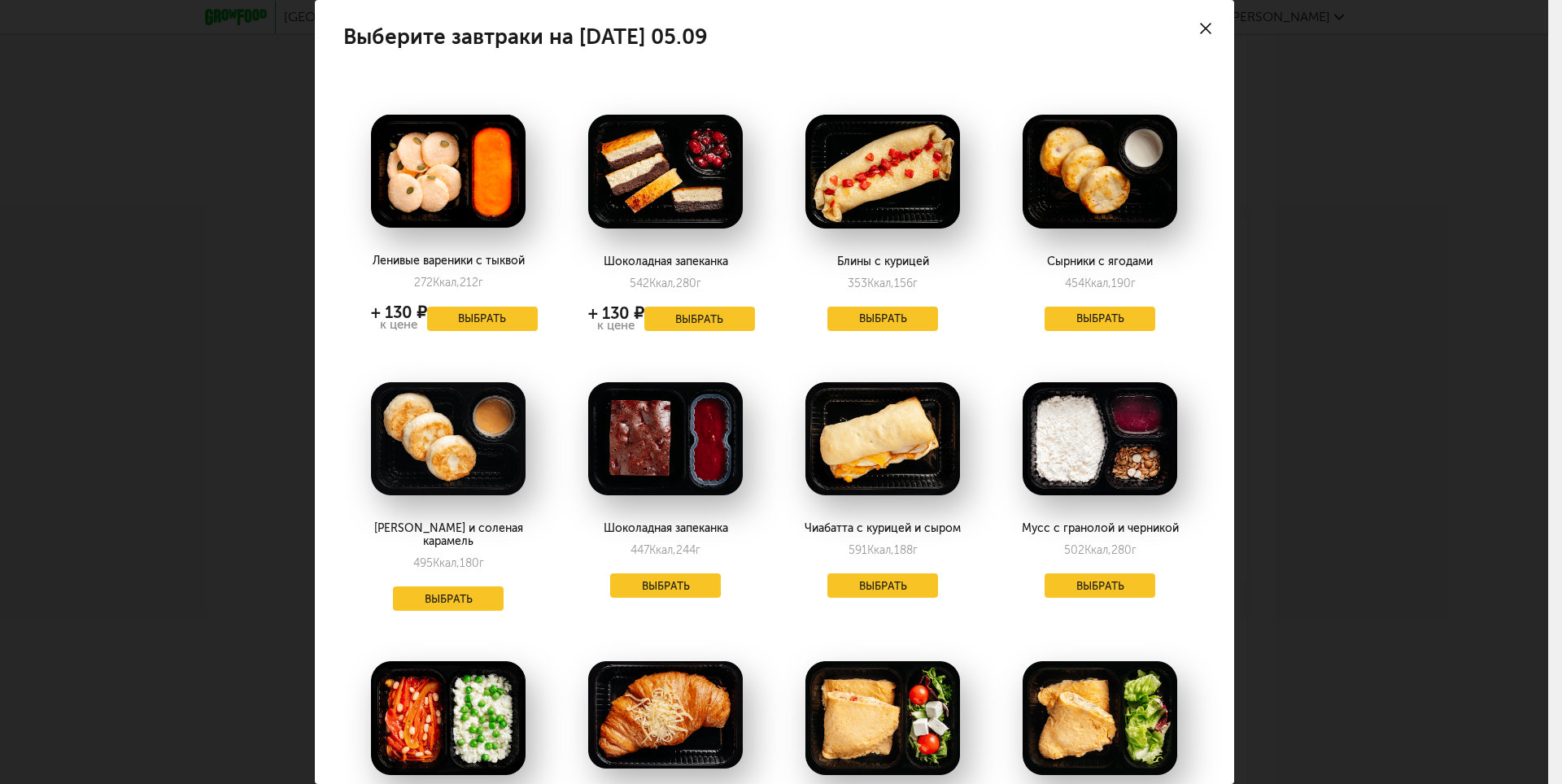
click at [905, 196] on img at bounding box center [882, 171] width 154 height 114
click at [887, 307] on button "Выбрать" at bounding box center [882, 318] width 110 height 24
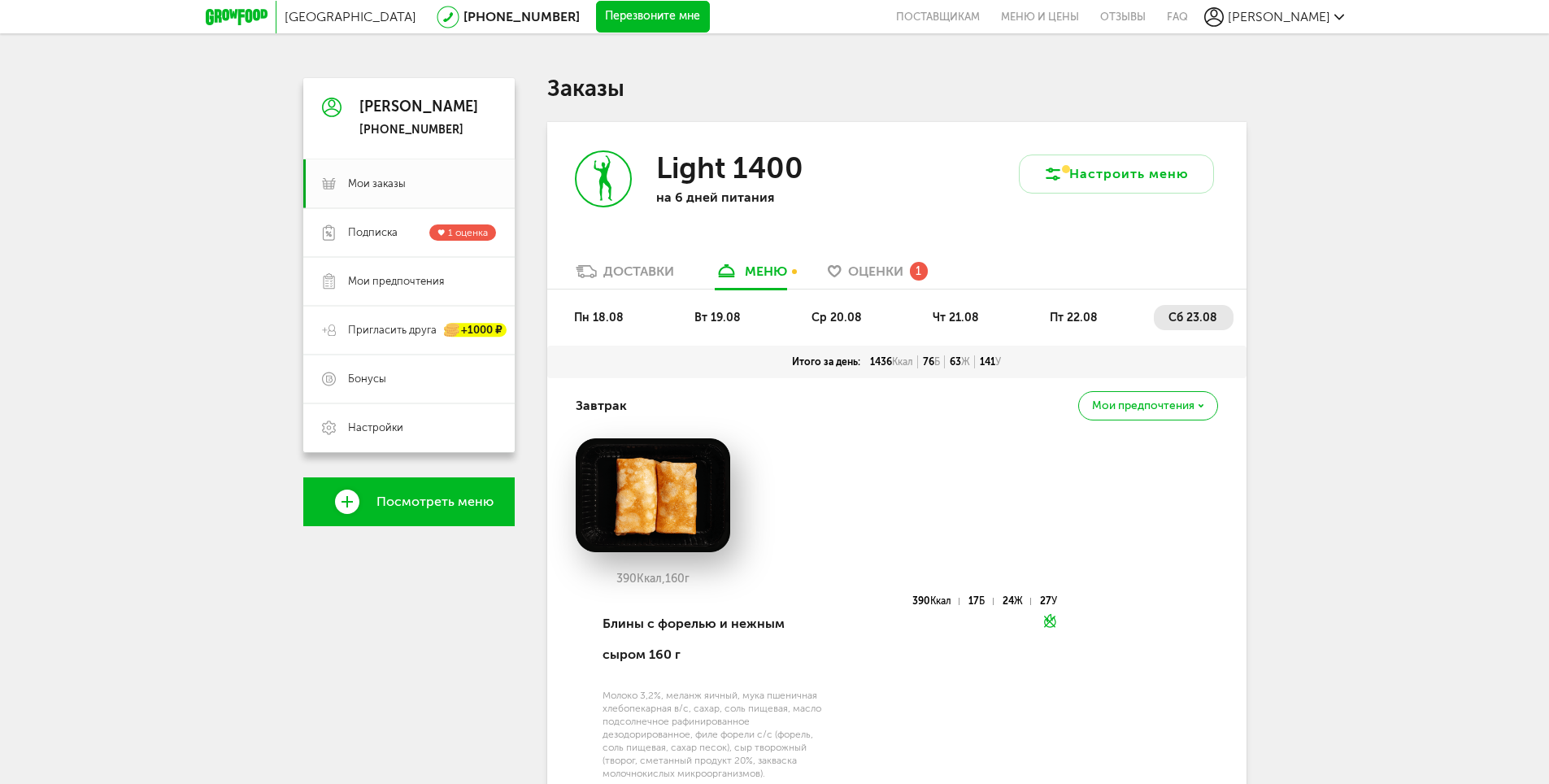
click at [870, 266] on span "Оценки" at bounding box center [875, 271] width 56 height 16
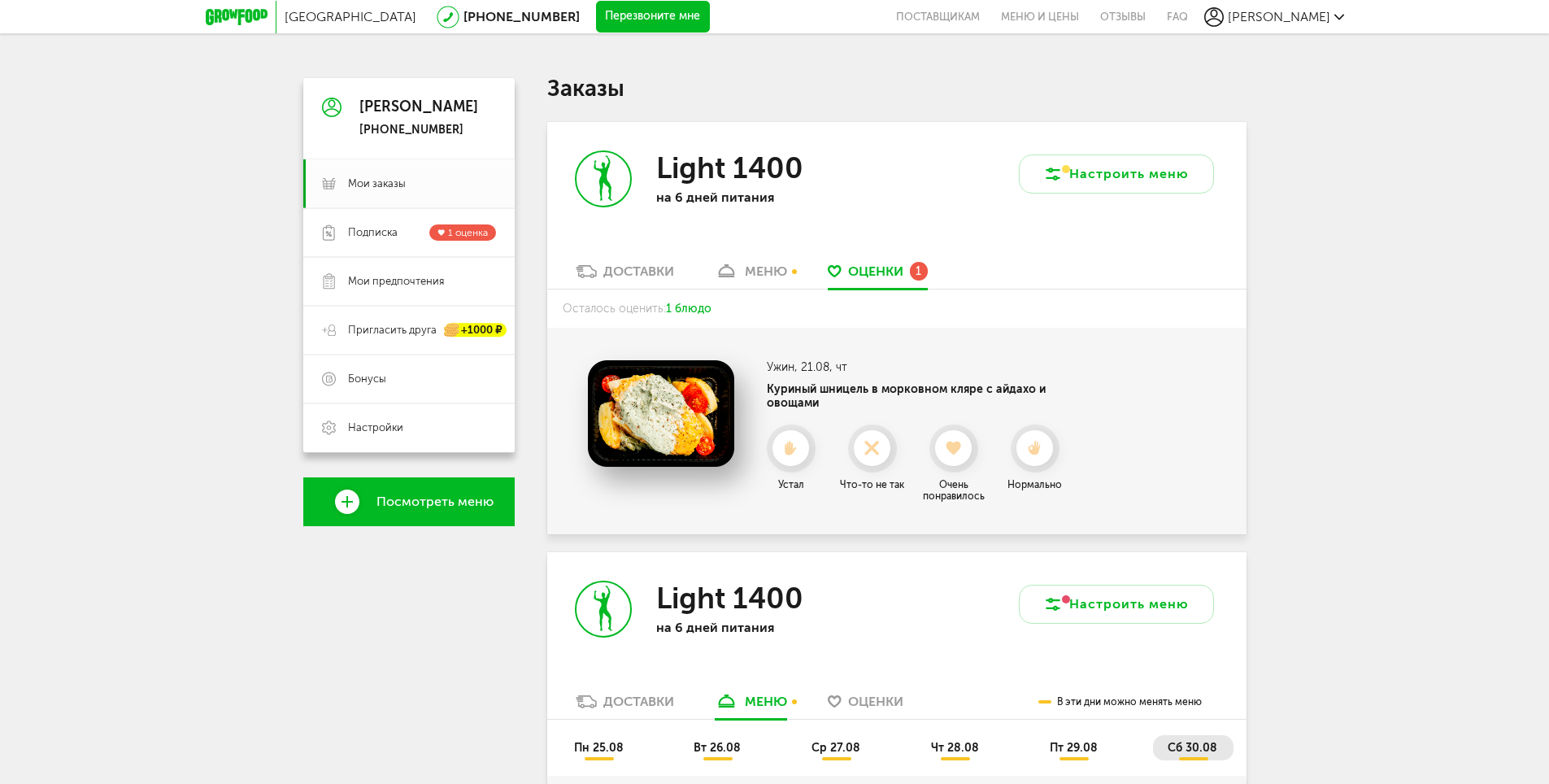
click at [743, 270] on link "меню" at bounding box center [751, 275] width 89 height 26
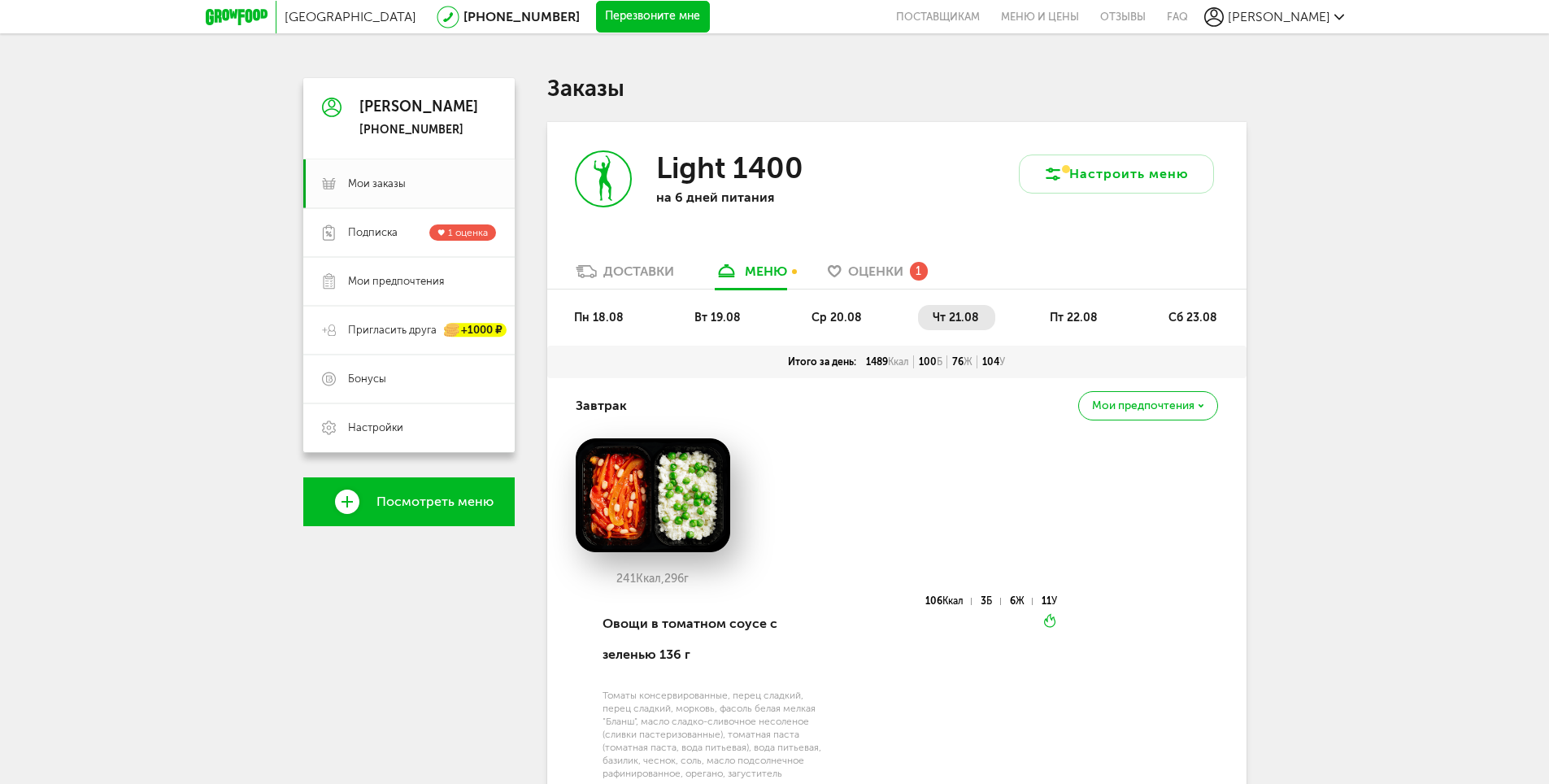
click at [1073, 320] on span "пт 22.08" at bounding box center [1074, 317] width 48 height 14
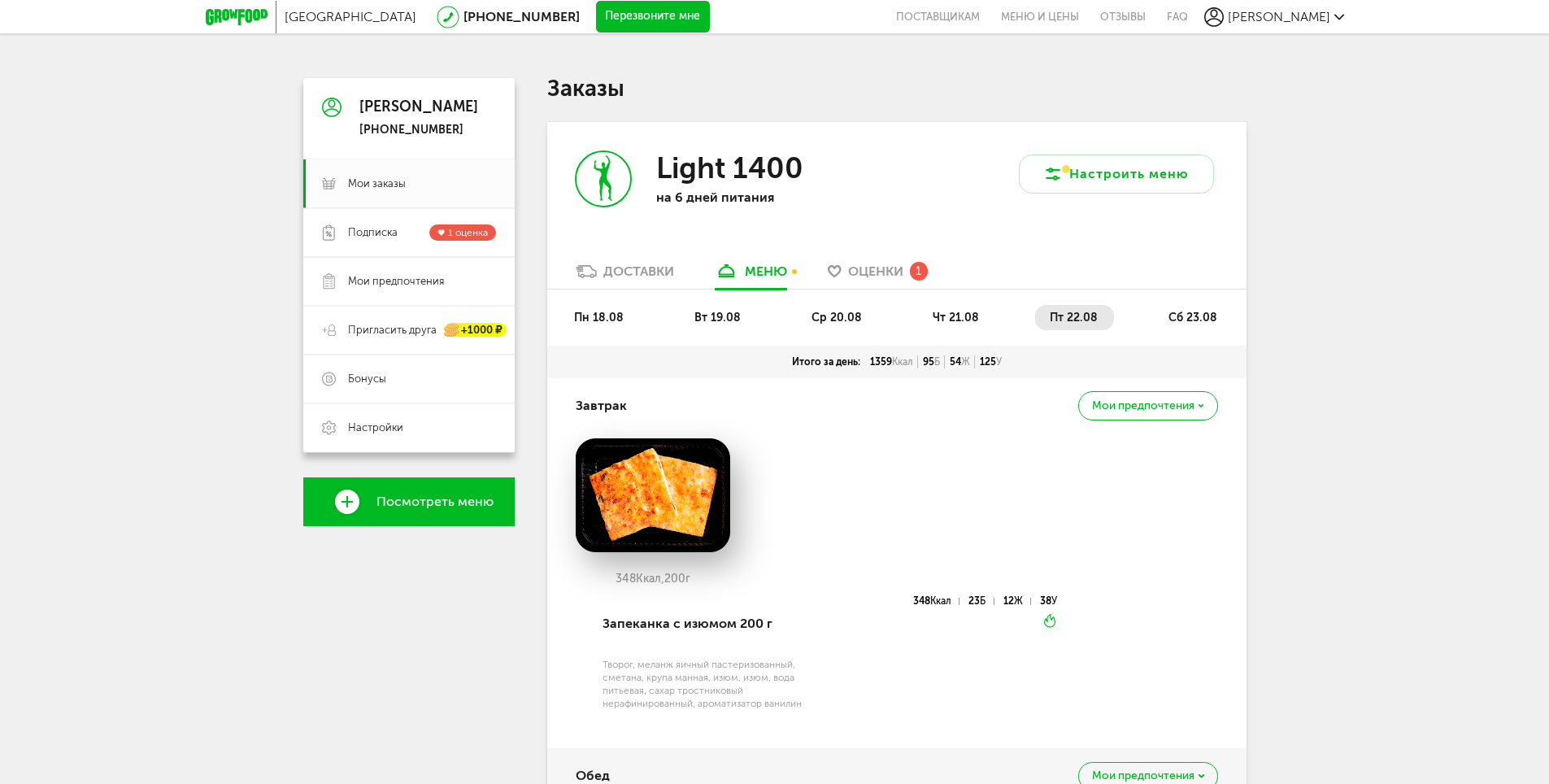
click at [1185, 311] on span "сб 23.08" at bounding box center [1193, 317] width 49 height 14
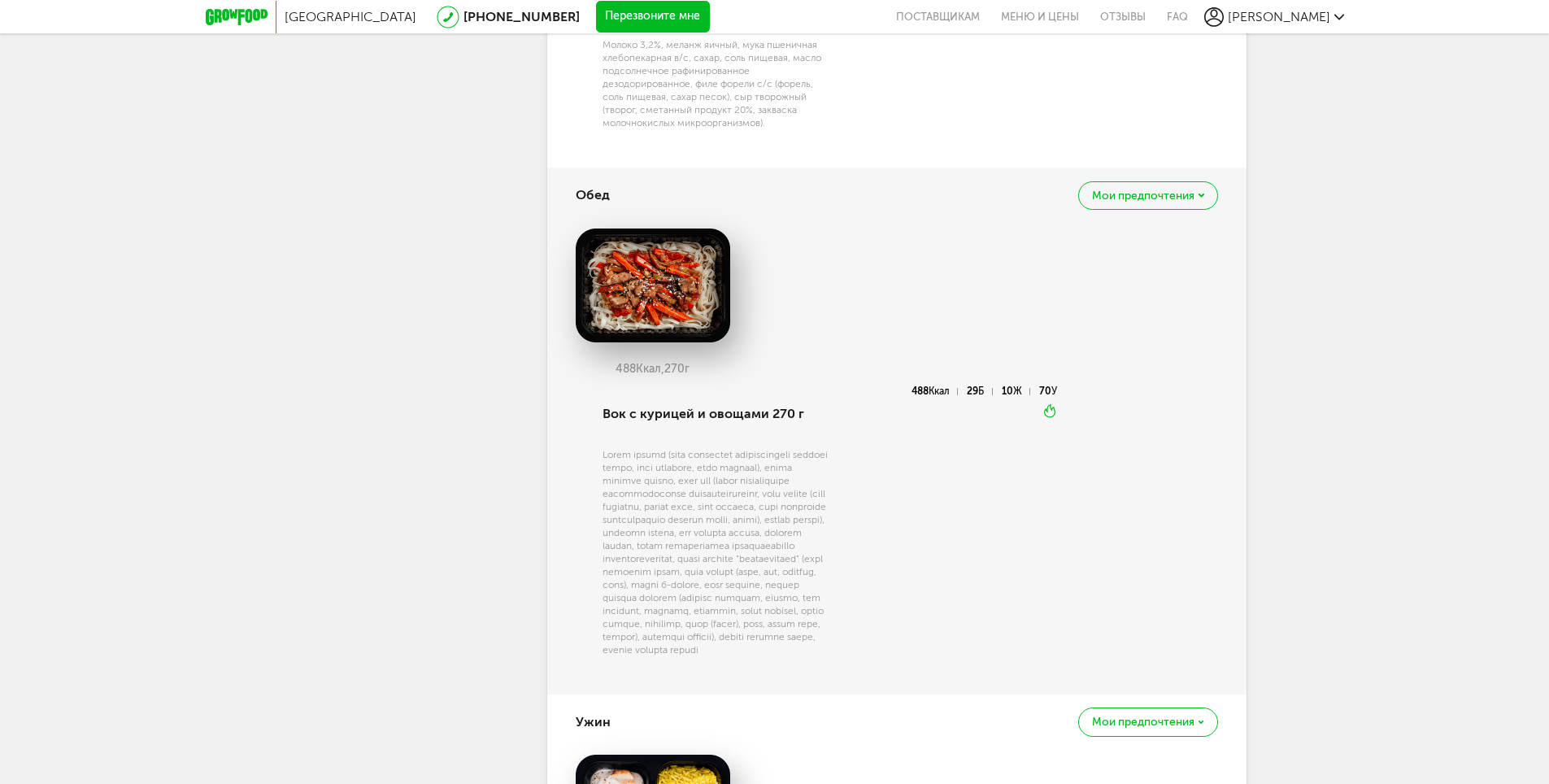
scroll to position [244, 0]
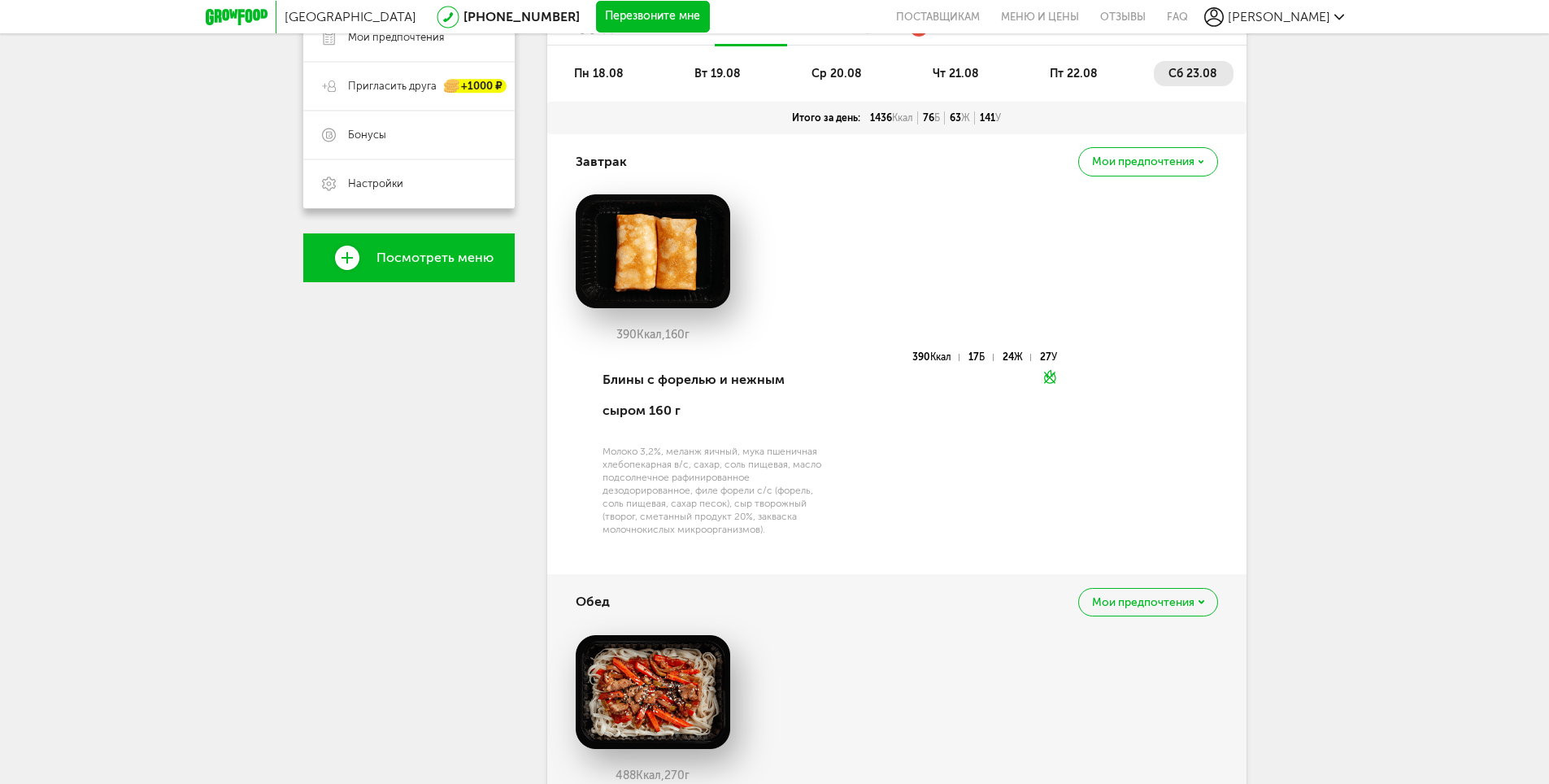
click at [1201, 600] on icon at bounding box center [1201, 602] width 6 height 4
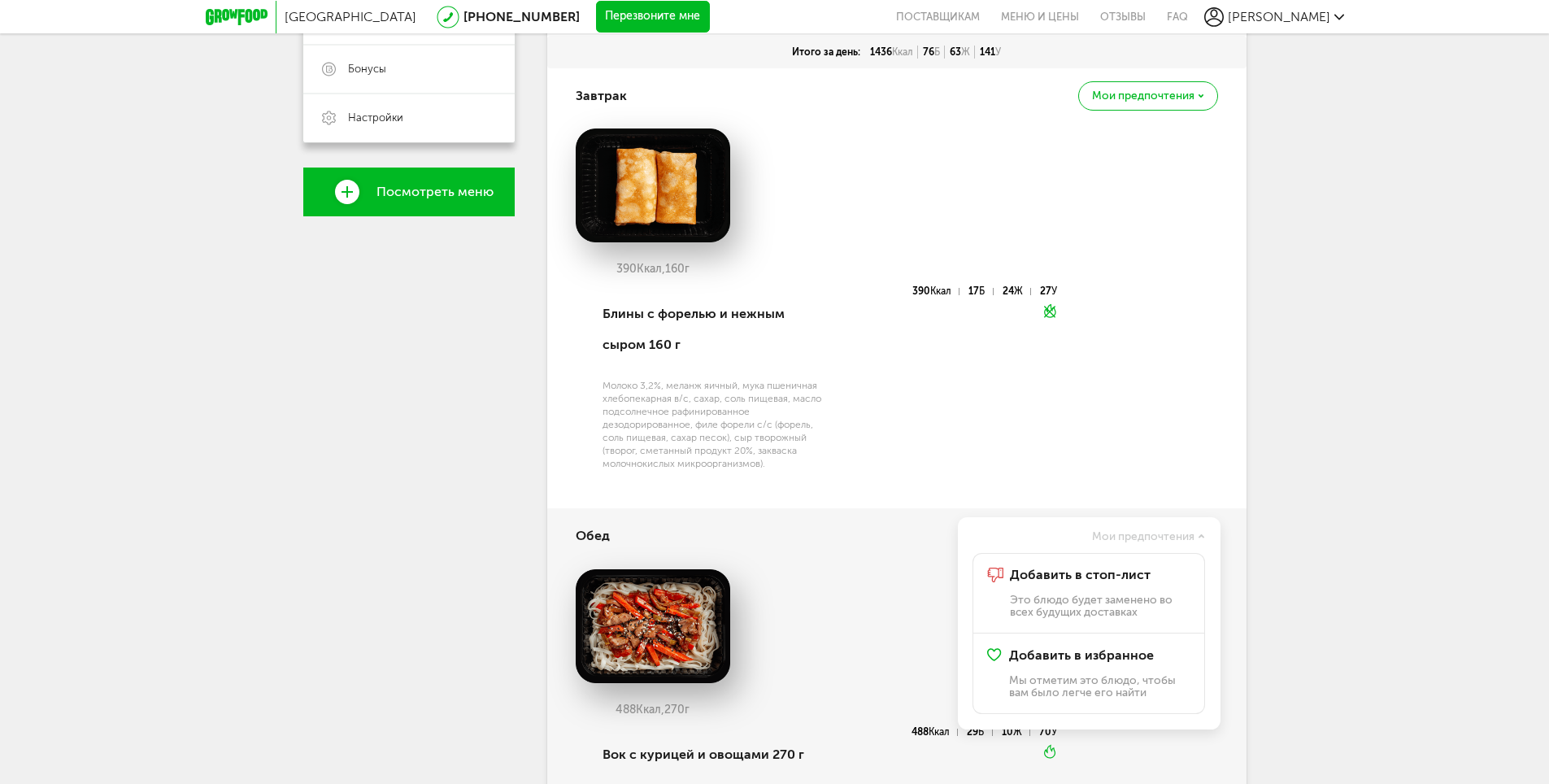
scroll to position [407, 0]
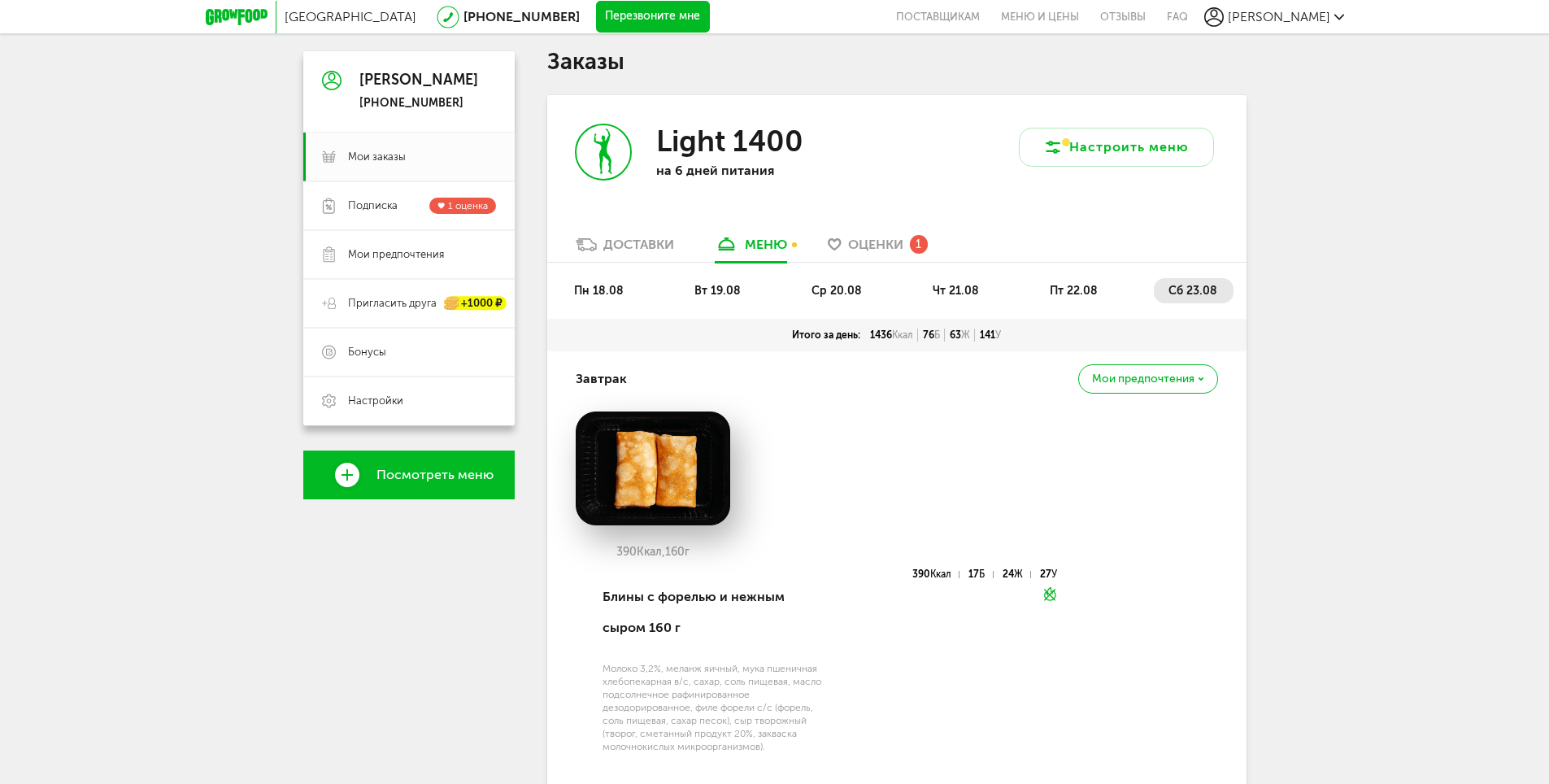
scroll to position [0, 0]
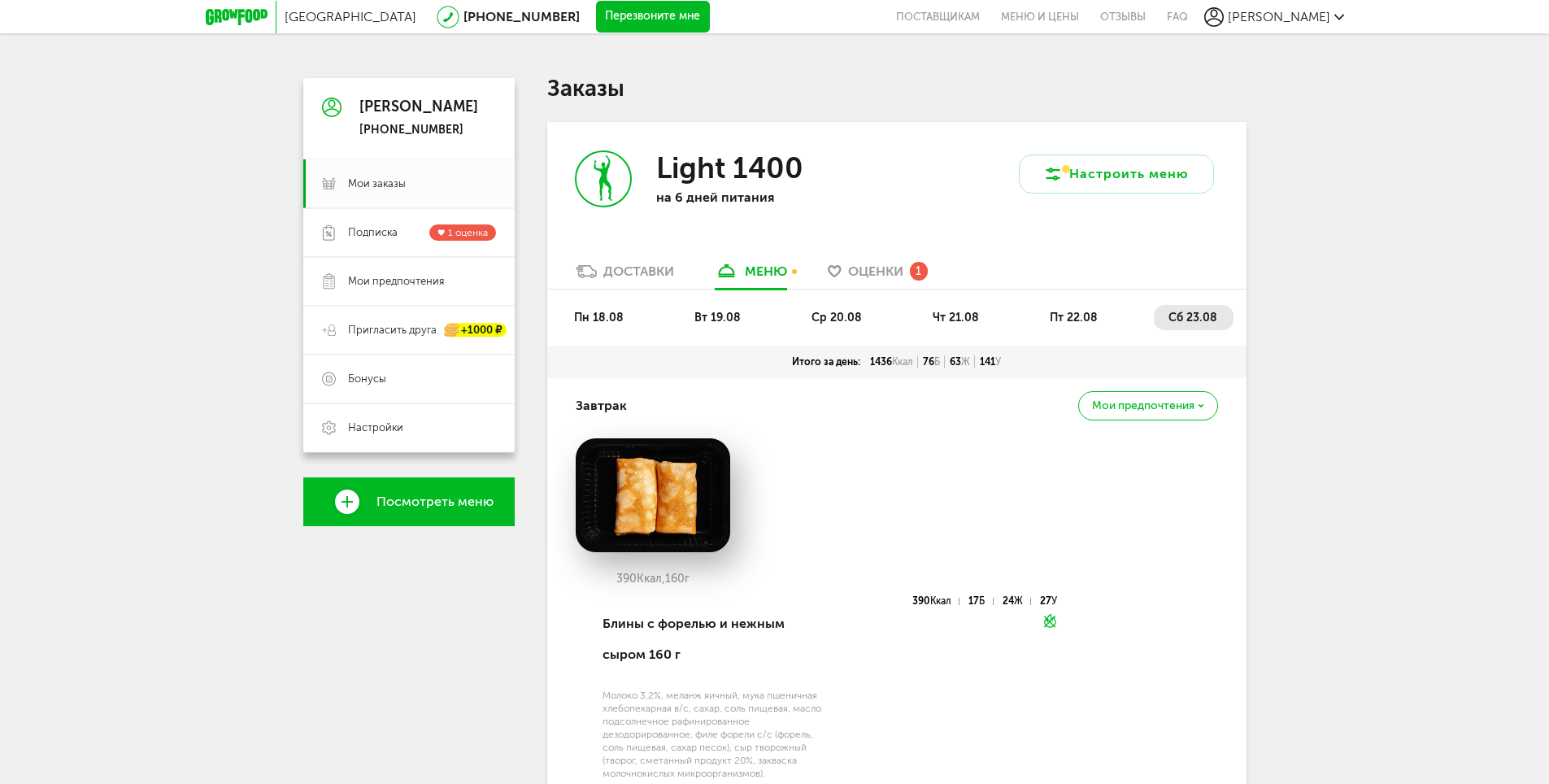
click at [922, 277] on div "1" at bounding box center [919, 271] width 18 height 18
